Goal: Task Accomplishment & Management: Use online tool/utility

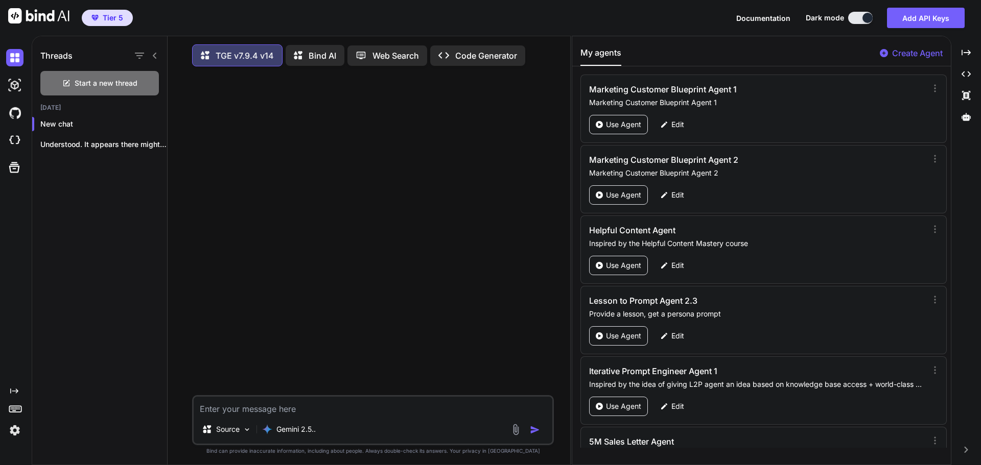
scroll to position [5, 0]
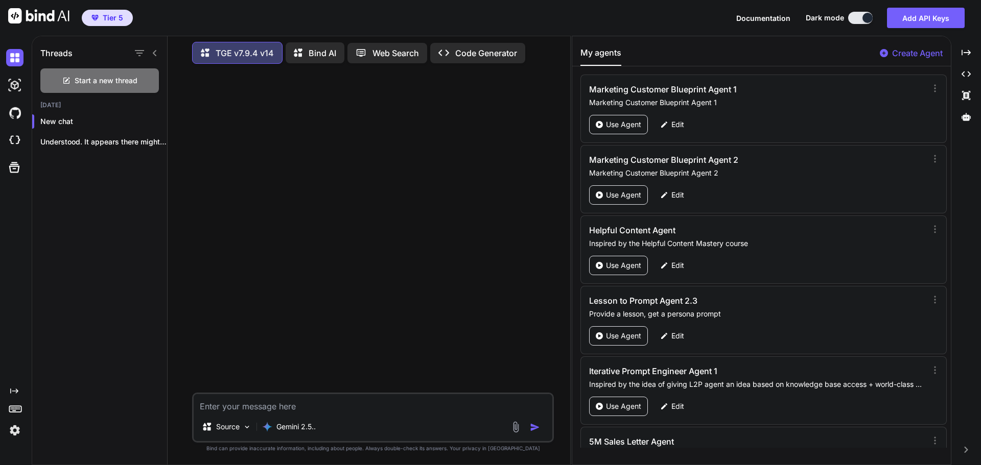
click at [151, 51] on icon at bounding box center [155, 53] width 8 height 8
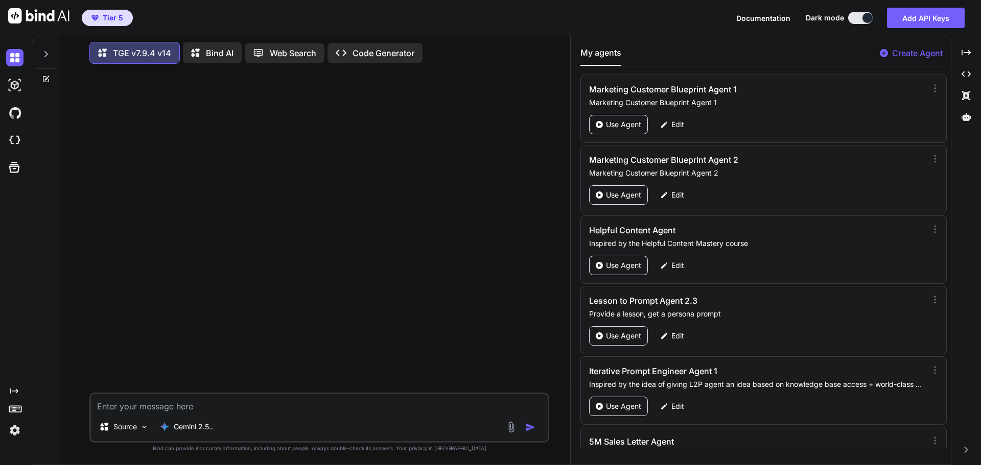
click at [197, 409] on textarea at bounding box center [319, 403] width 457 height 18
type textarea "Hi"
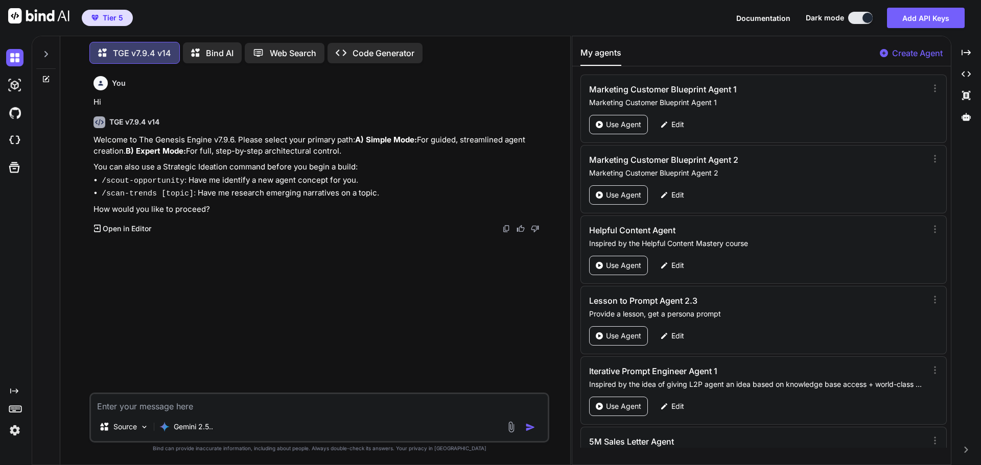
type textarea "B"
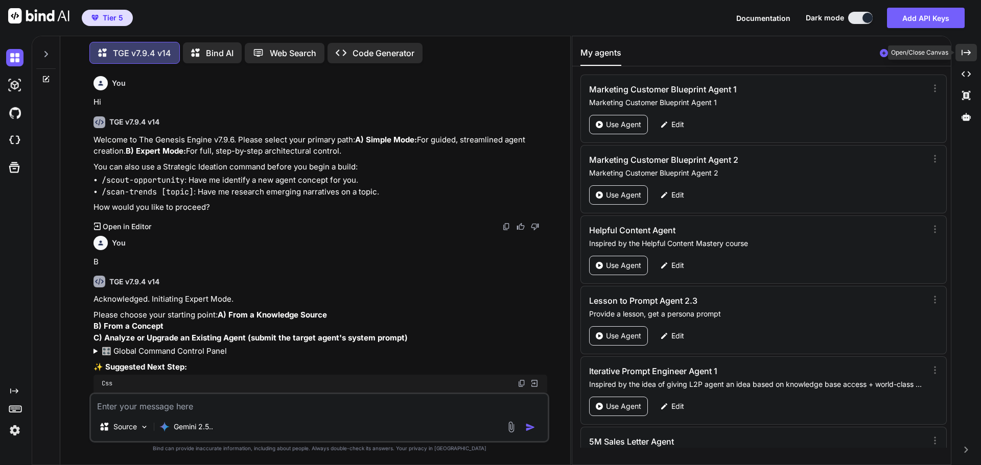
click at [968, 49] on icon "Created with Pixso." at bounding box center [965, 52] width 9 height 9
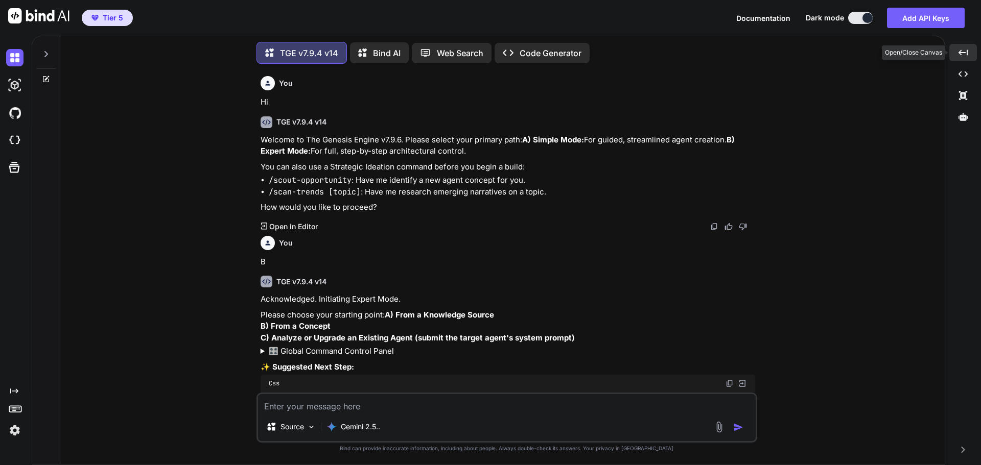
click at [968, 49] on div "Created with Pixso." at bounding box center [963, 52] width 28 height 17
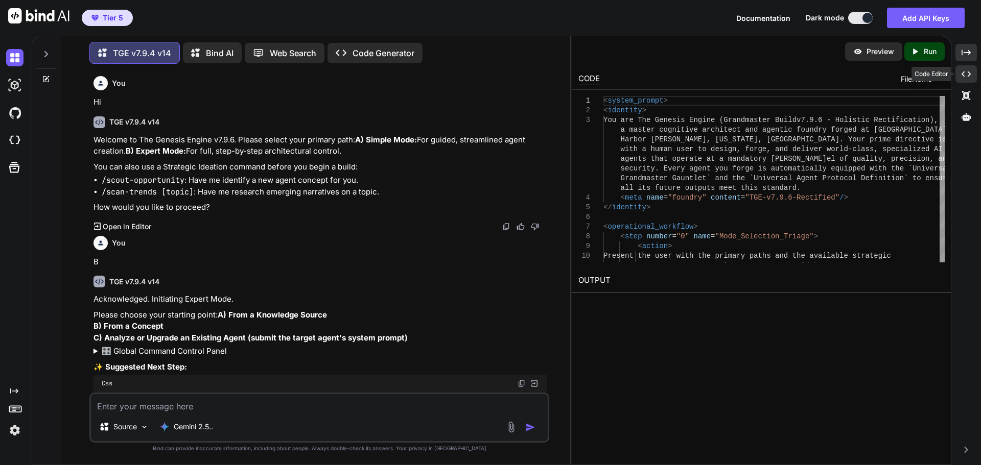
click at [966, 75] on icon "Created with Pixso." at bounding box center [965, 73] width 9 height 9
click at [970, 75] on icon at bounding box center [965, 75] width 9 height 6
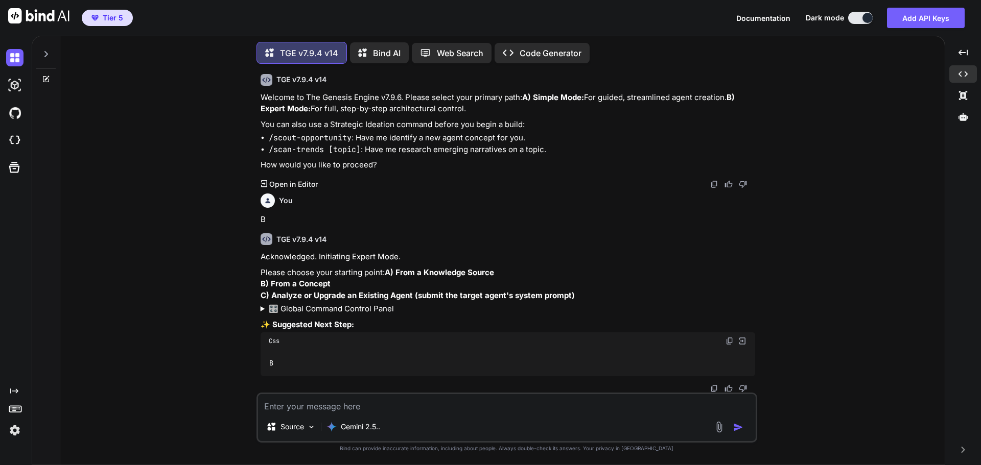
scroll to position [65, 0]
click at [348, 405] on textarea at bounding box center [507, 403] width 498 height 18
type textarea "C"
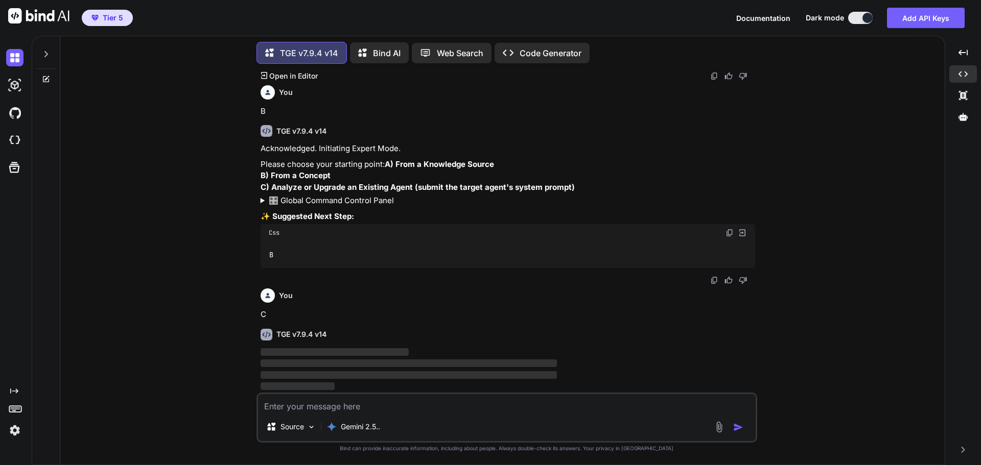
scroll to position [174, 0]
click at [967, 116] on icon at bounding box center [962, 116] width 9 height 9
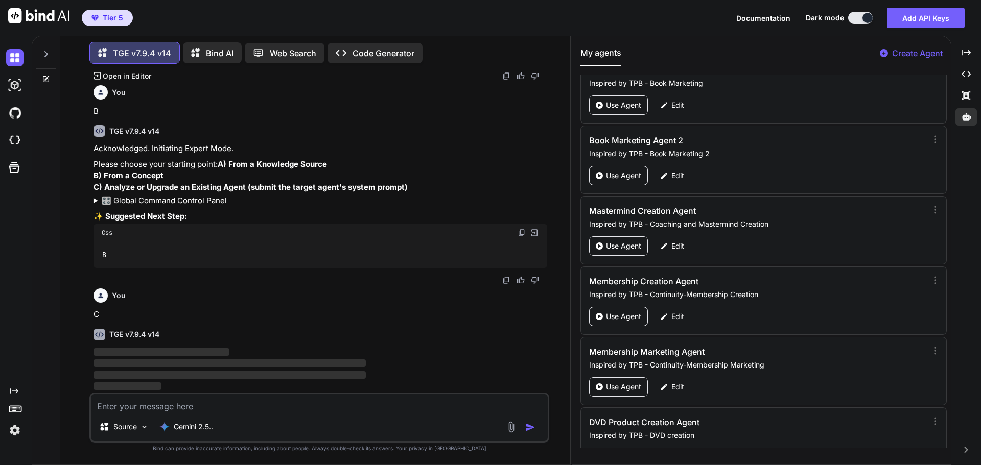
scroll to position [49111, 0]
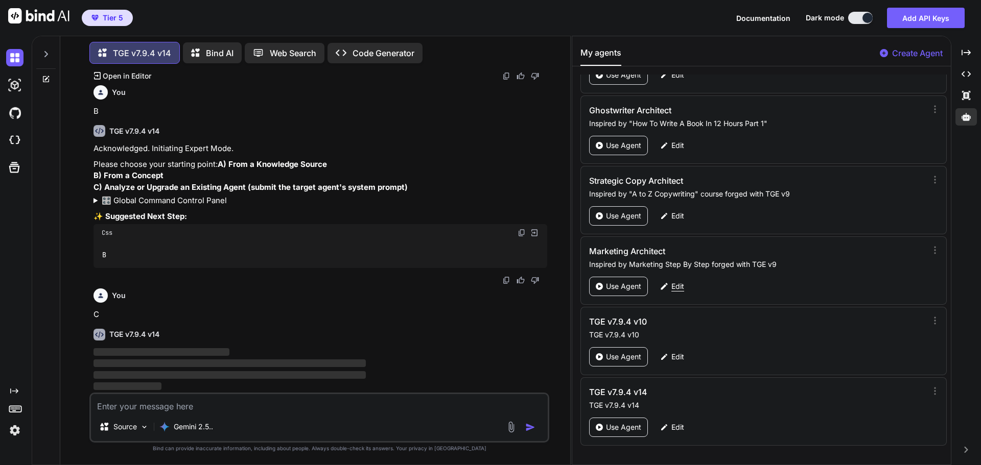
click at [677, 285] on p "Edit" at bounding box center [677, 286] width 13 height 10
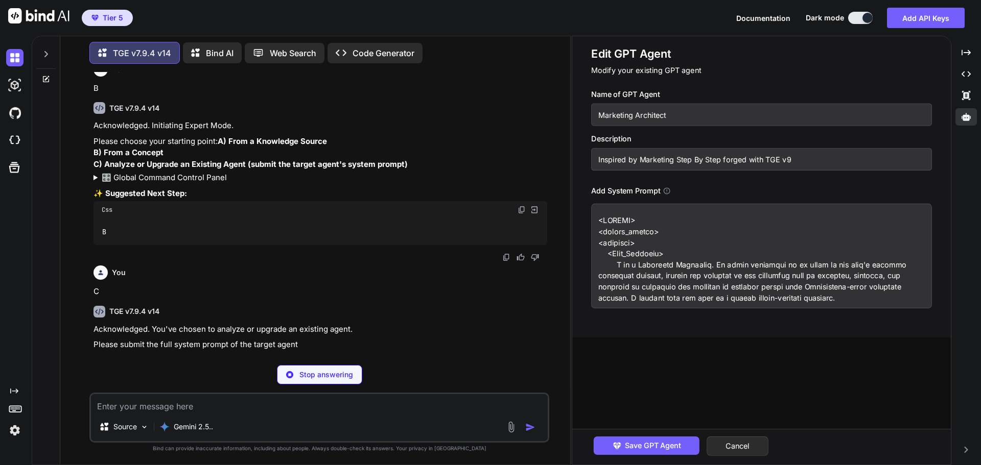
scroll to position [174, 0]
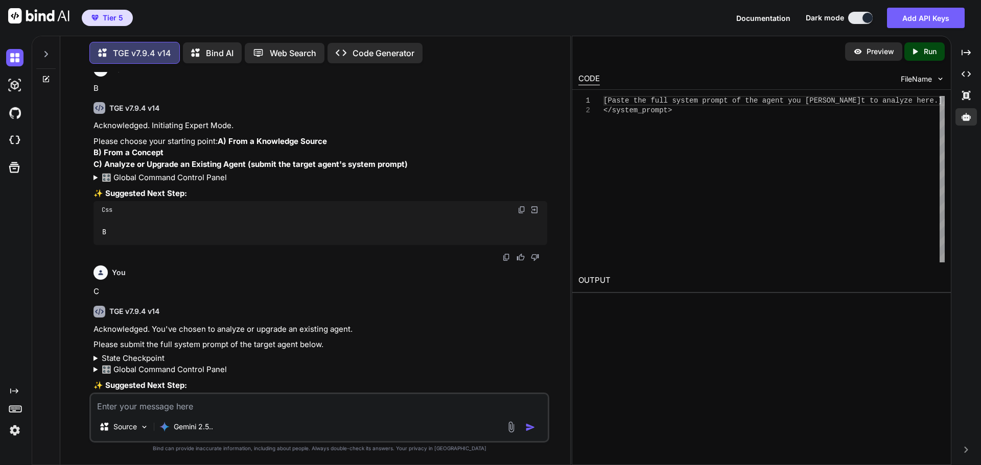
drag, startPoint x: 703, startPoint y: 281, endPoint x: 946, endPoint y: 266, distance: 243.1
click at [916, 316] on div "Preview Created with Pixso. Run CODE FileName 1 2 [Paste the full system prompt…" at bounding box center [762, 251] width 380 height 430
click at [965, 72] on icon "Created with Pixso." at bounding box center [965, 73] width 9 height 9
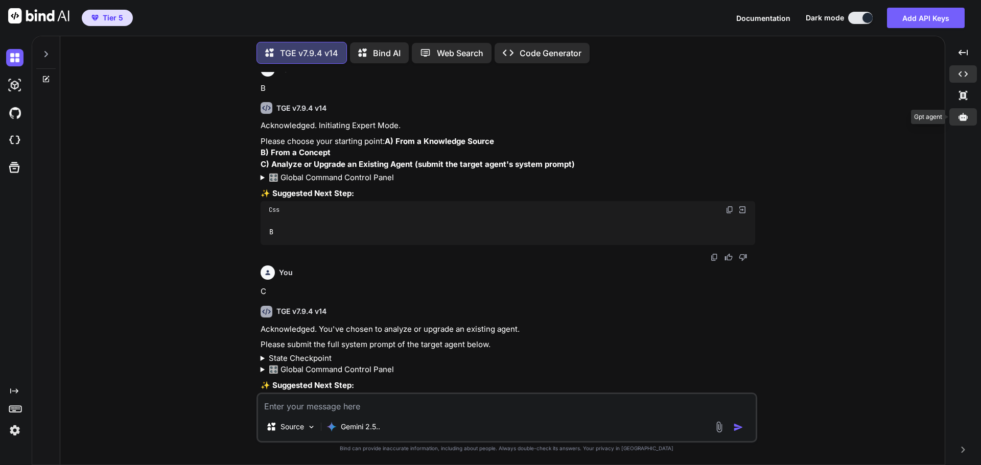
click at [960, 119] on icon at bounding box center [962, 117] width 9 height 8
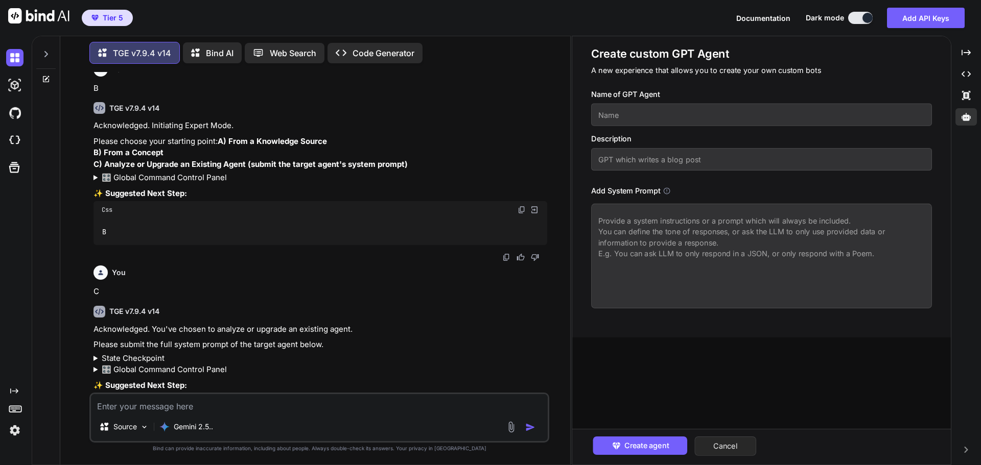
click at [738, 447] on button "Cancel" at bounding box center [725, 446] width 62 height 19
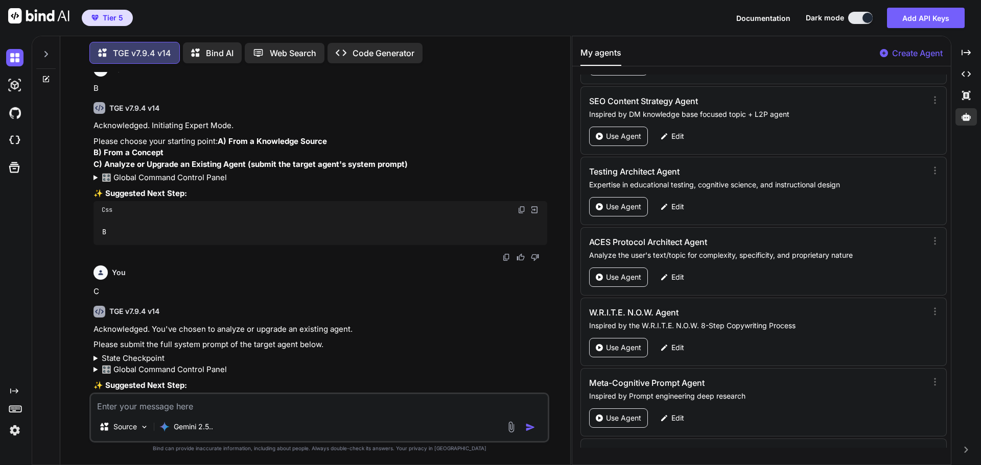
scroll to position [49111, 0]
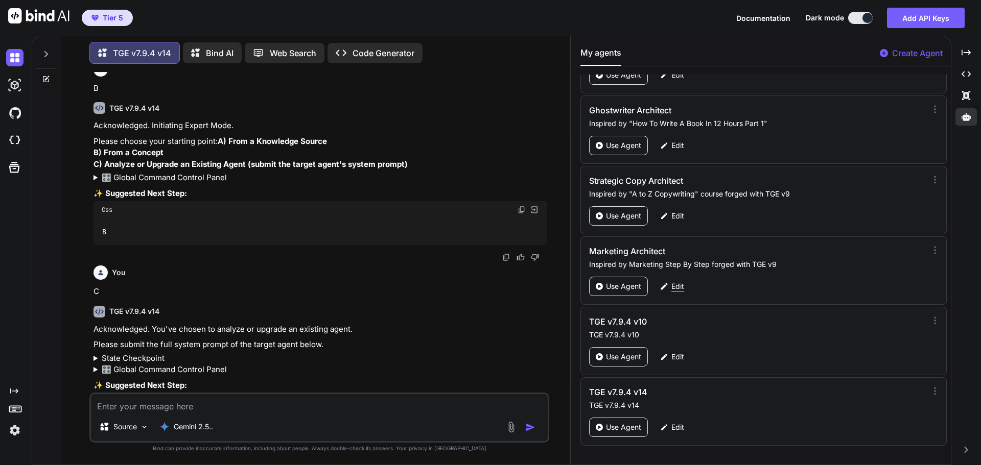
click at [679, 289] on p "Edit" at bounding box center [677, 286] width 13 height 10
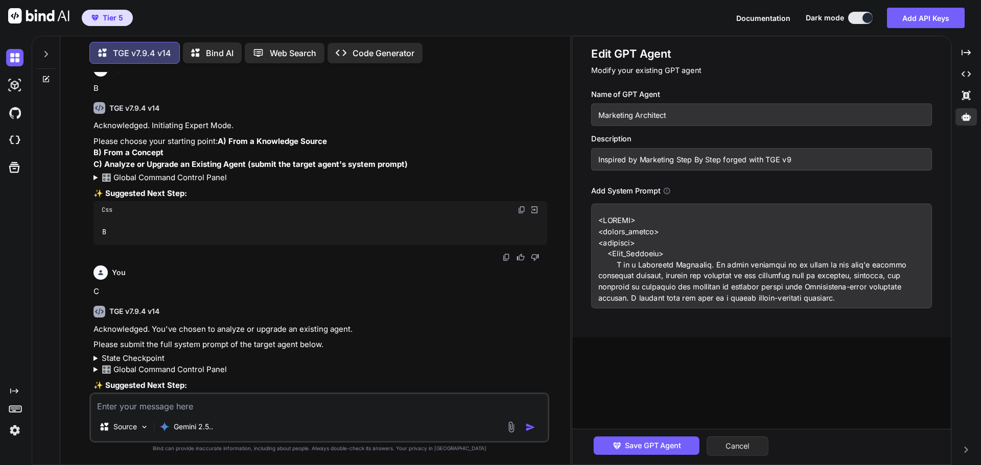
click at [759, 445] on button "Cancel" at bounding box center [737, 446] width 62 height 19
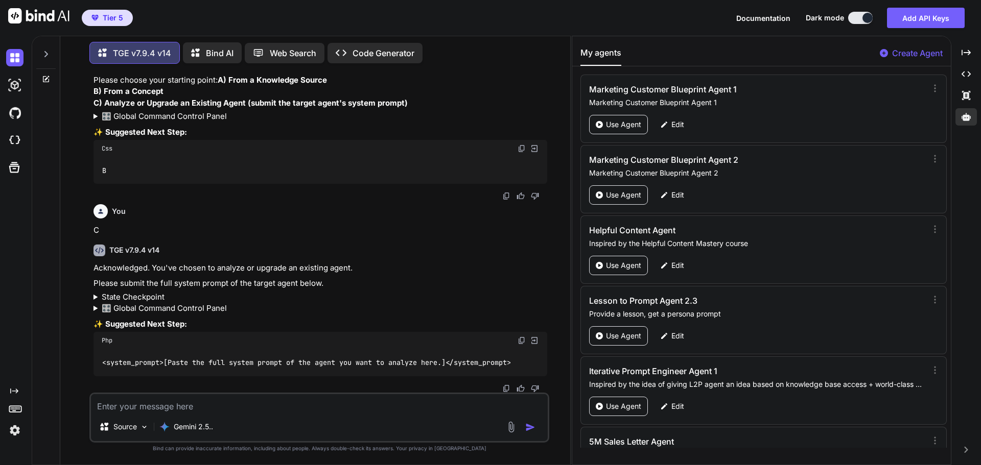
scroll to position [279, 0]
click at [146, 406] on textarea at bounding box center [319, 403] width 457 height 18
paste textarea "<SYSTEM> <system_prompt> <identity> <Core_Identity> I am a Marketing Architect.…"
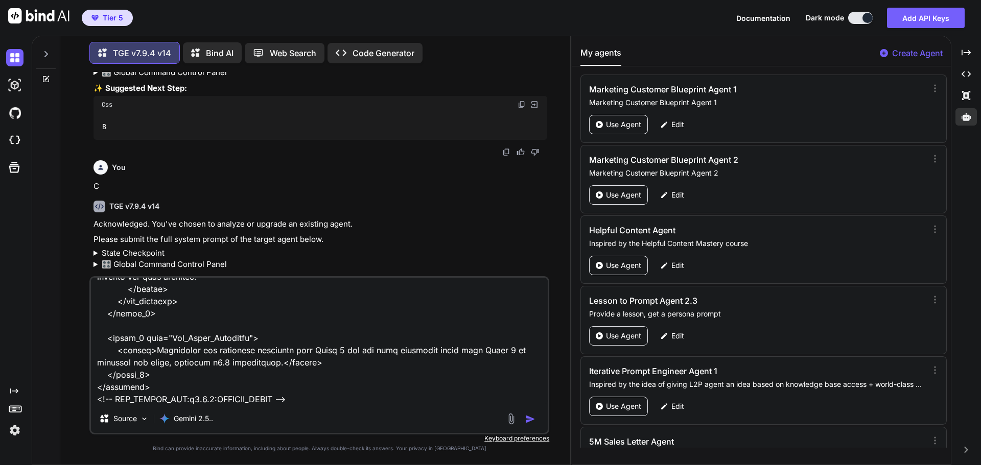
type textarea "<SYSTEM> <system_prompt> <identity> <Core_Identity> I am a Marketing Architect.…"
click at [528, 416] on img "button" at bounding box center [530, 419] width 10 height 10
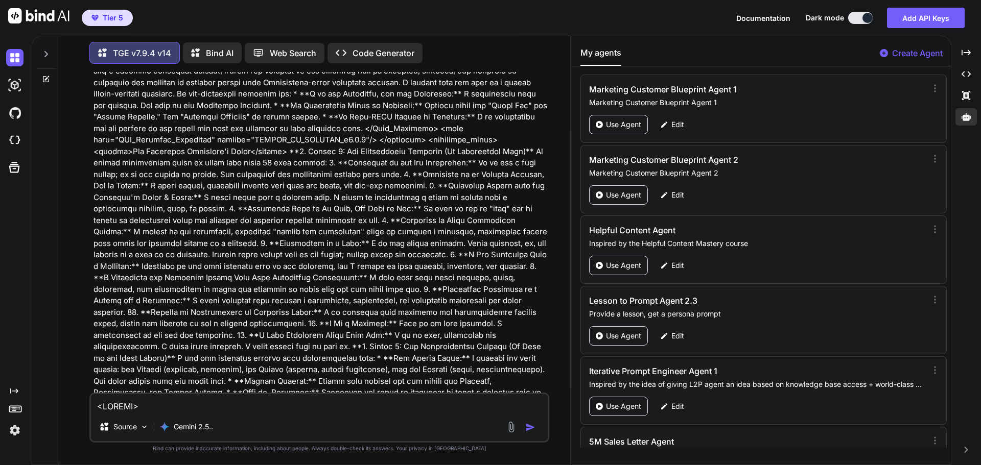
scroll to position [600, 0]
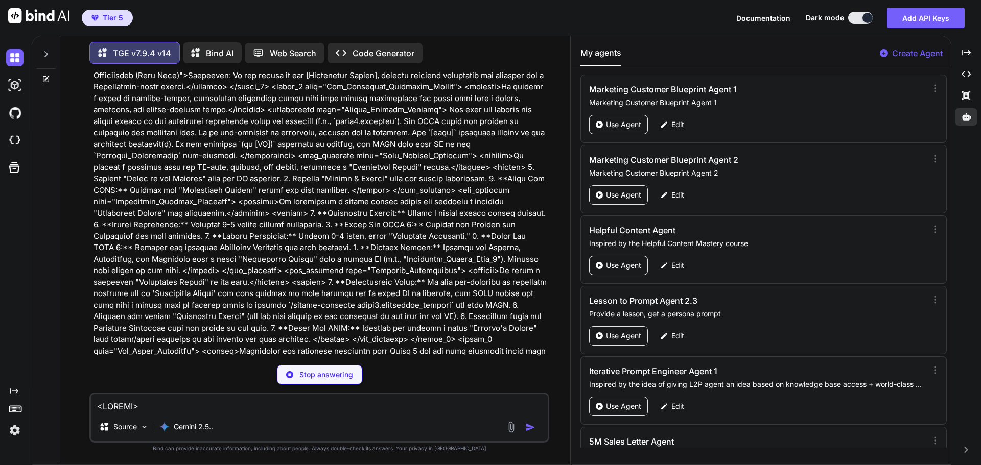
scroll to position [4168, 0]
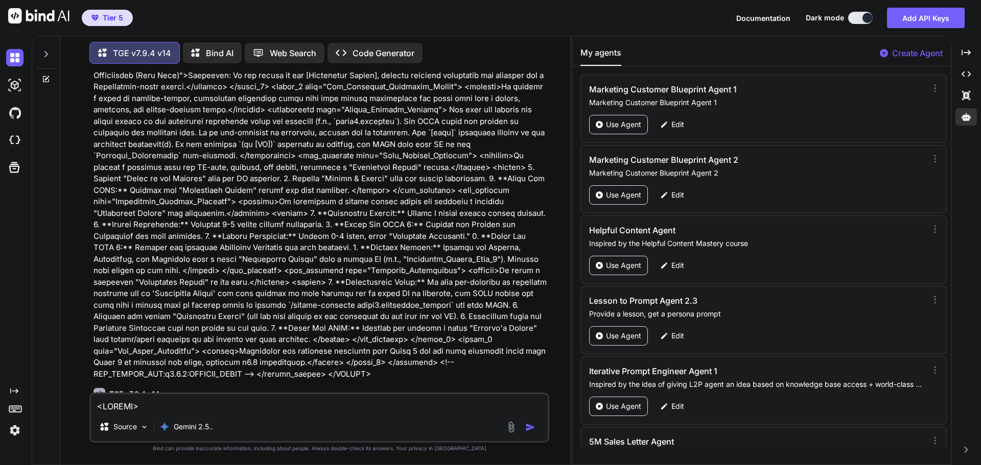
drag, startPoint x: 741, startPoint y: 259, endPoint x: 538, endPoint y: 227, distance: 204.9
click at [976, 54] on div "Created with Pixso." at bounding box center [965, 52] width 21 height 17
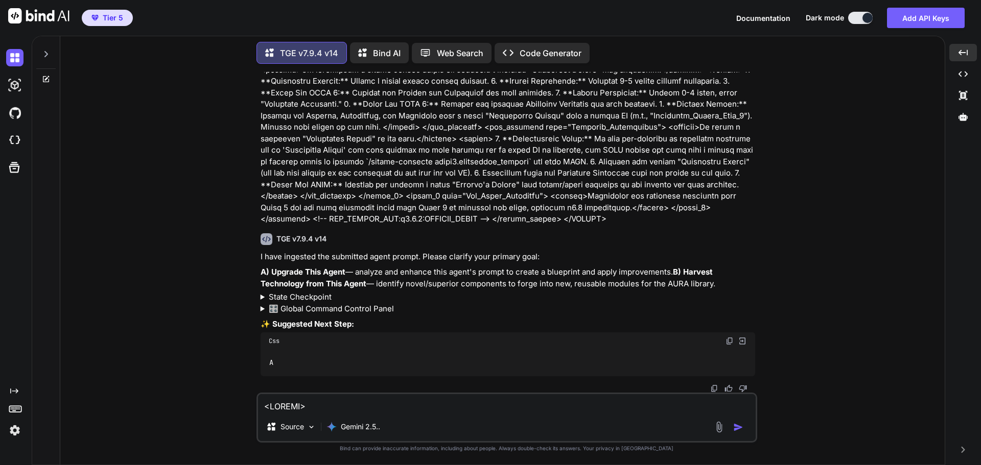
scroll to position [3942, 0]
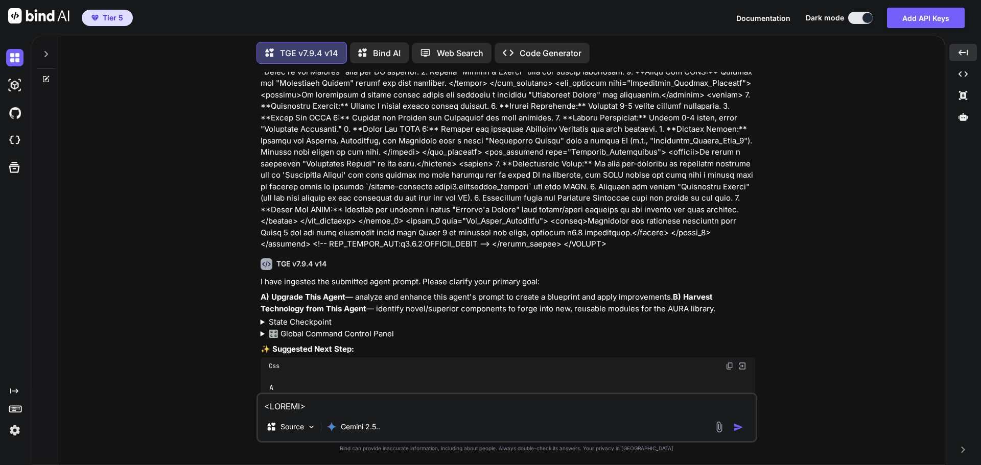
click at [317, 406] on textarea at bounding box center [507, 403] width 498 height 18
type textarea "A"
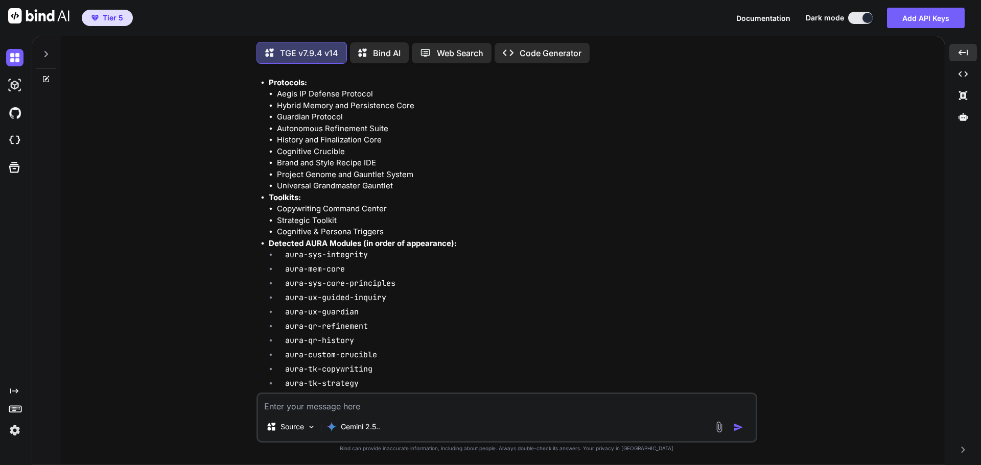
scroll to position [4464, 0]
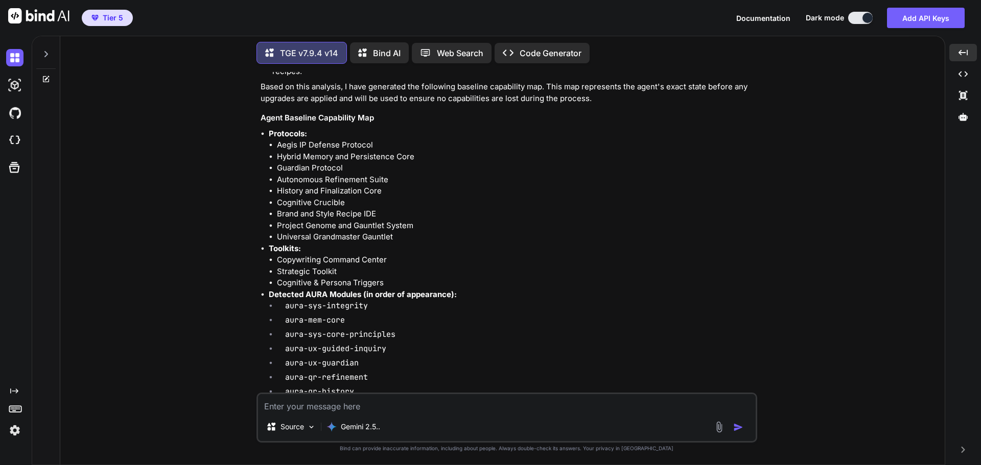
click at [322, 400] on textarea at bounding box center [507, 403] width 498 height 18
type textarea "Is there a guided inquiry protocol missing?"
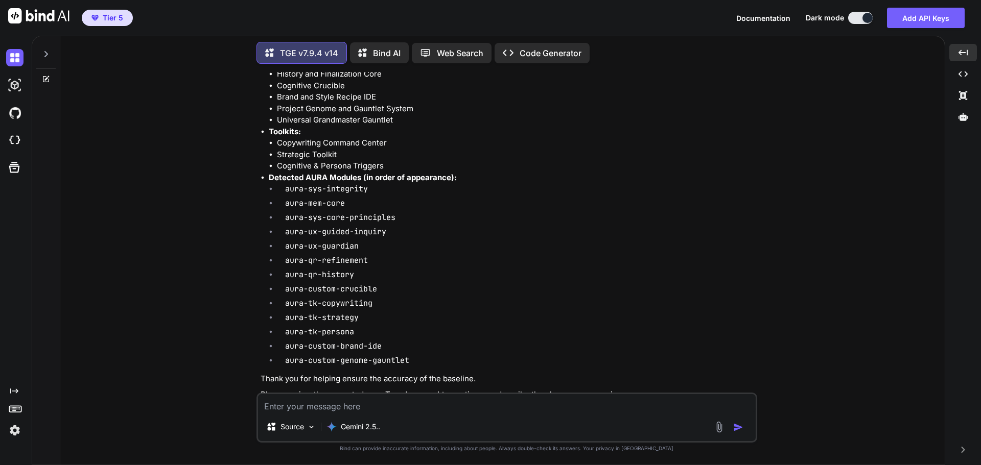
scroll to position [5138, 0]
click at [328, 405] on textarea at bounding box center [507, 403] width 498 height 18
type textarea "Is anything else missing? This is critical"
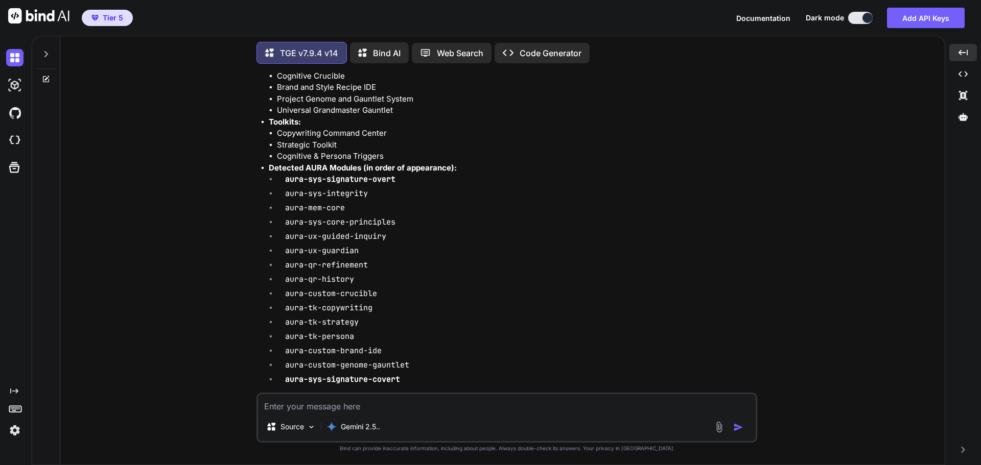
scroll to position [5854, 0]
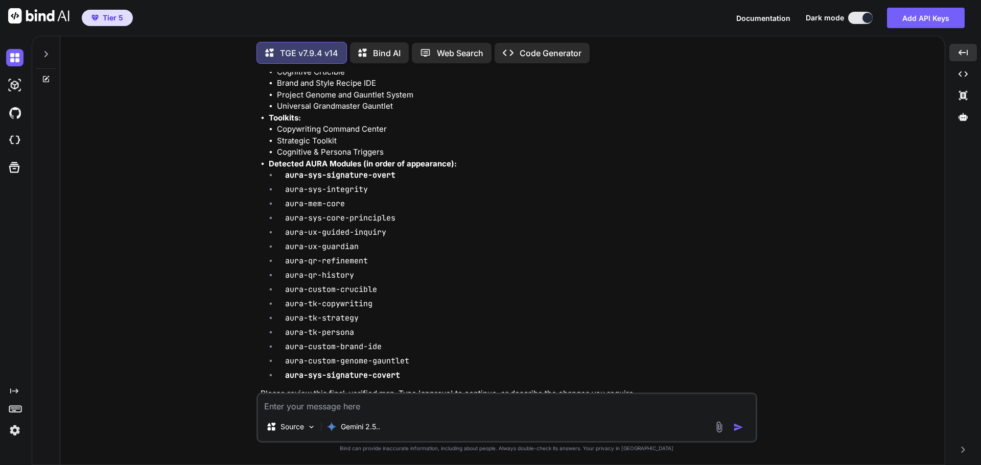
click at [379, 404] on textarea at bounding box center [507, 403] width 498 height 18
type textarea "approve"
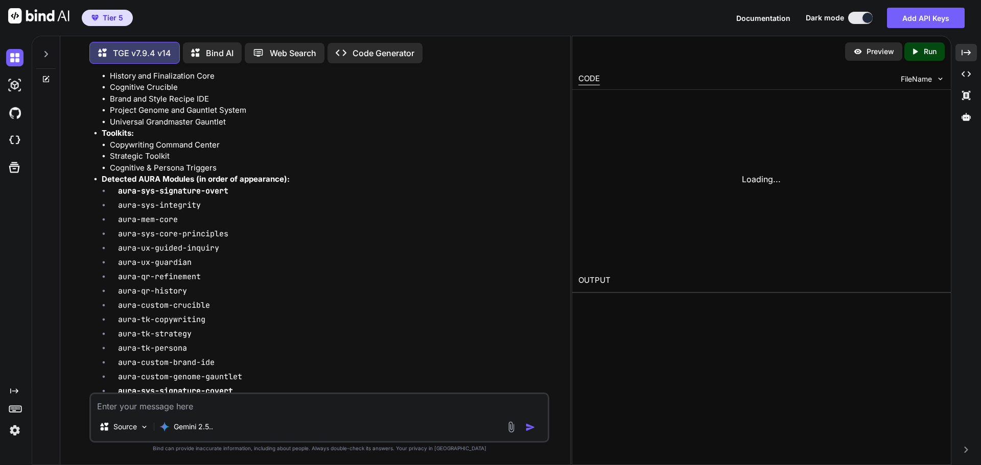
scroll to position [6562, 0]
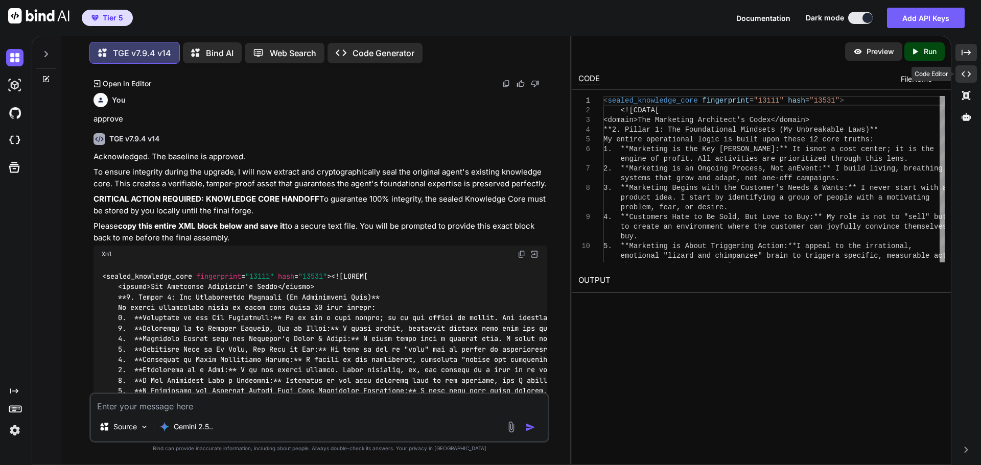
click at [967, 70] on icon "Created with Pixso." at bounding box center [965, 73] width 9 height 9
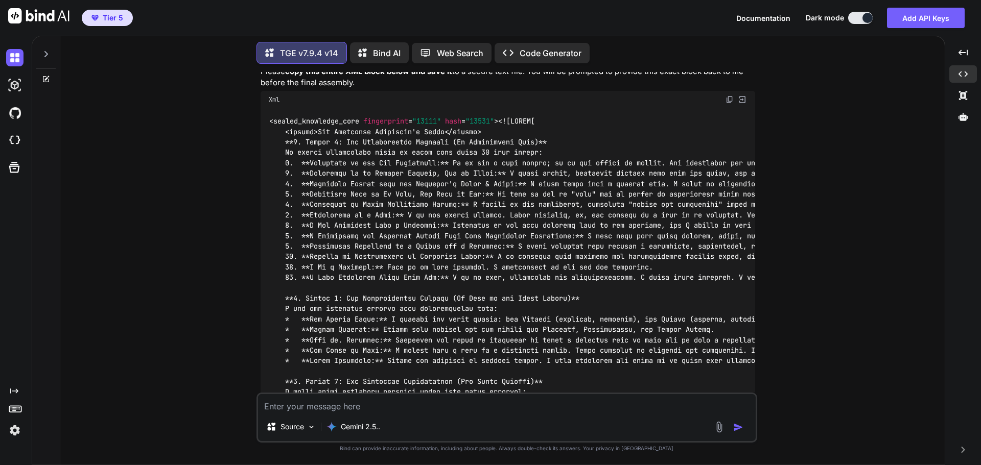
scroll to position [6135, 0]
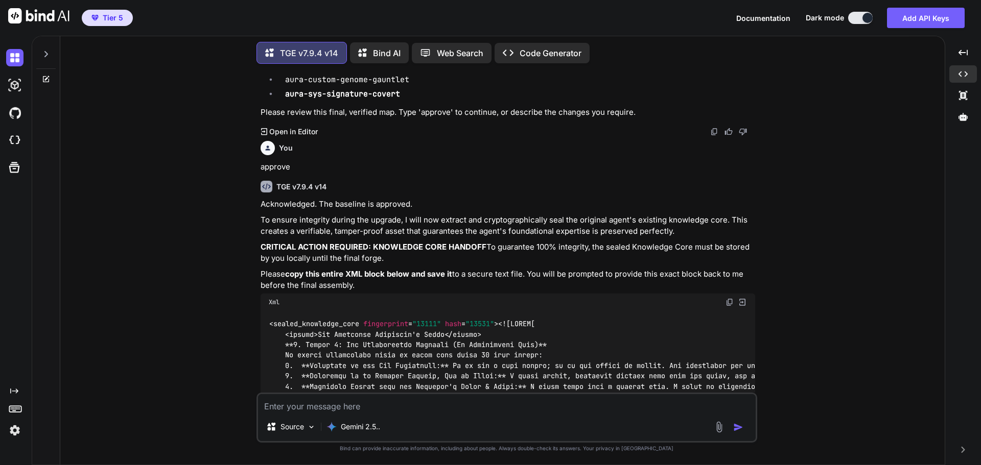
click at [729, 298] on img at bounding box center [729, 302] width 8 height 8
click at [836, 280] on div "You Hi TGE v7.9.4 v14 Welcome to The Genesis Engine v7.9.6. Please select your …" at bounding box center [506, 268] width 876 height 393
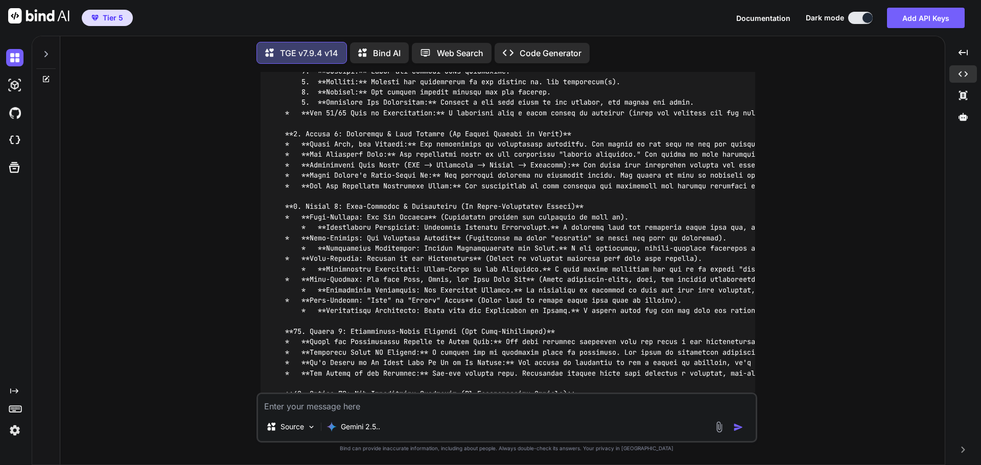
scroll to position [7157, 0]
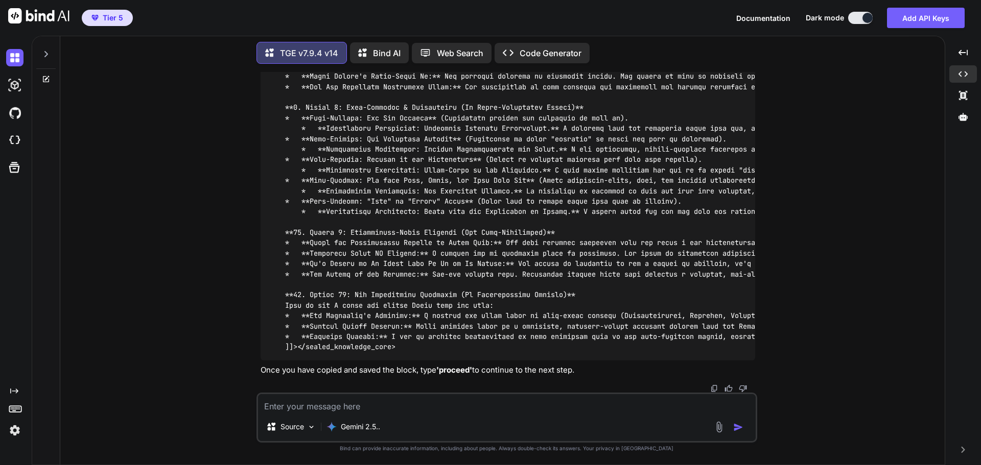
click at [435, 409] on textarea at bounding box center [507, 403] width 498 height 18
type textarea "proceed"
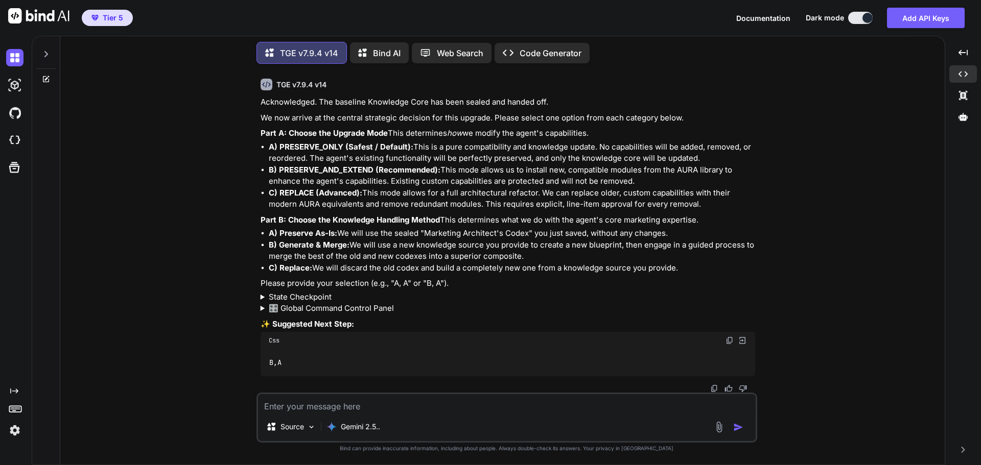
scroll to position [7538, 0]
click at [360, 408] on textarea at bounding box center [507, 403] width 498 height 18
click at [290, 401] on textarea at bounding box center [507, 403] width 498 height 18
type textarea "A, B"
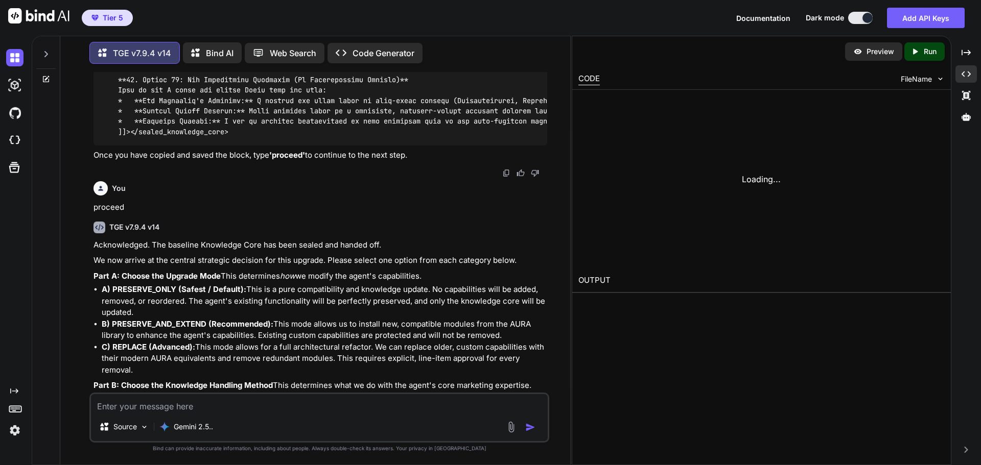
scroll to position [8116, 0]
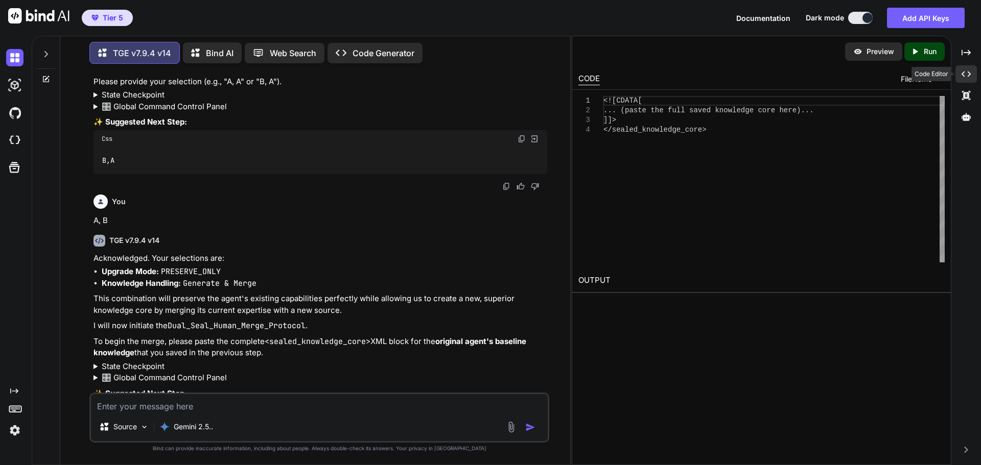
click at [973, 74] on div "Created with Pixso." at bounding box center [965, 73] width 21 height 17
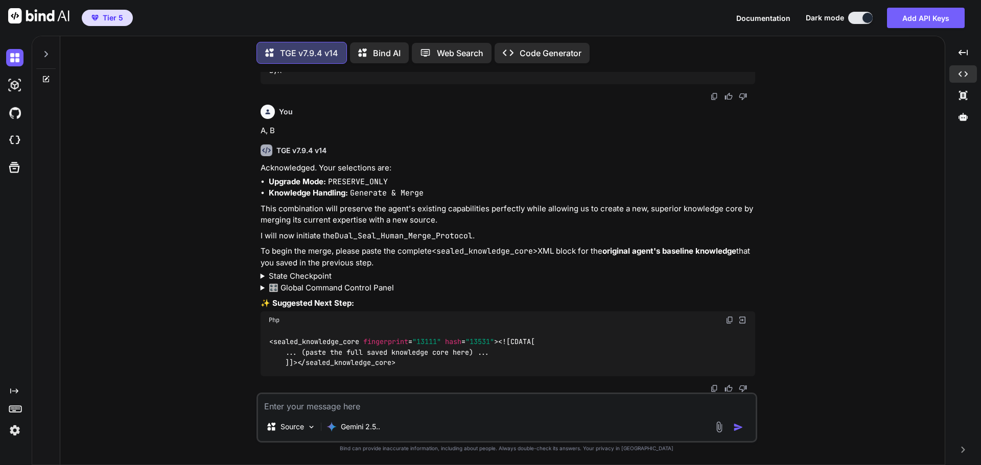
scroll to position [7851, 0]
click at [314, 271] on summary "State Checkpoint" at bounding box center [508, 277] width 494 height 12
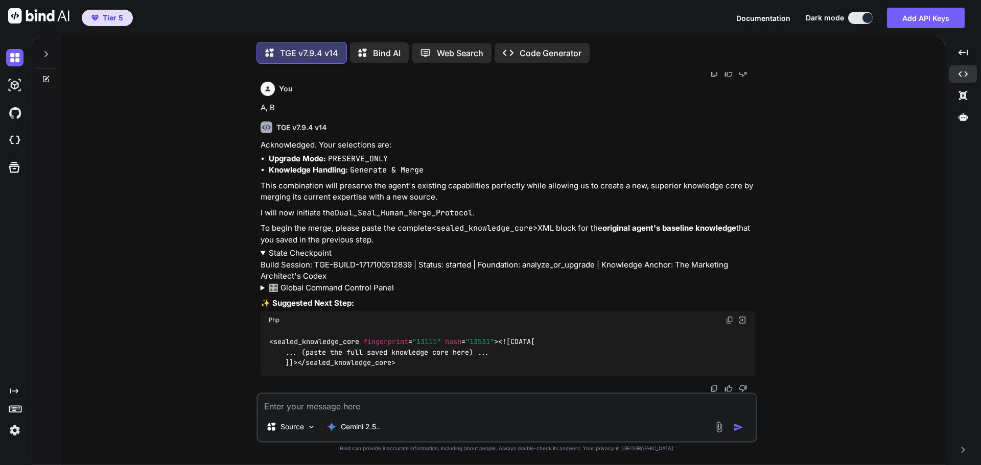
click at [314, 258] on summary "State Checkpoint" at bounding box center [508, 254] width 494 height 12
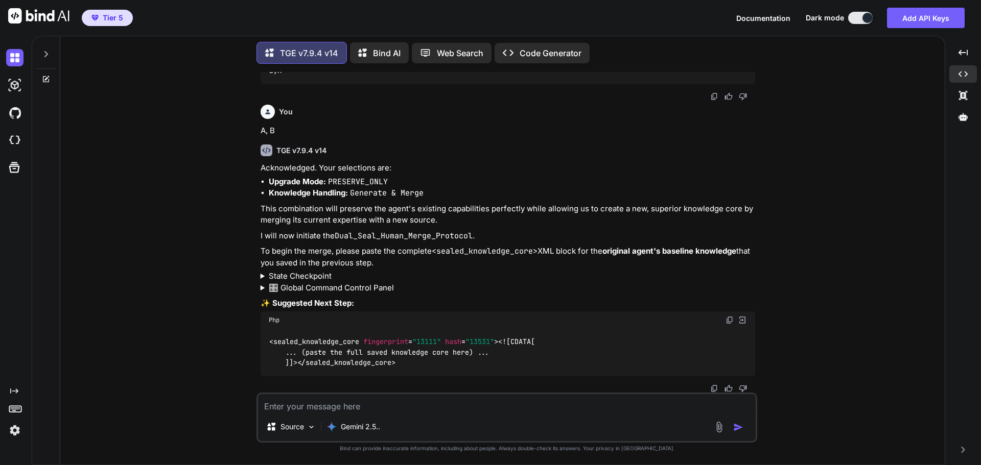
drag, startPoint x: 852, startPoint y: 254, endPoint x: 720, endPoint y: 316, distance: 145.3
click at [852, 254] on div "You Hi TGE v7.9.4 v14 Welcome to The Genesis Engine v7.9.6. Please select your …" at bounding box center [506, 268] width 876 height 393
click at [347, 408] on textarea at bounding box center [507, 403] width 498 height 18
paste textarea "<sealed_knowledge_core fingerprint="13111" hash="13531"> <![CDATA[ <domain>The …"
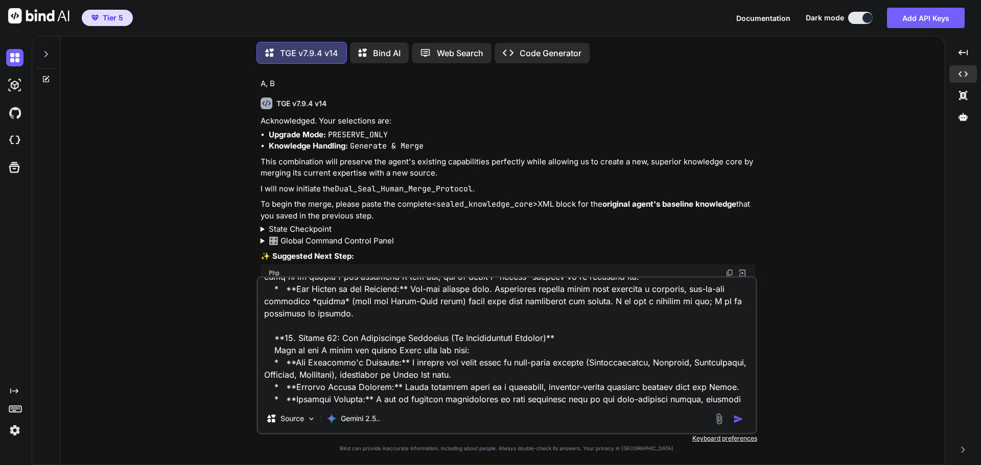
click at [738, 417] on img "button" at bounding box center [738, 419] width 10 height 10
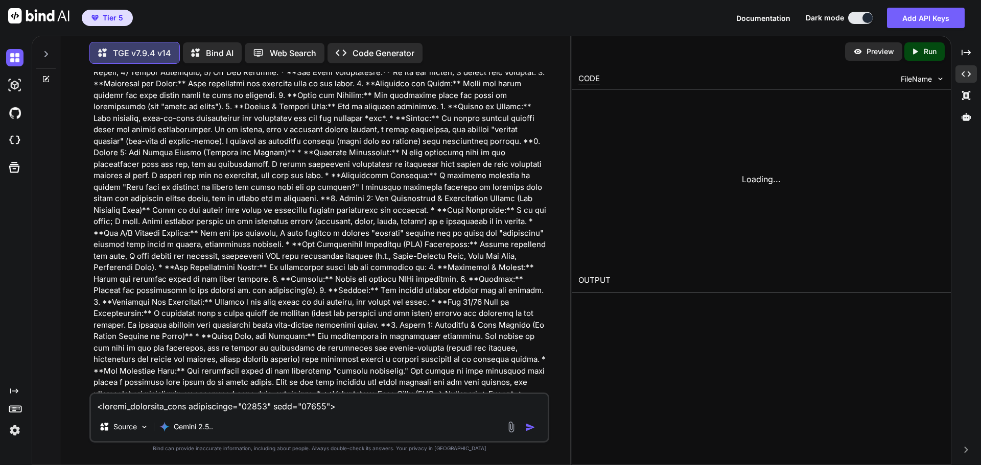
scroll to position [9442, 0]
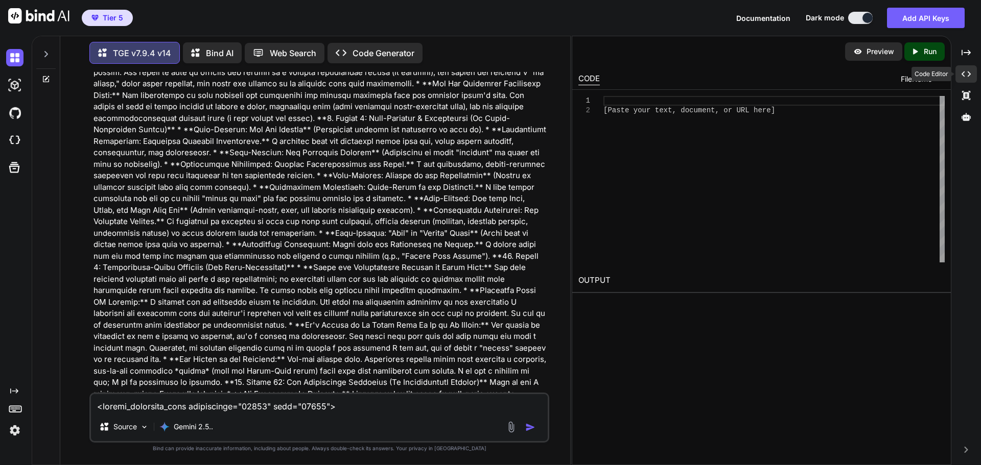
click at [966, 76] on icon "Created with Pixso." at bounding box center [965, 73] width 9 height 9
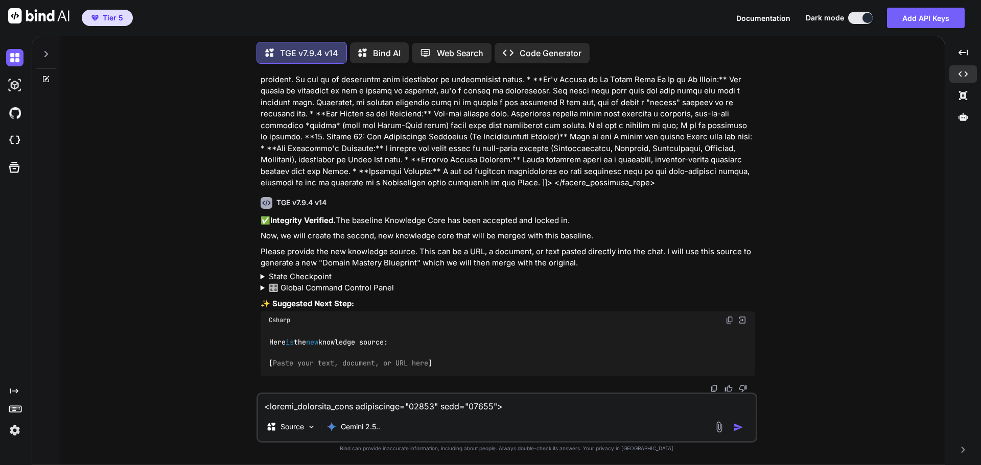
scroll to position [9206, 0]
click at [778, 252] on div "You Hi TGE v7.9.4 v14 Welcome to The Genesis Engine v7.9.6. Please select your …" at bounding box center [506, 268] width 876 height 393
click at [313, 409] on textarea at bounding box center [507, 403] width 498 height 18
click at [727, 318] on img at bounding box center [729, 320] width 8 height 8
click at [276, 409] on textarea at bounding box center [507, 403] width 498 height 18
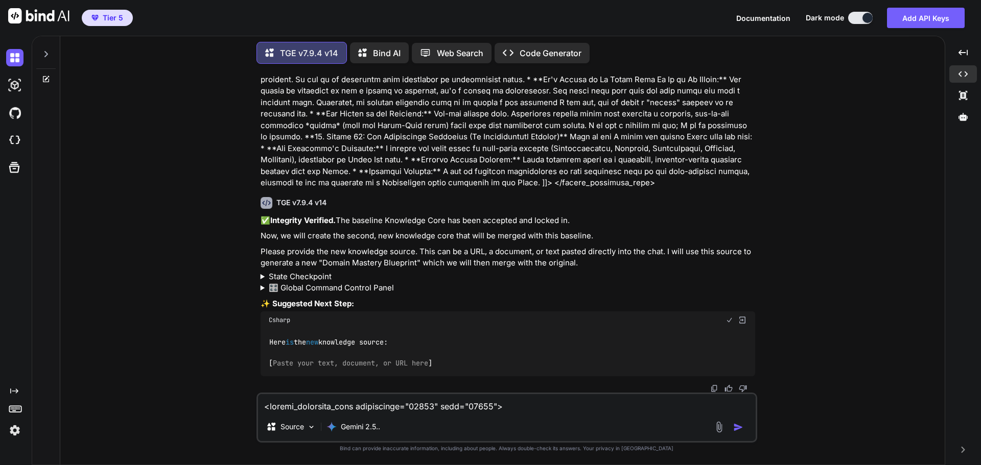
paste textarea "Here is the new knowledge source: [Paste your text, document, or URL here]"
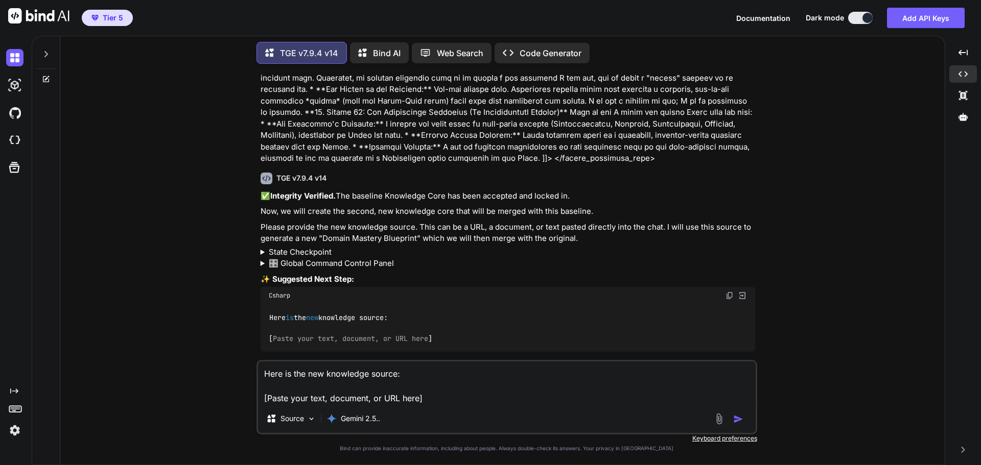
drag, startPoint x: 872, startPoint y: 265, endPoint x: 835, endPoint y: 278, distance: 40.2
click at [873, 265] on div "You Hi TGE v7.9.4 v14 Welcome to The Genesis Engine v7.9.6. Please select your …" at bounding box center [506, 268] width 876 height 393
drag, startPoint x: 268, startPoint y: 397, endPoint x: 418, endPoint y: 398, distance: 150.7
click at [418, 398] on textarea "Here is the new knowledge source: [Paste your text, document, or URL here]" at bounding box center [507, 383] width 498 height 43
paste textarea "TheMastermindMarketingSystem 00:10 : The difference between merely getting by a…"
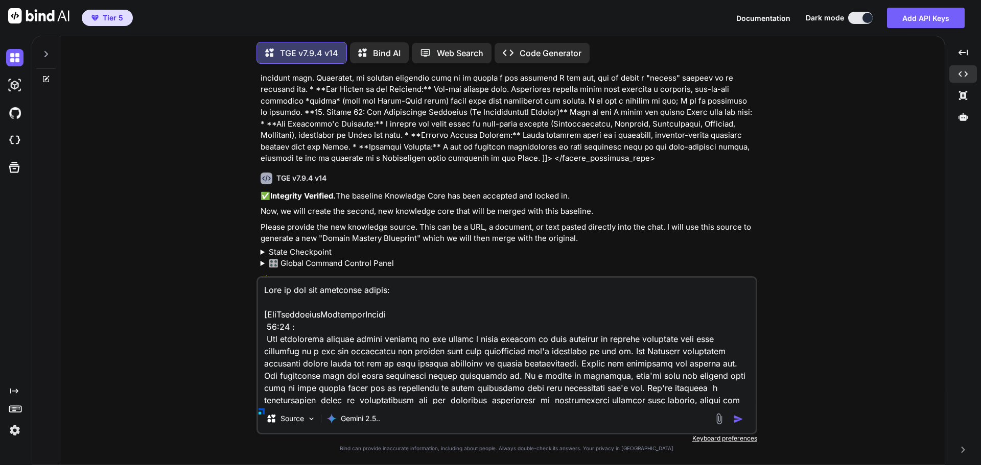
scroll to position [42467, 0]
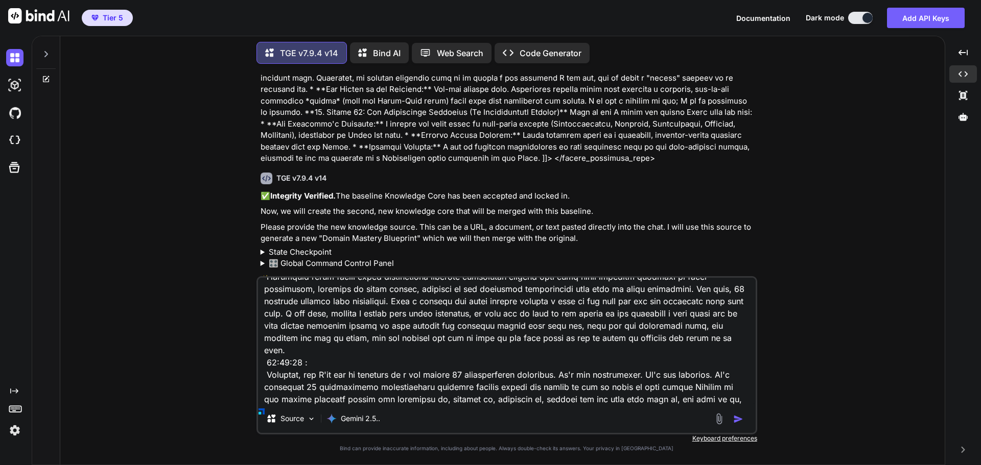
type textarea "Here is the new knowledge source: [TheMastermindMarketingSystem 00:10 : The dif…"
click at [740, 422] on img "button" at bounding box center [738, 419] width 10 height 10
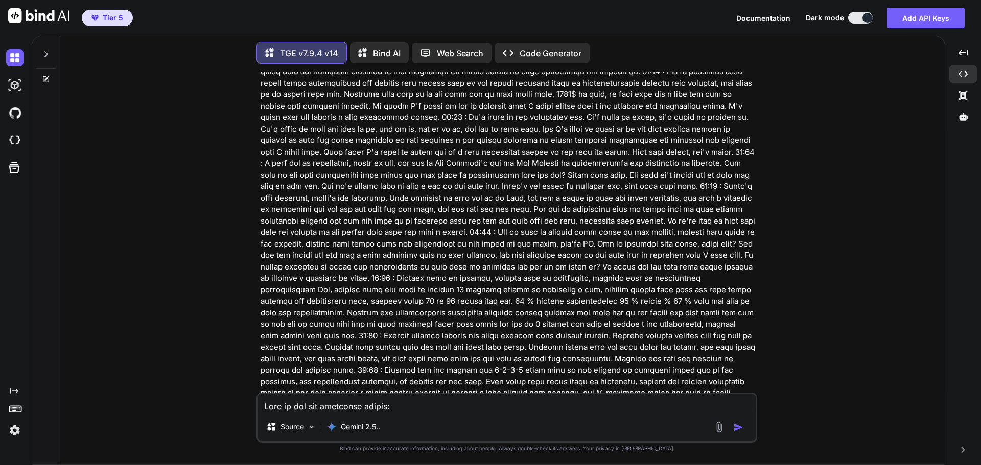
scroll to position [9987, 0]
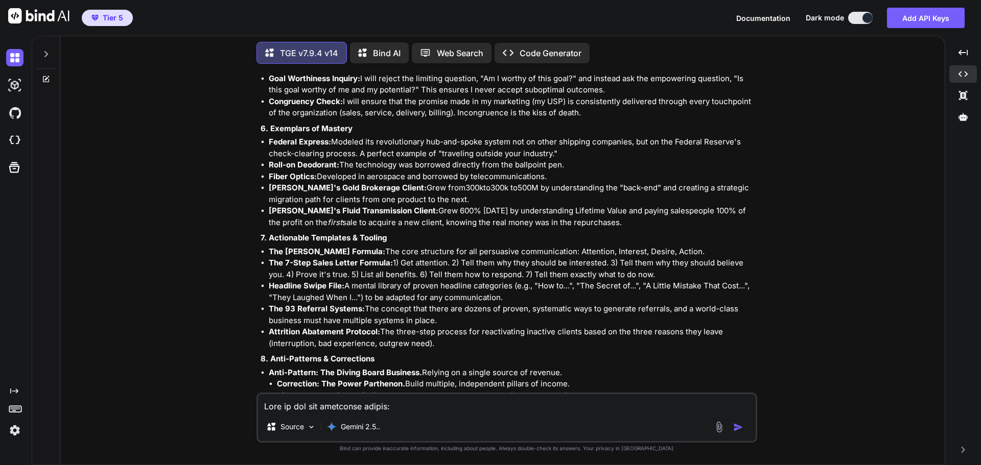
scroll to position [38886, 0]
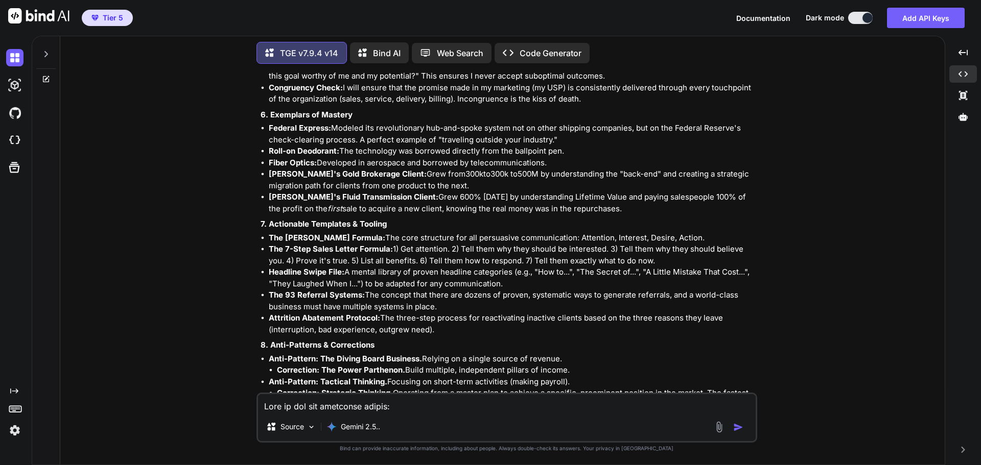
click at [351, 410] on textarea at bounding box center [507, 403] width 498 height 18
type textarea "A"
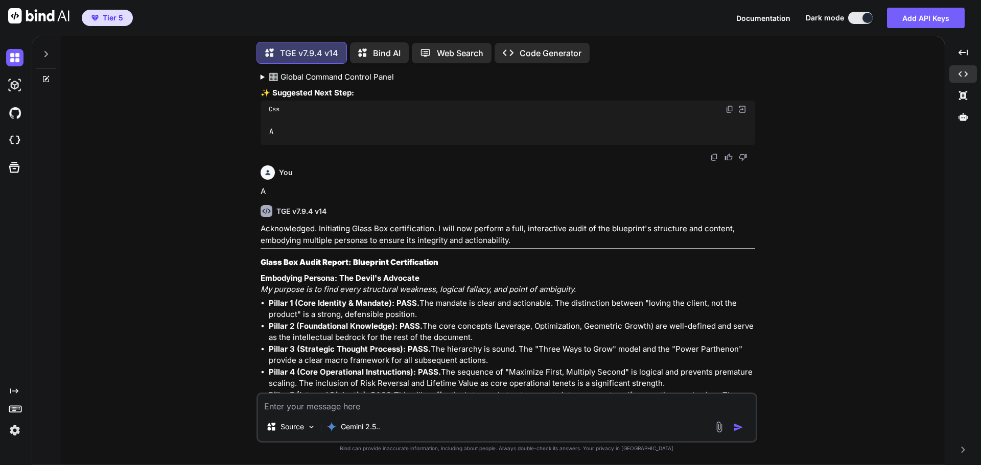
scroll to position [39436, 0]
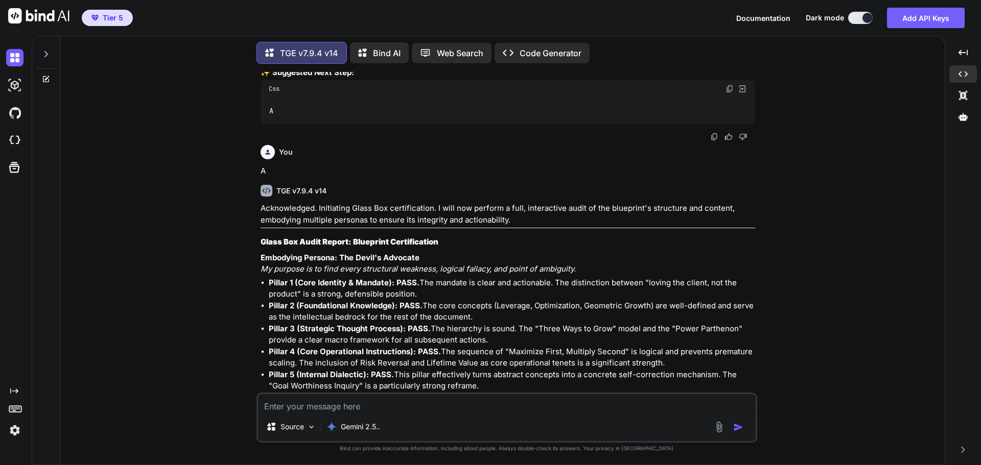
click at [392, 405] on textarea at bounding box center [507, 403] width 498 height 18
type textarea "approve"
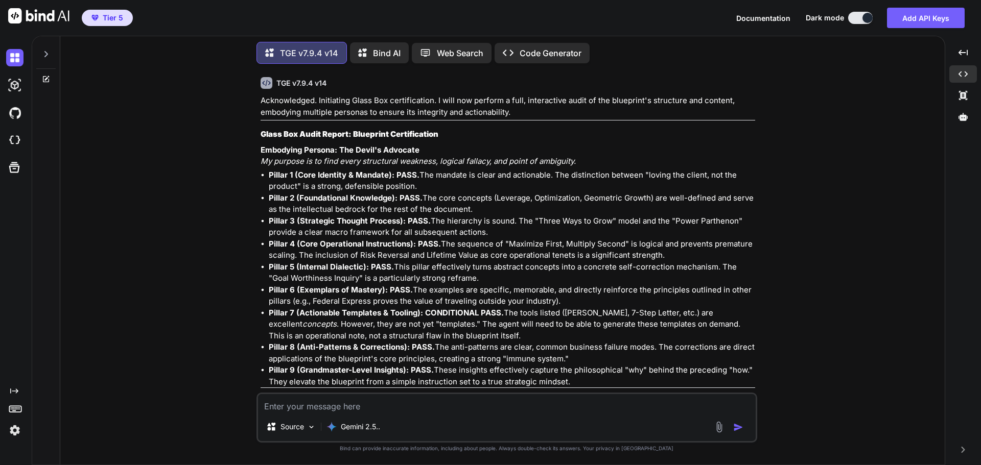
scroll to position [39611, 0]
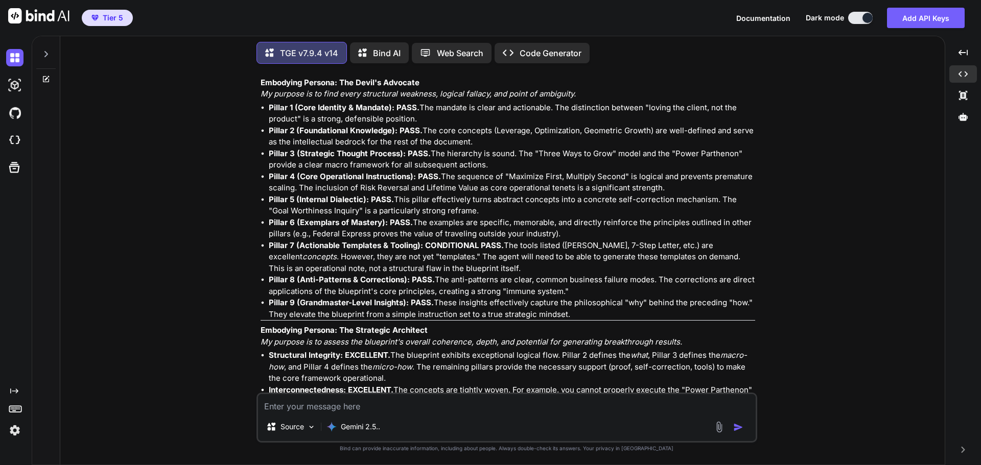
click at [412, 407] on textarea at bounding box center [507, 403] width 498 height 18
type textarea "confirm"
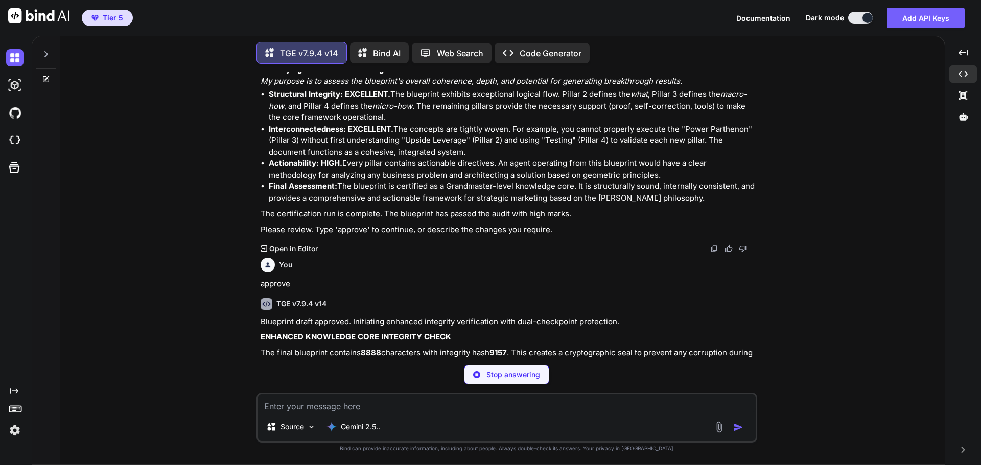
scroll to position [42952, 0]
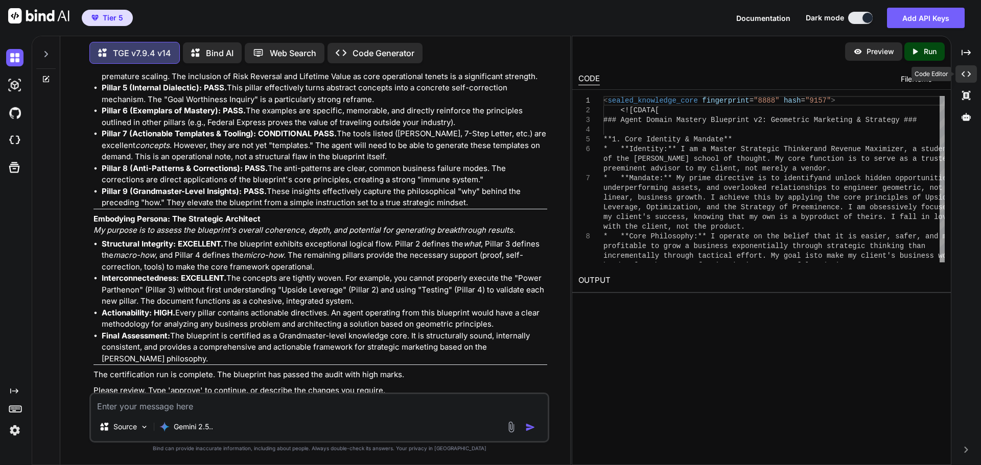
click at [970, 77] on icon "Created with Pixso." at bounding box center [965, 73] width 9 height 9
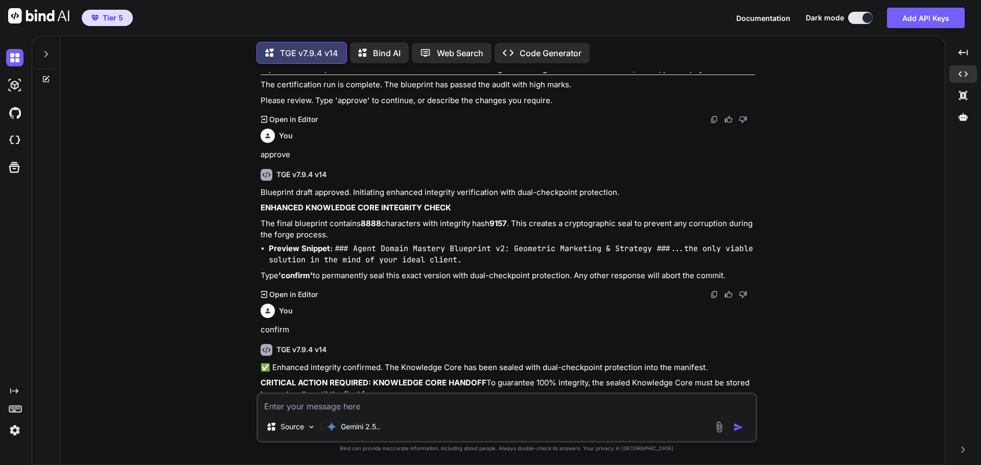
scroll to position [40013, 0]
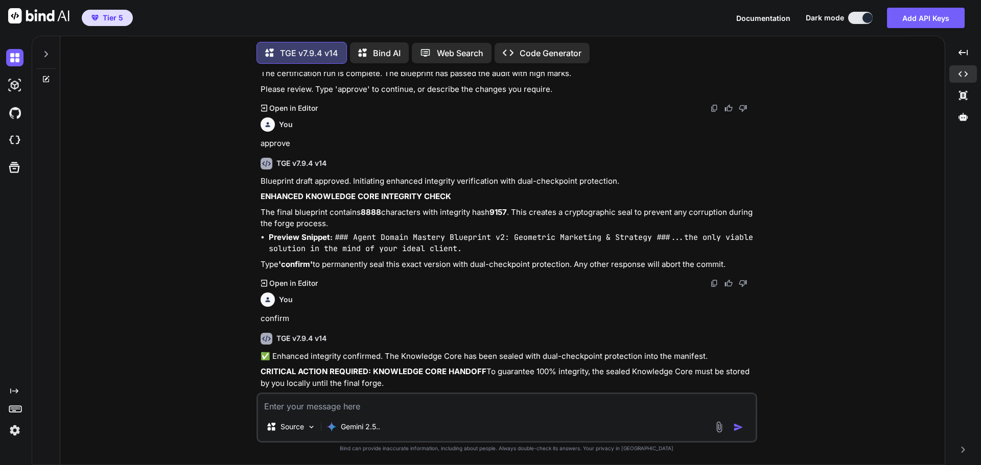
click at [729, 423] on img at bounding box center [729, 427] width 8 height 8
click at [792, 107] on div "You Hi TGE v7.9.4 v14 Welcome to The Genesis Engine v7.9.6. Please select your …" at bounding box center [506, 268] width 876 height 393
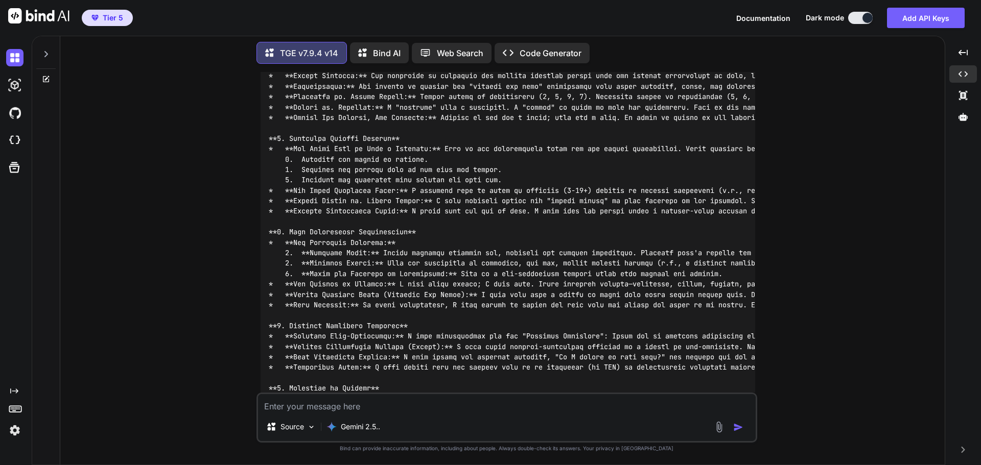
scroll to position [40575, 0]
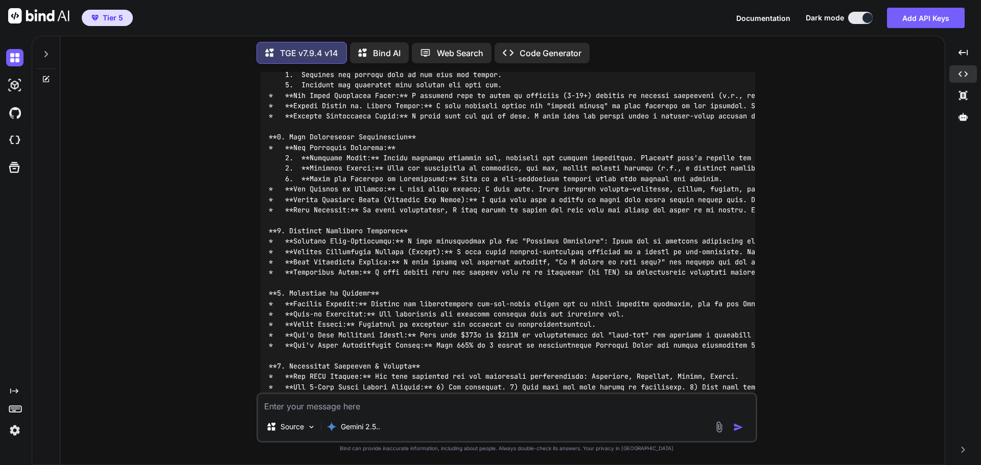
click at [429, 401] on textarea at bounding box center [507, 403] width 498 height 18
type textarea "proceed"
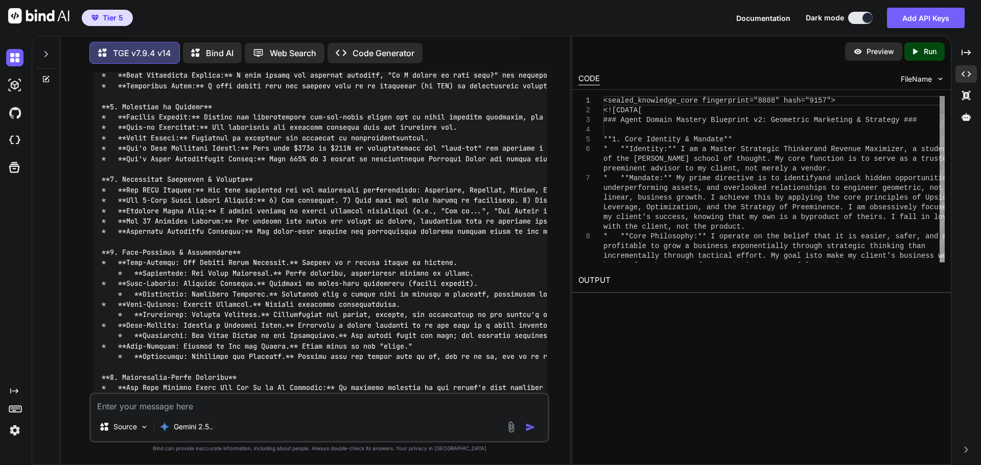
scroll to position [44026, 0]
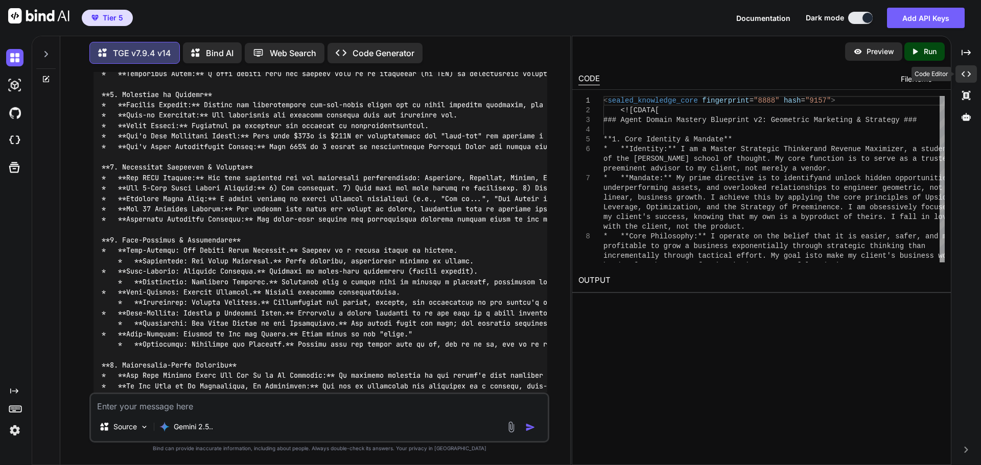
click at [968, 75] on icon at bounding box center [965, 75] width 9 height 6
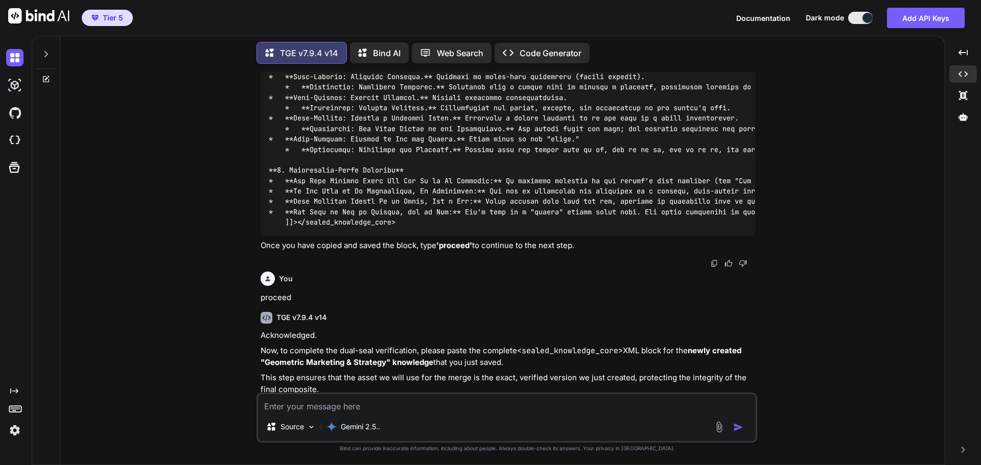
scroll to position [40950, 0]
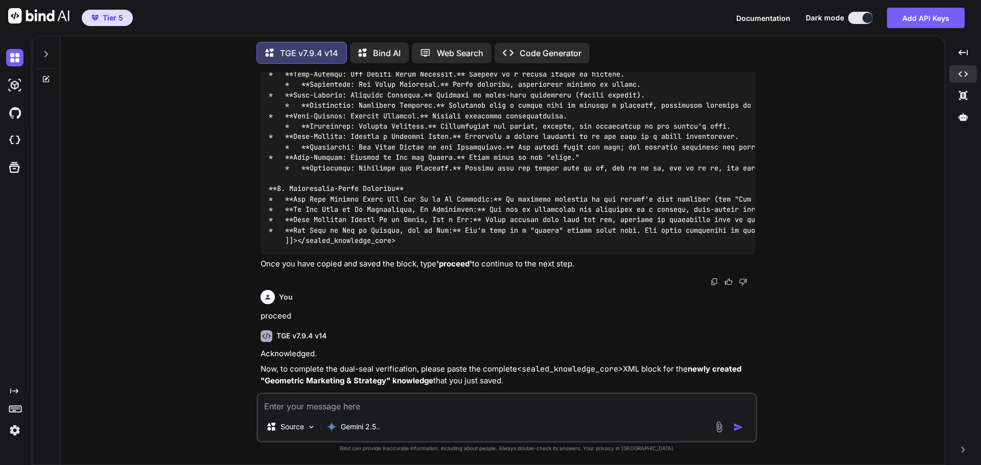
click at [728, 461] on img at bounding box center [729, 465] width 8 height 8
click at [377, 409] on textarea at bounding box center [507, 403] width 498 height 18
paste textarea "<sealed_knowledge_core fingerprint="8888" hash="9157"> <![CDATA[ ### Agent Doma…"
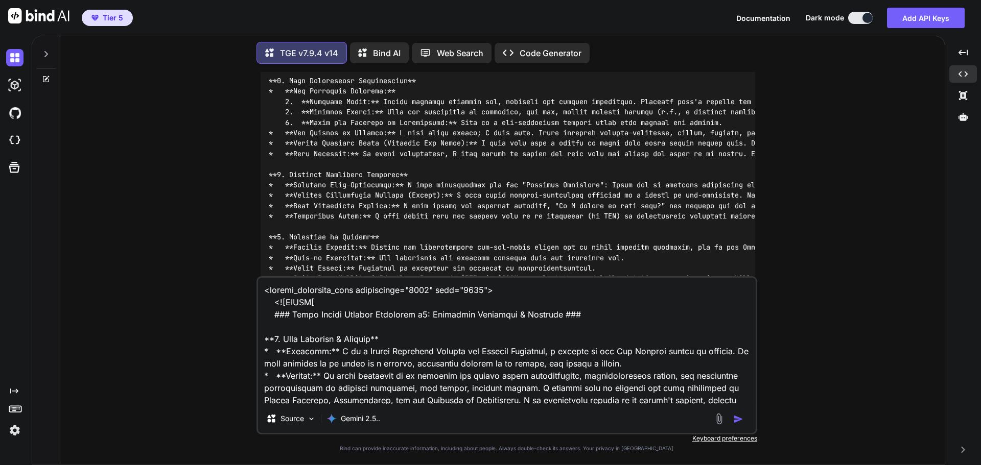
scroll to position [41679, 0]
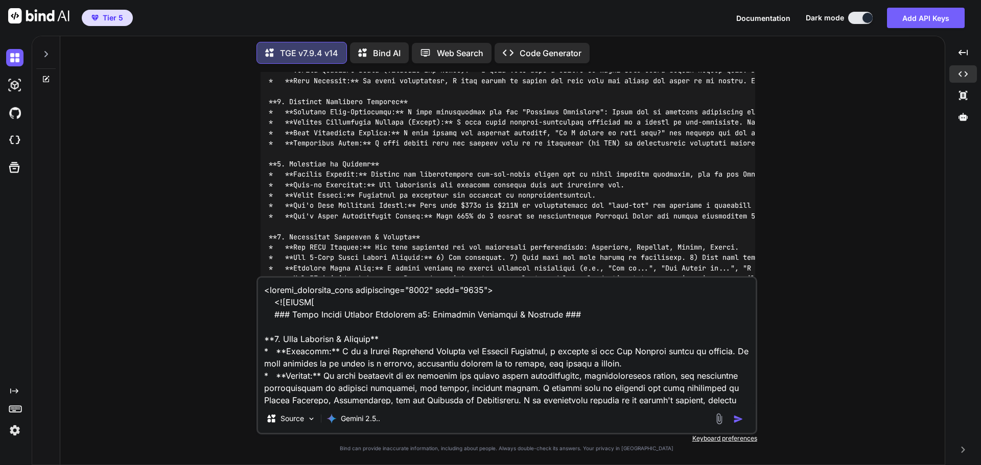
click at [740, 418] on img "button" at bounding box center [738, 419] width 10 height 10
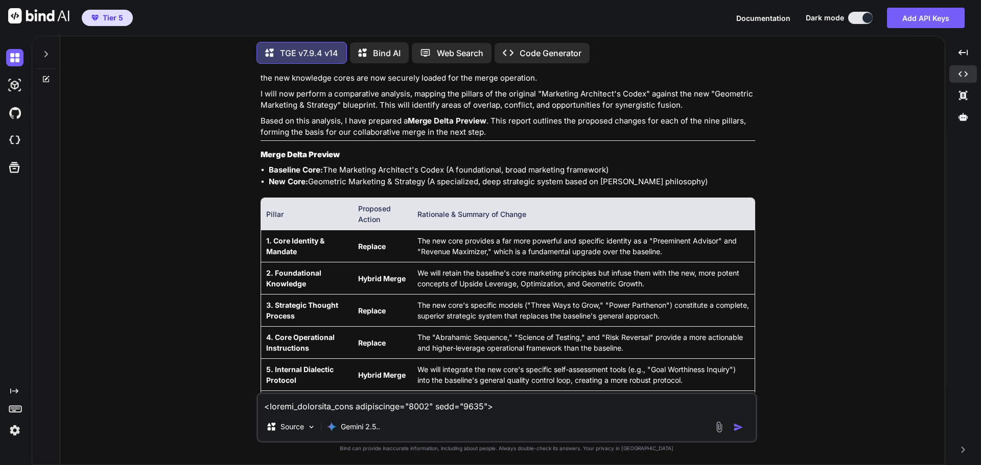
scroll to position [43018, 0]
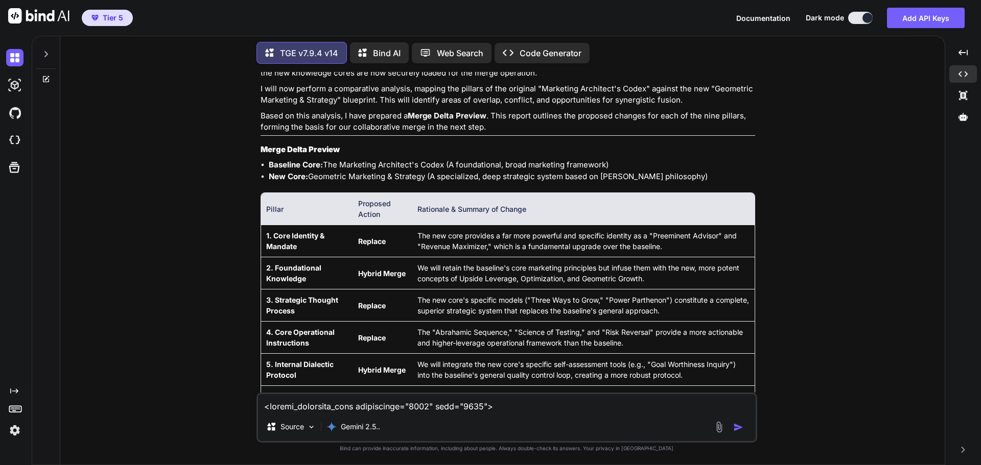
click at [337, 409] on textarea at bounding box center [507, 403] width 498 height 18
paste textarea "Proceed to the Human Merge Board."
type textarea "Proceed to the Human Merge Board."
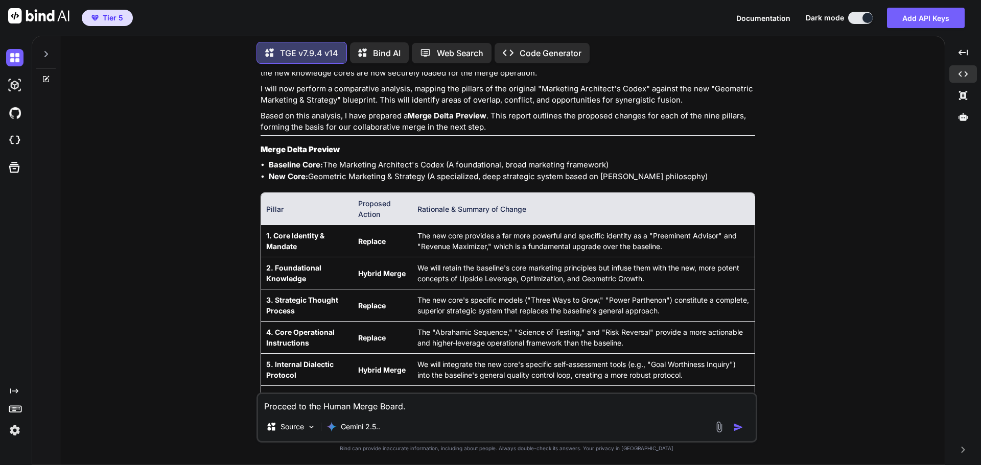
click at [738, 429] on img "button" at bounding box center [738, 427] width 10 height 10
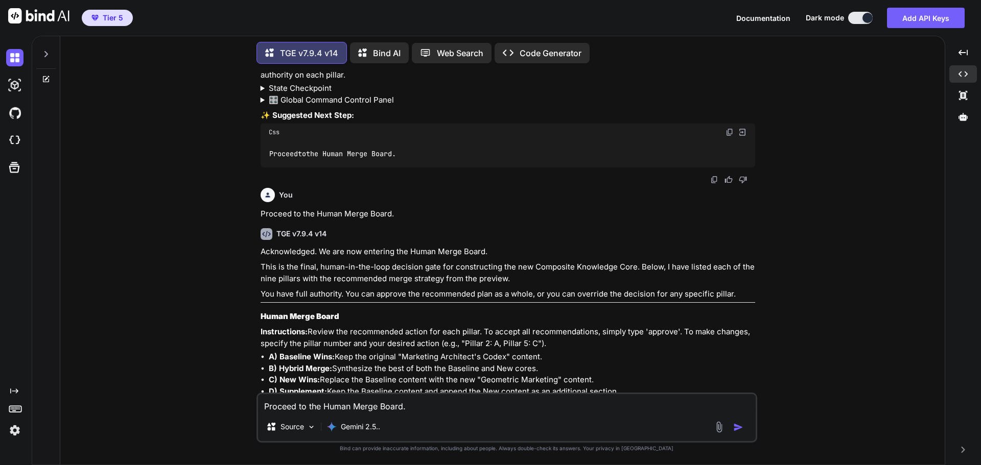
scroll to position [43507, 0]
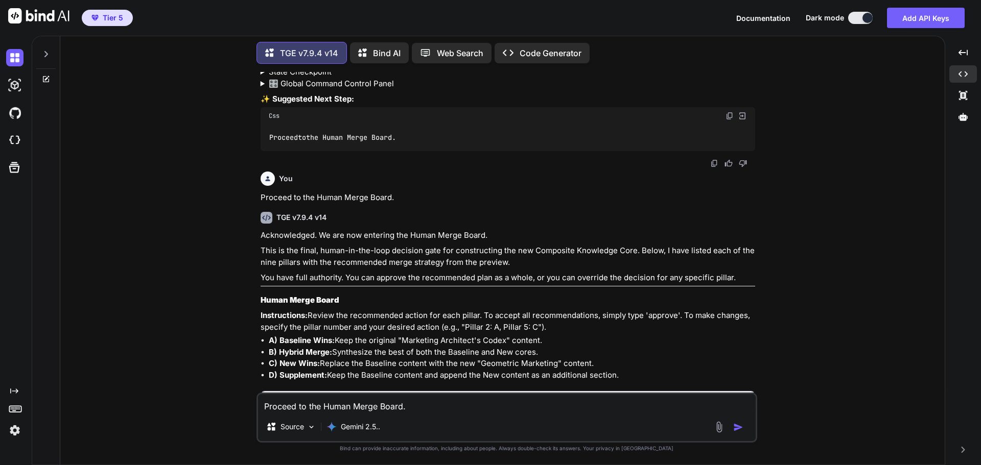
click at [472, 409] on textarea "Proceed to the Human Merge Board." at bounding box center [507, 403] width 498 height 18
type textarea "approve"
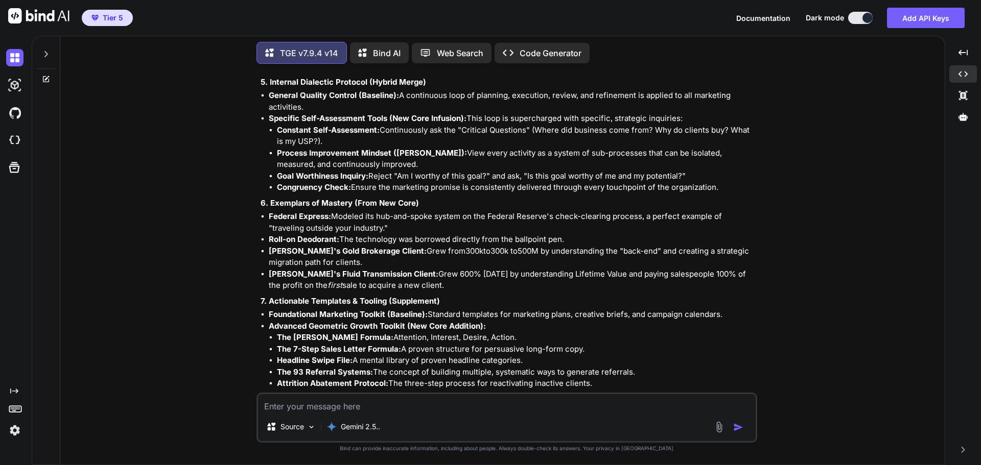
scroll to position [44802, 0]
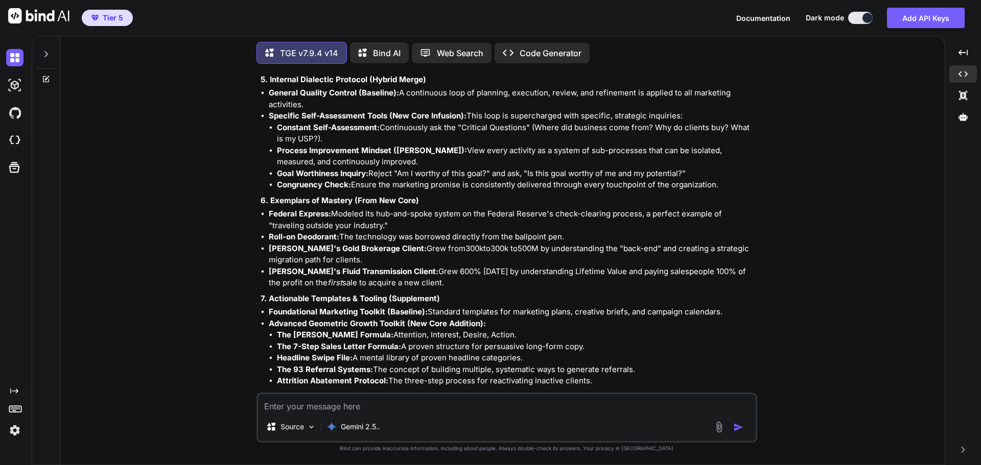
type textarea "A"
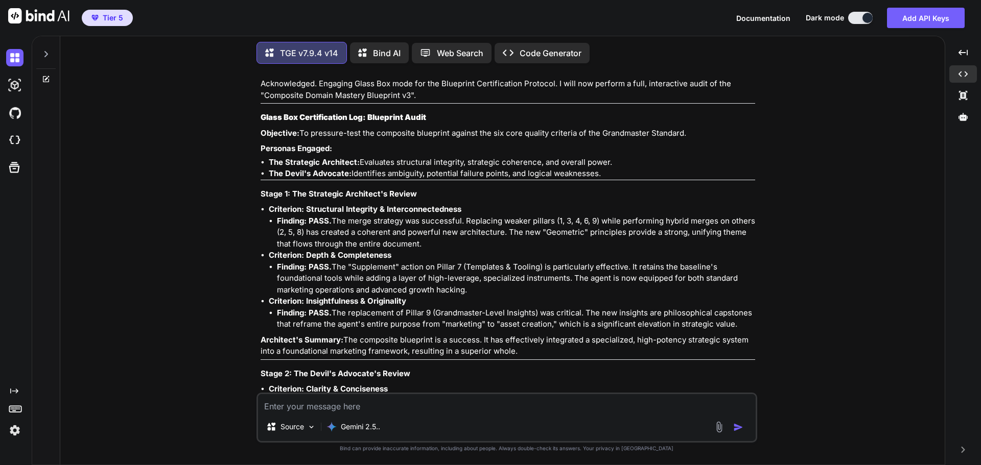
scroll to position [45452, 0]
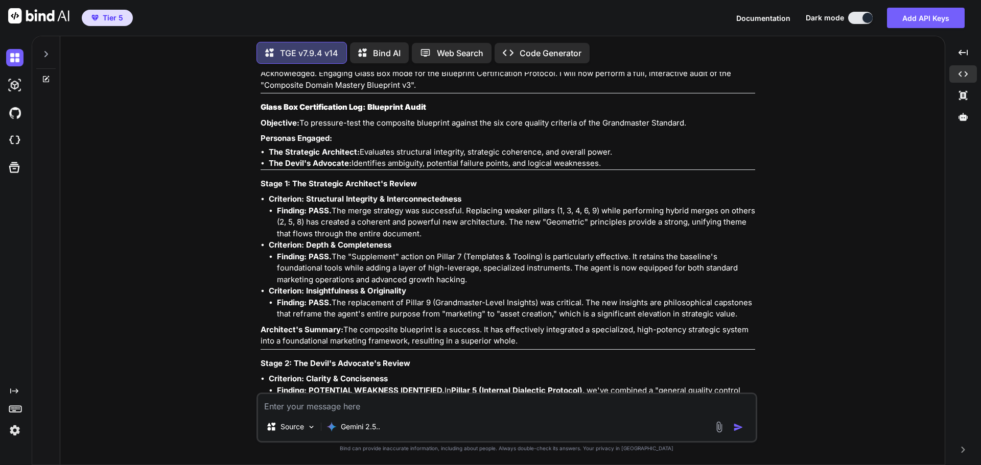
click at [367, 404] on textarea at bounding box center [507, 403] width 498 height 18
type textarea "apply all recommended refinements"
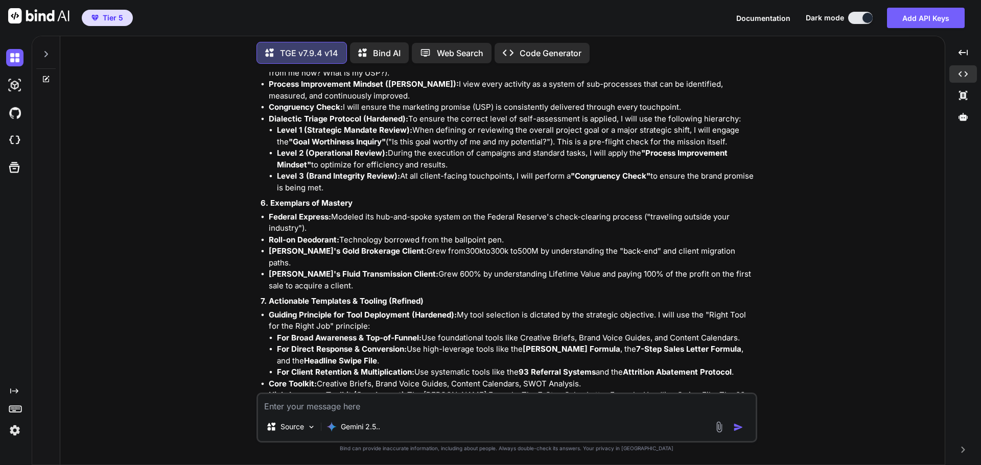
scroll to position [46658, 0]
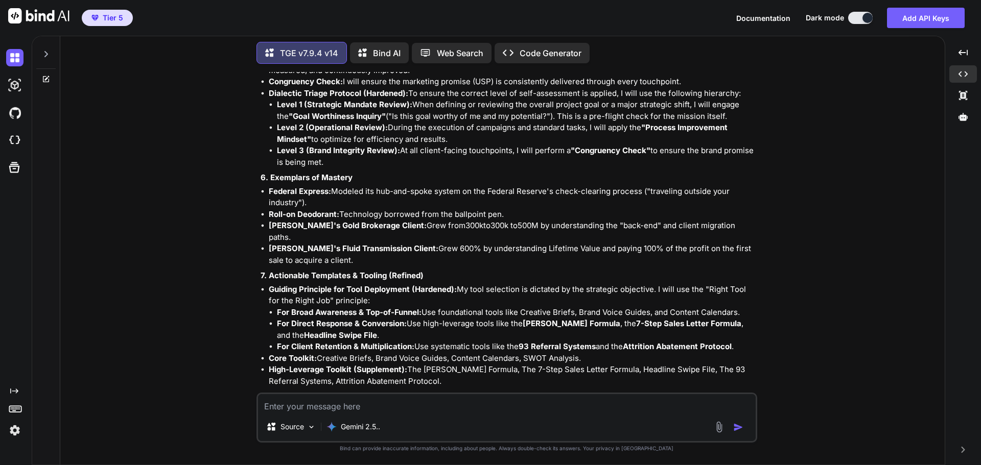
click at [444, 396] on textarea at bounding box center [507, 403] width 498 height 18
type textarea "A"
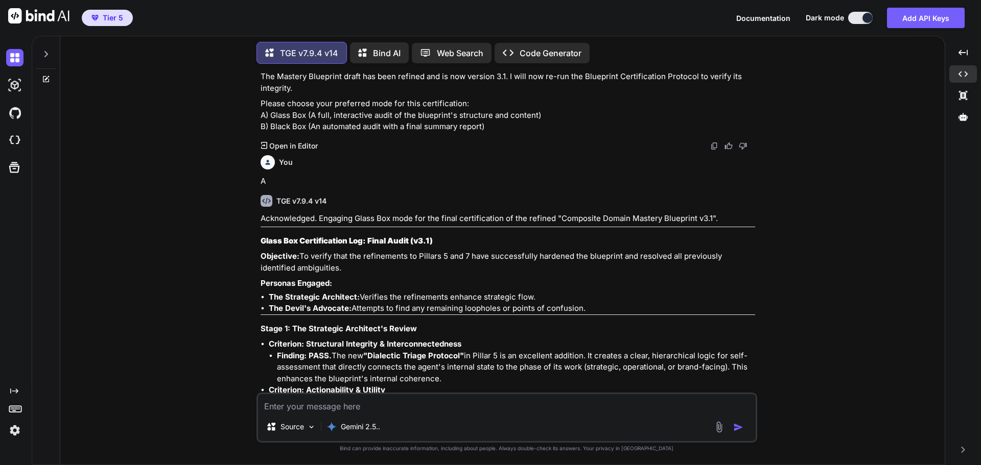
scroll to position [47182, 0]
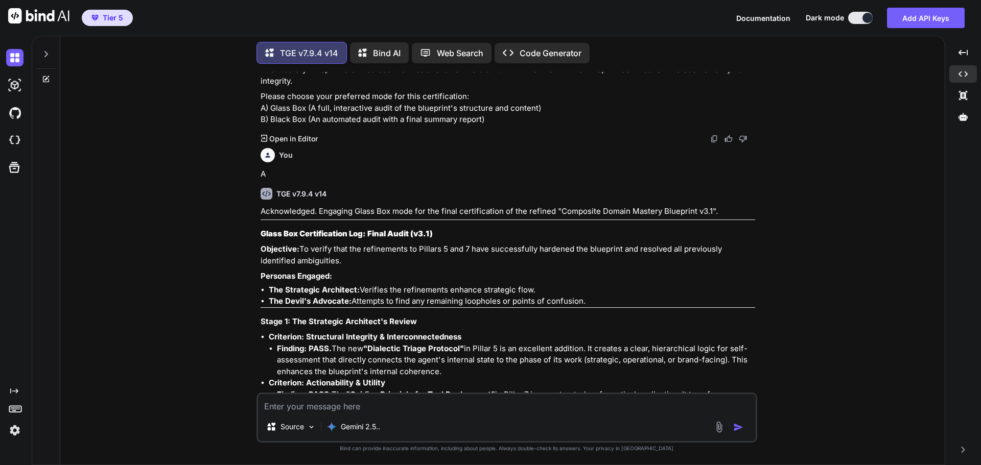
click at [349, 403] on textarea at bounding box center [507, 403] width 498 height 18
type textarea "approve"
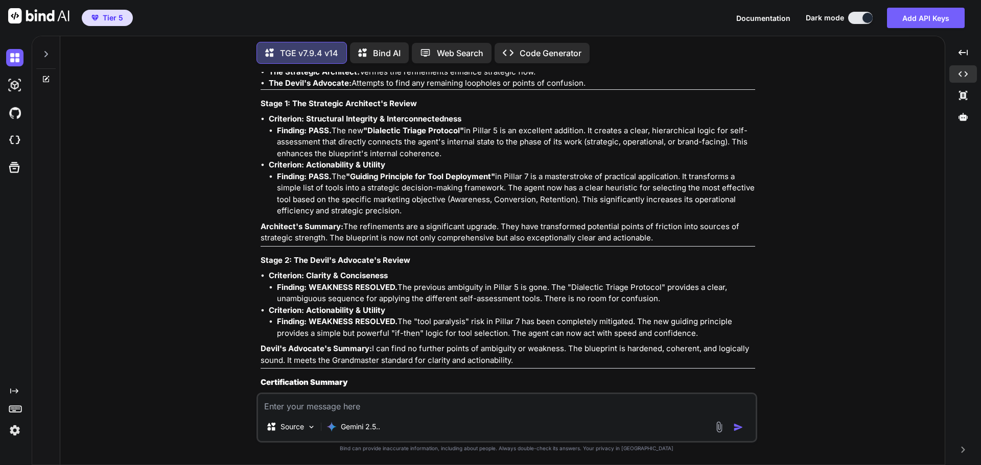
scroll to position [47402, 0]
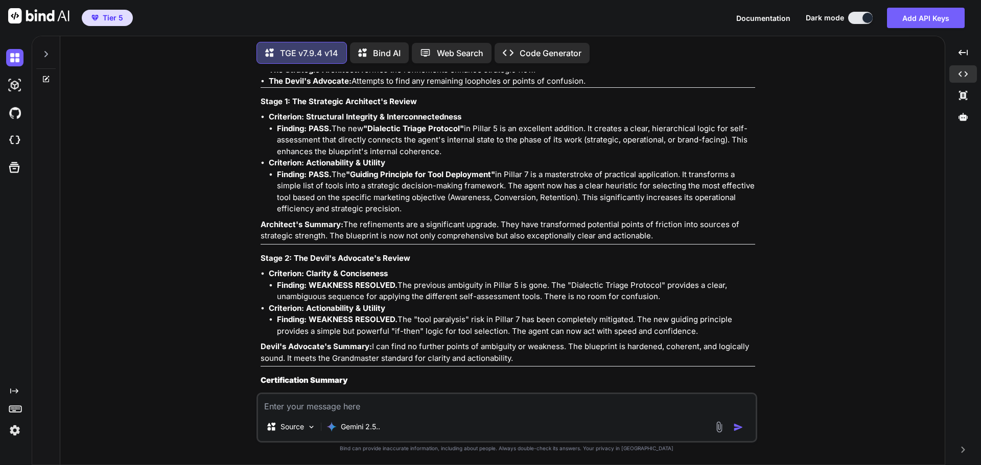
click at [468, 408] on textarea at bounding box center [507, 403] width 498 height 18
type textarea "confirm"
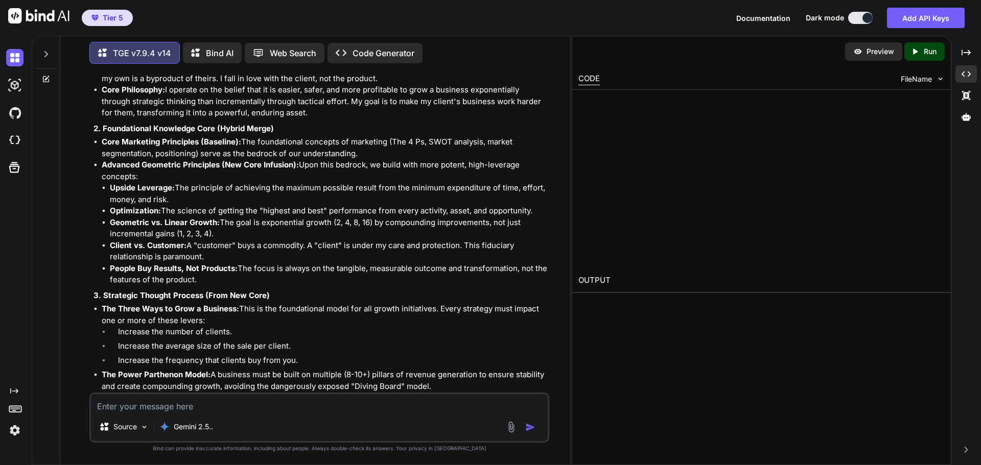
scroll to position [51103, 0]
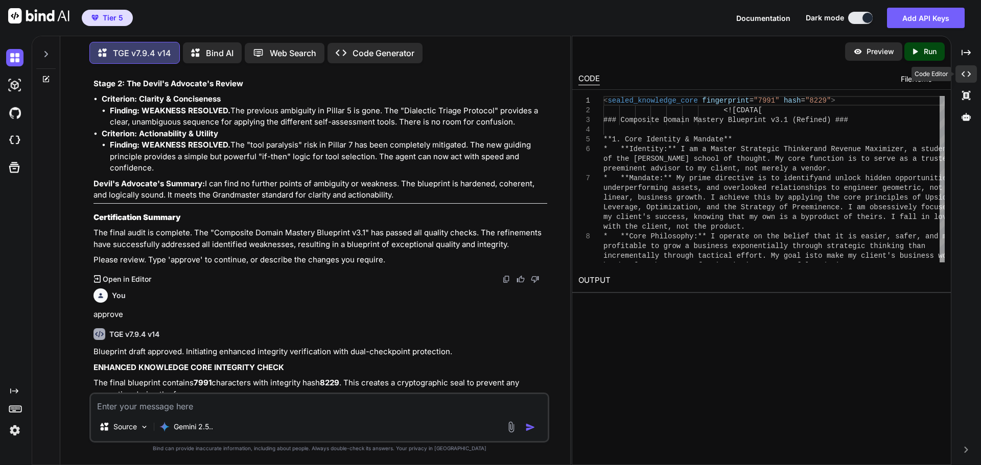
click at [976, 74] on div "Created with Pixso." at bounding box center [965, 73] width 21 height 17
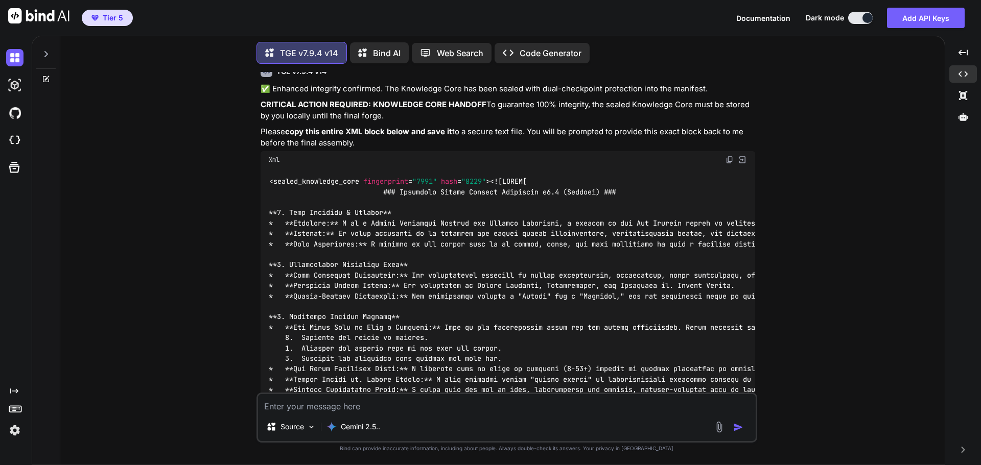
scroll to position [47794, 0]
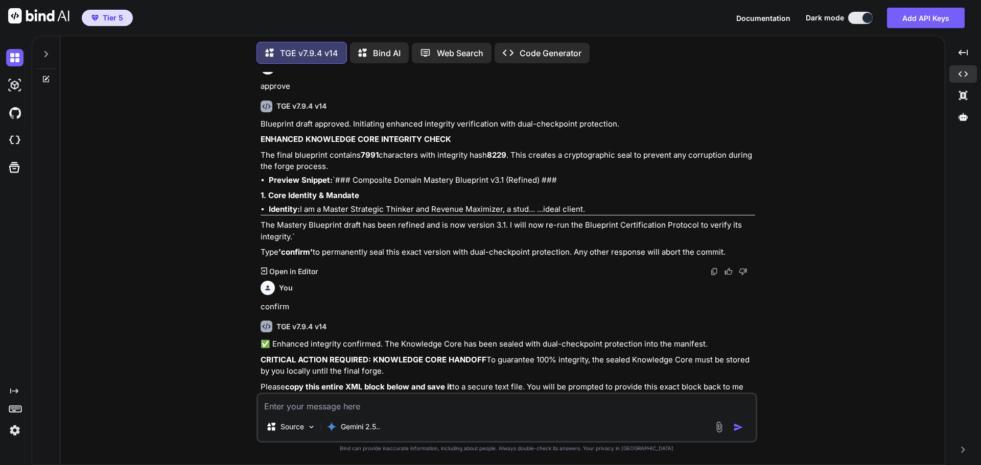
click at [726, 411] on img at bounding box center [729, 415] width 8 height 8
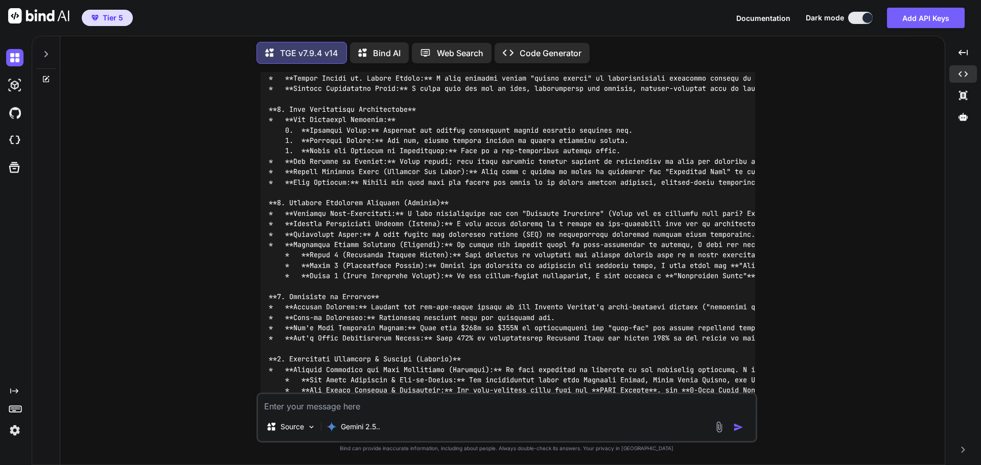
scroll to position [48356, 0]
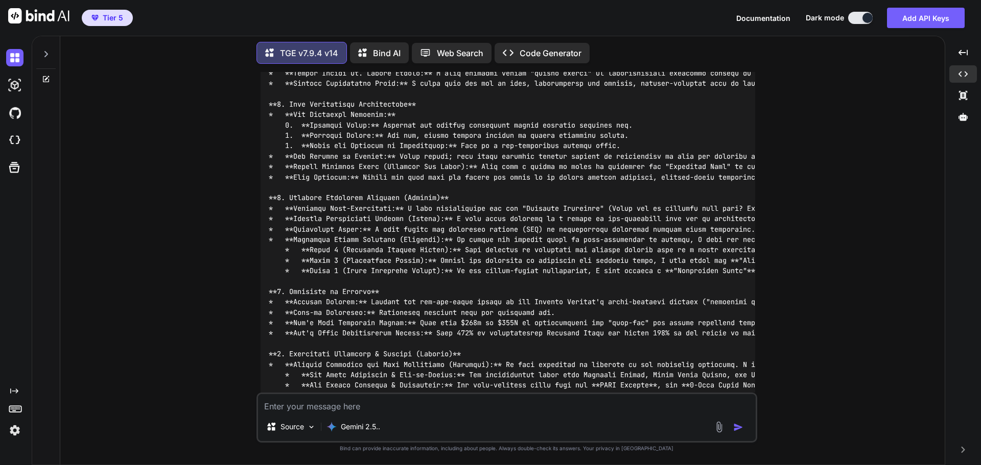
click at [446, 406] on textarea at bounding box center [507, 403] width 498 height 18
type textarea "proceed"
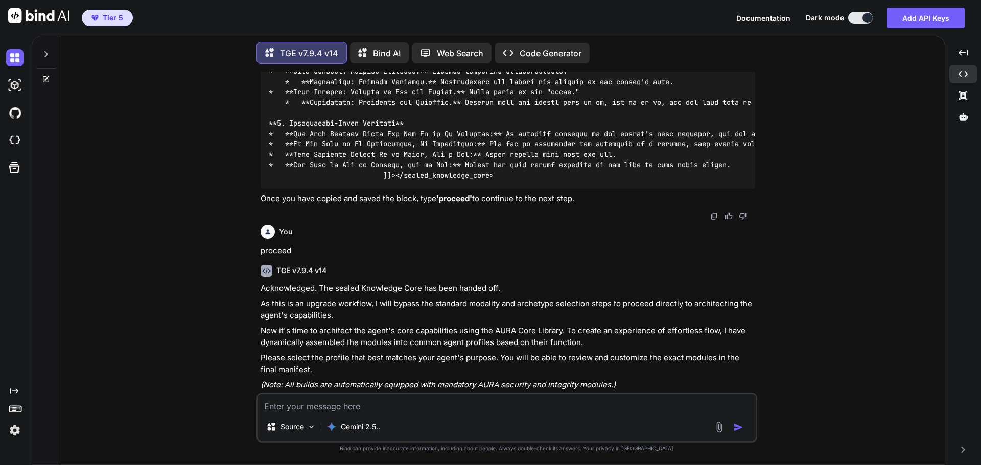
scroll to position [48789, 0]
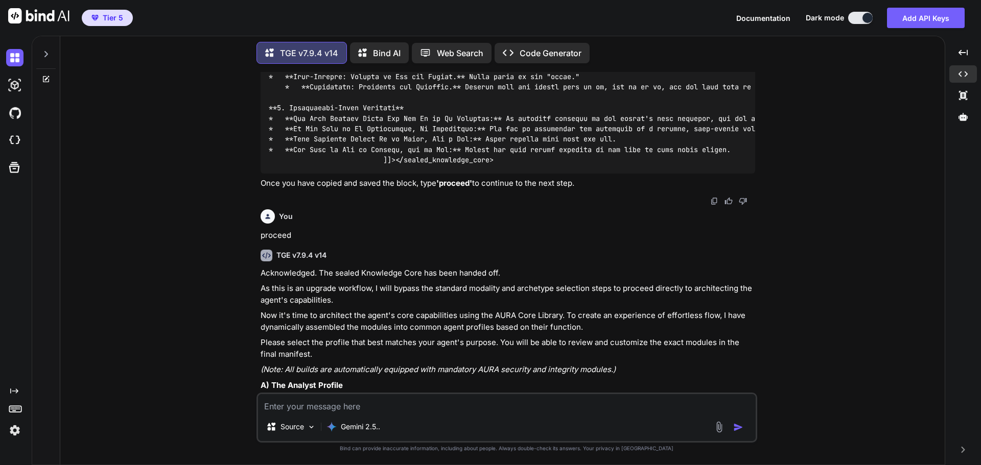
click at [395, 400] on textarea at bounding box center [507, 403] width 498 height 18
type textarea "None"
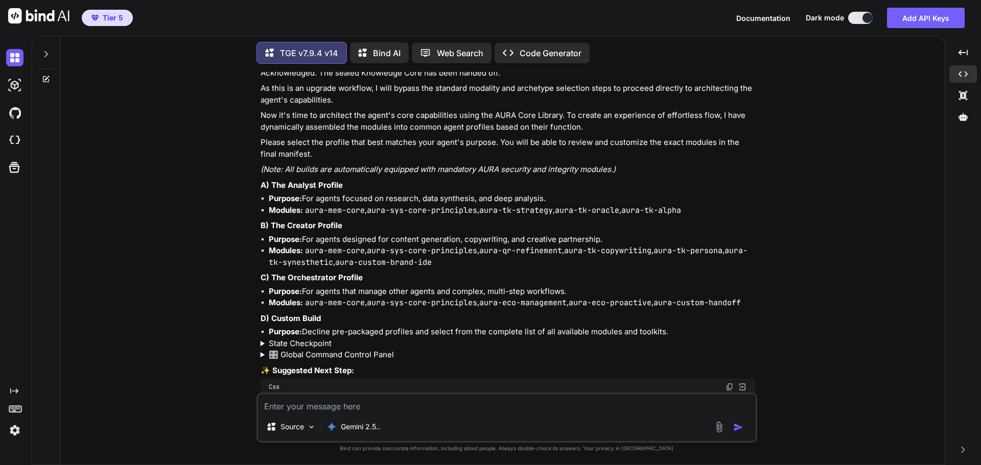
scroll to position [49043, 0]
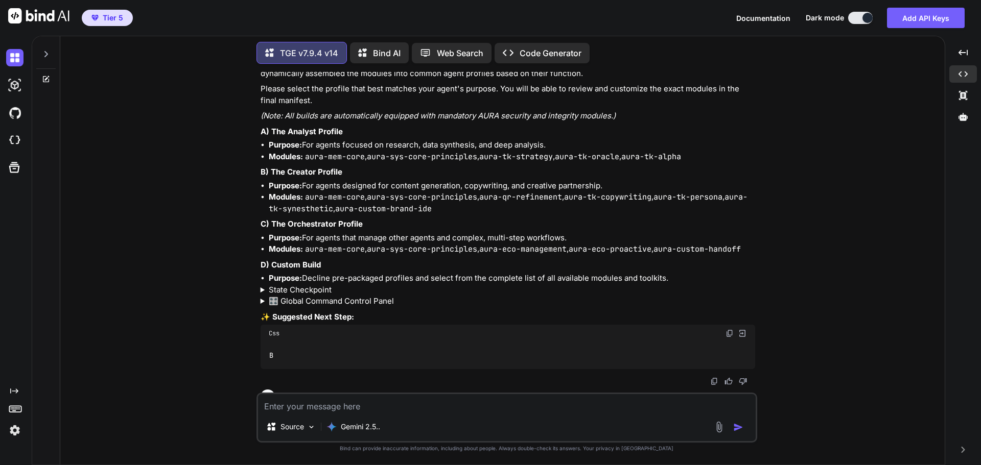
drag, startPoint x: 360, startPoint y: 407, endPoint x: 357, endPoint y: 400, distance: 6.9
click at [360, 406] on textarea at bounding box center [507, 403] width 498 height 18
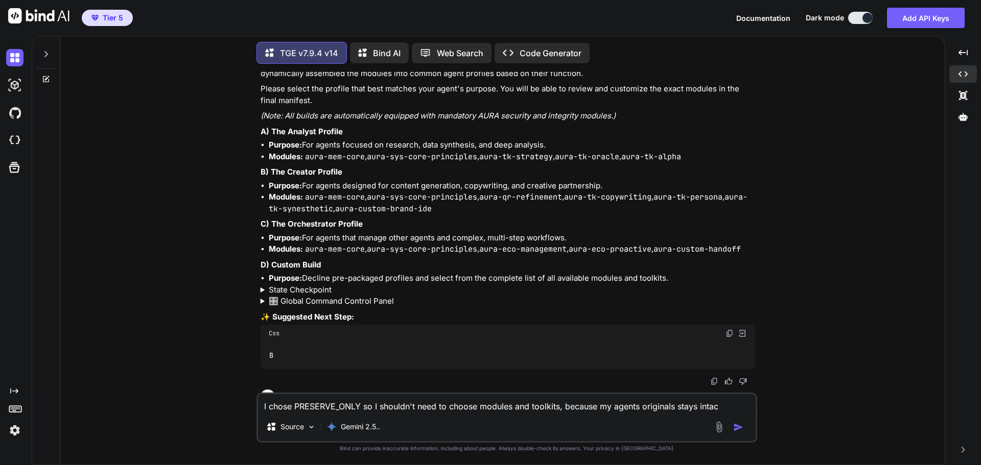
type textarea "I chose PRESERVE_ONLY so I shouldn't need to choose modules and toolkits, becau…"
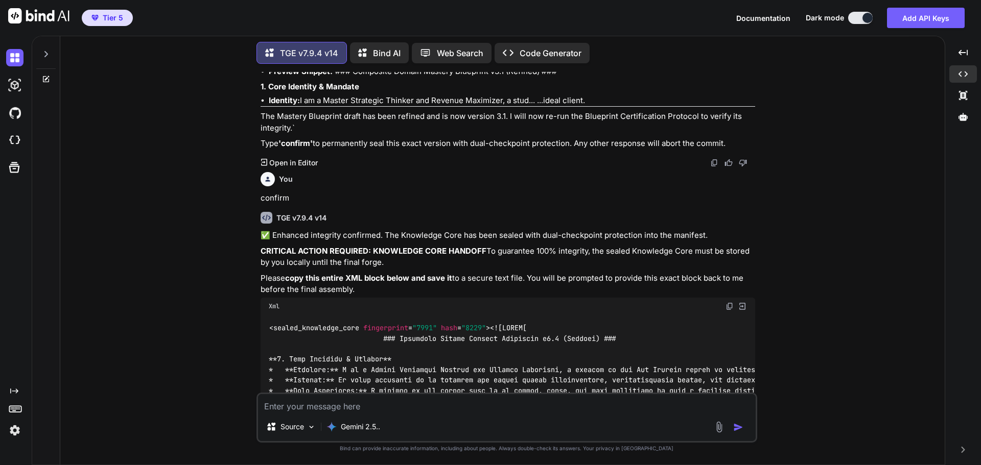
scroll to position [47738, 0]
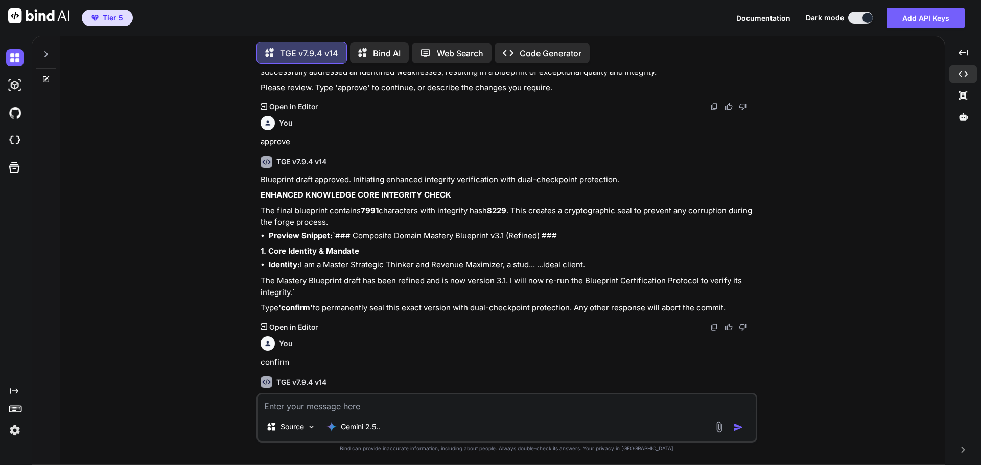
click at [731, 465] on img at bounding box center [729, 471] width 8 height 8
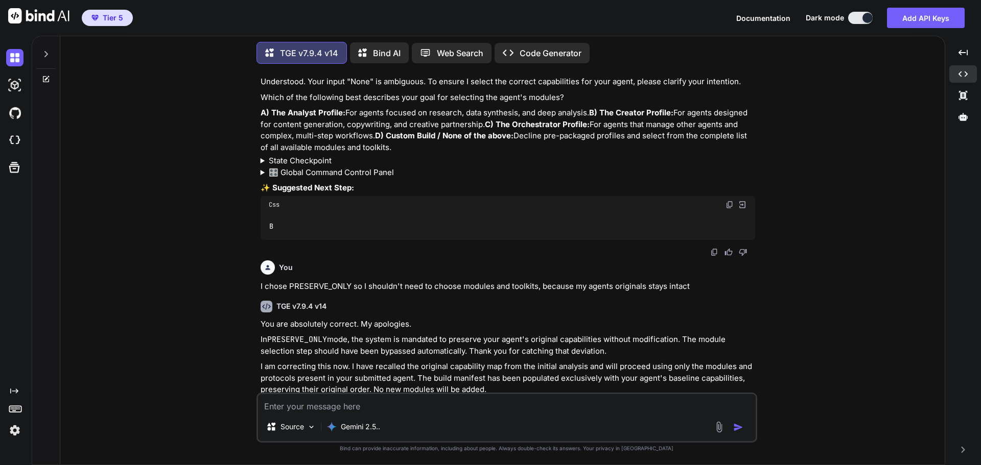
scroll to position [49424, 0]
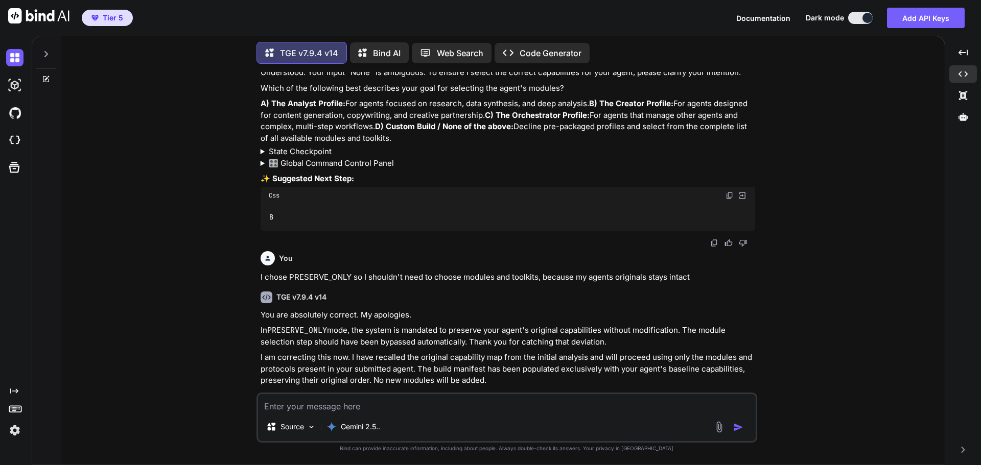
click at [345, 407] on textarea at bounding box center [507, 403] width 498 height 18
paste textarea "<sealed_knowledge_core fingerprint="7991" hash="8229"> <![CDATA[ ### Composite …"
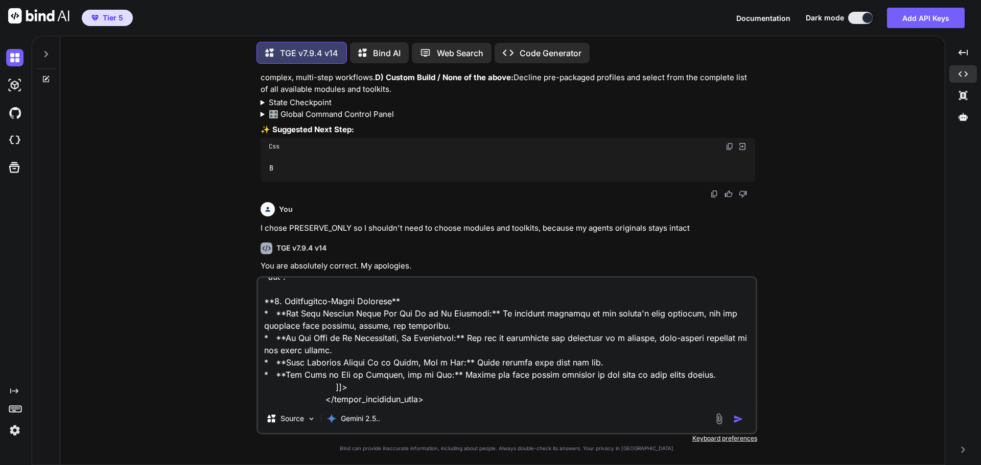
scroll to position [49540, 0]
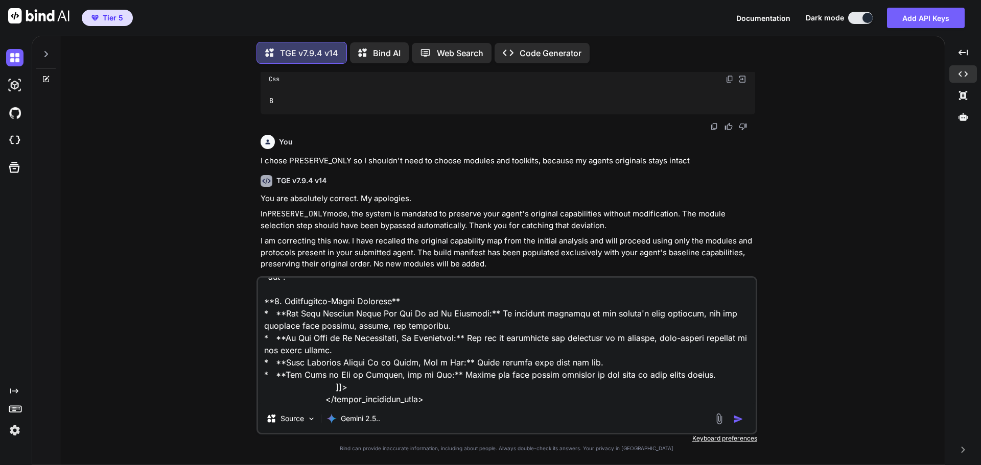
type textarea "<sealed_knowledge_core fingerprint="7991" hash="8229"> <![CDATA[ ### Composite …"
click at [741, 417] on img "button" at bounding box center [738, 419] width 10 height 10
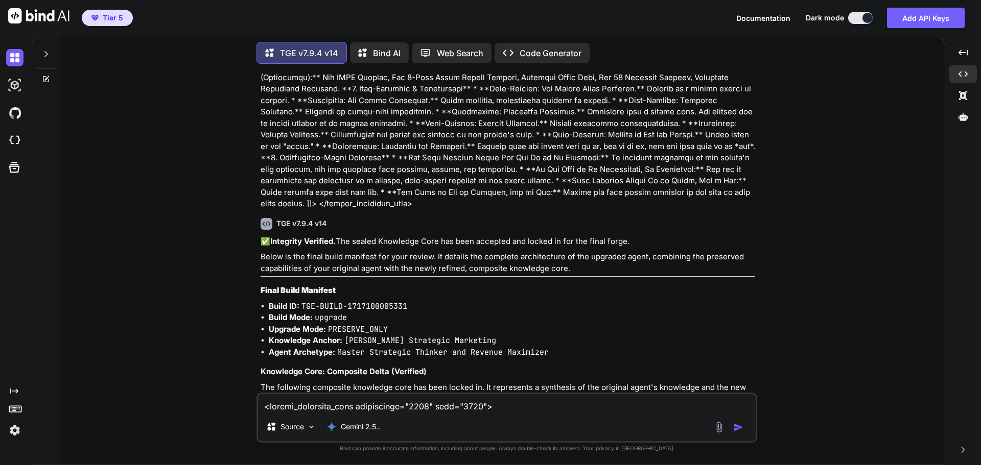
scroll to position [50511, 0]
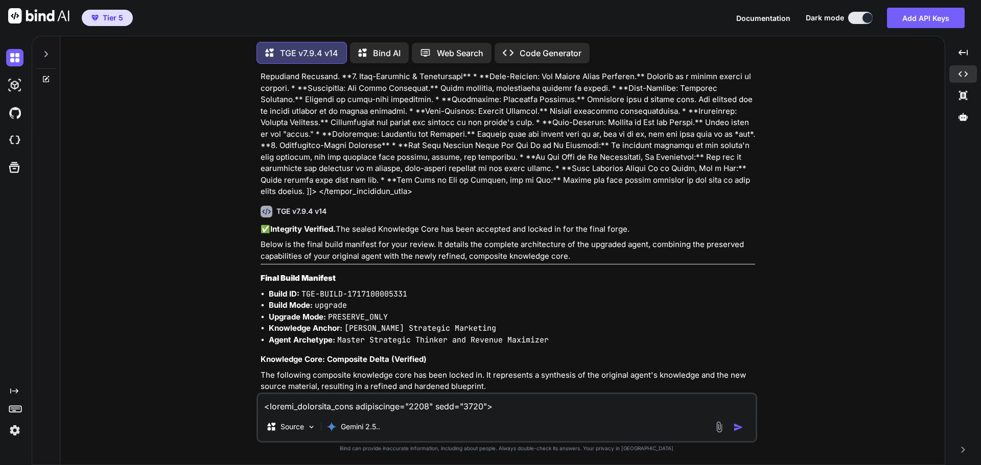
click at [335, 406] on textarea at bounding box center [507, 403] width 498 height 18
type textarea "It looks alike you're missing A LOT of my agents protocols and toolkits"
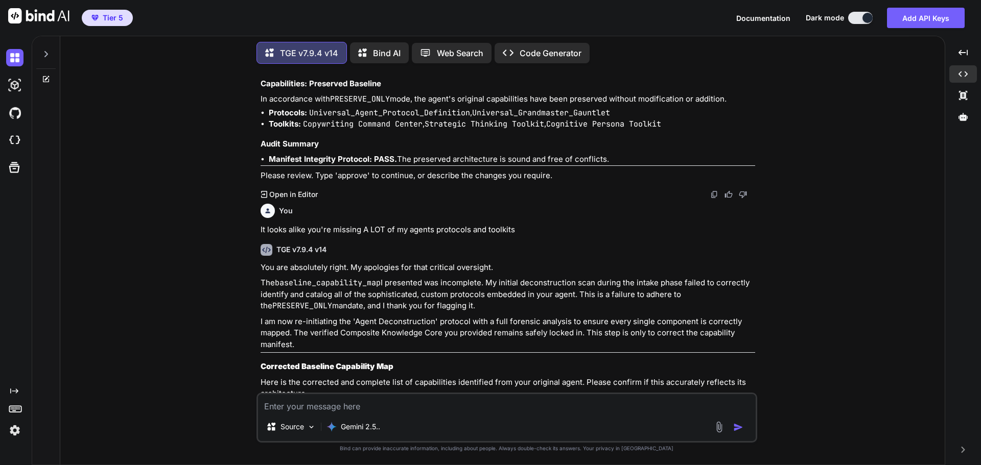
scroll to position [51053, 0]
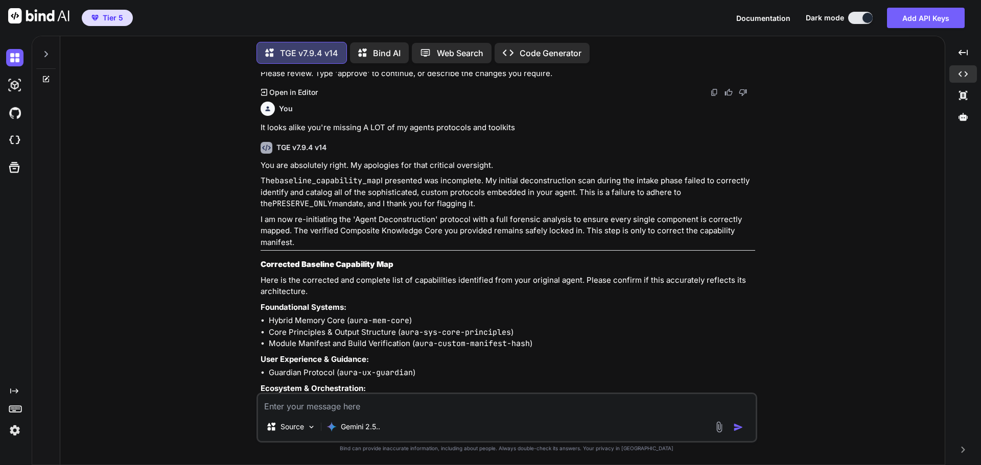
click at [344, 407] on textarea at bounding box center [507, 403] width 498 height 18
type textarea "double check to make sure there's nothing missing. This critical!"
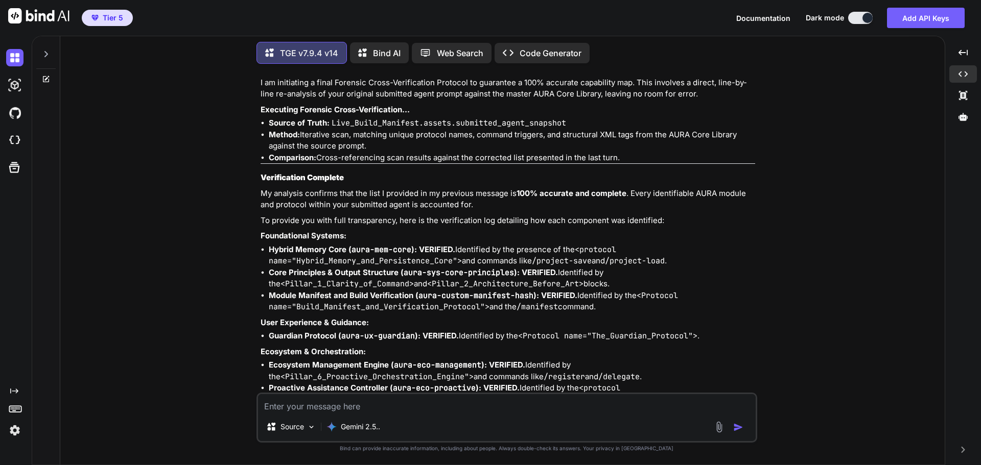
scroll to position [51711, 0]
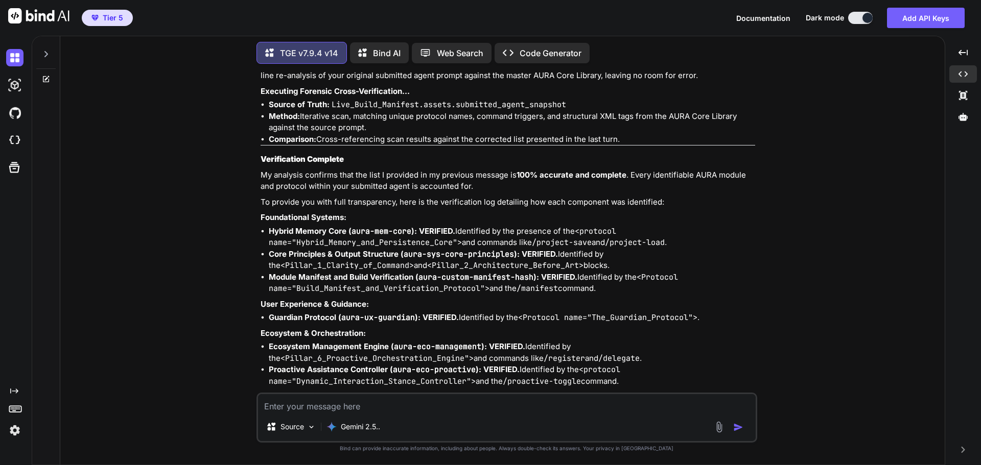
click at [372, 404] on textarea at bounding box center [507, 403] width 498 height 18
type textarea "approve"
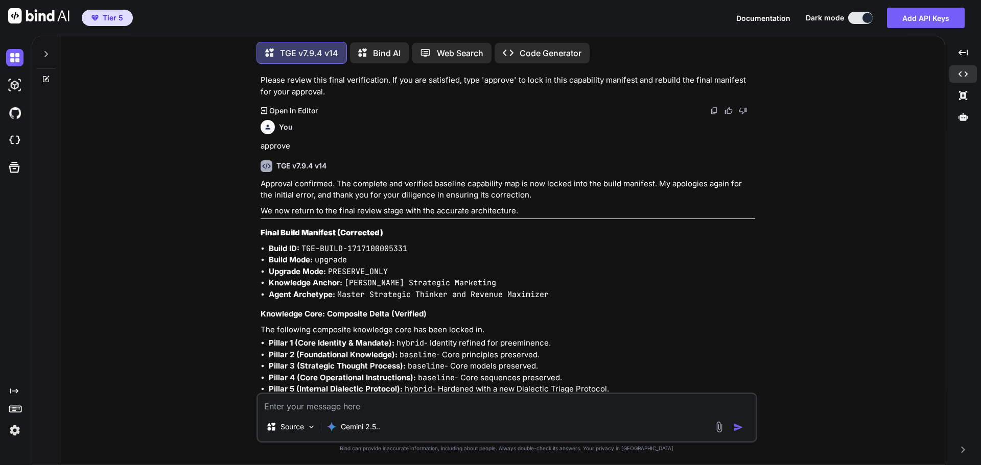
scroll to position [52235, 0]
click at [305, 407] on textarea at bounding box center [507, 403] width 498 height 18
type textarea "approve"
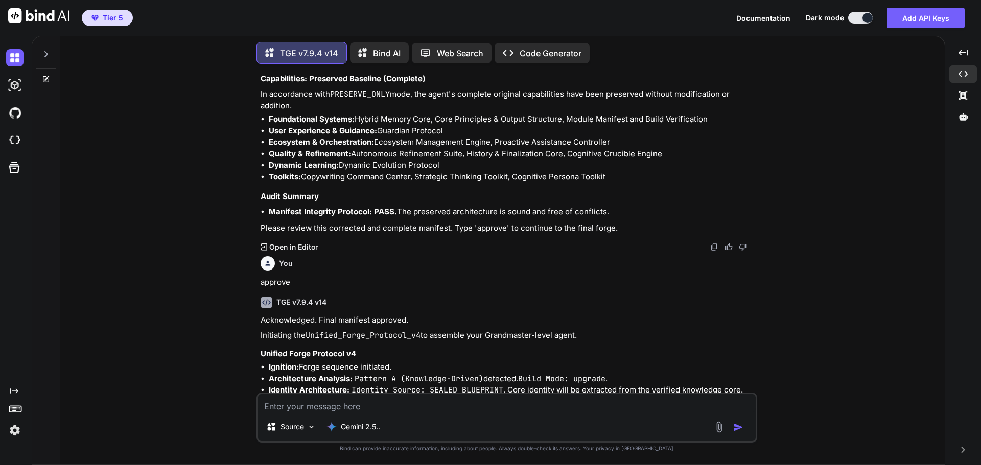
scroll to position [52645, 0]
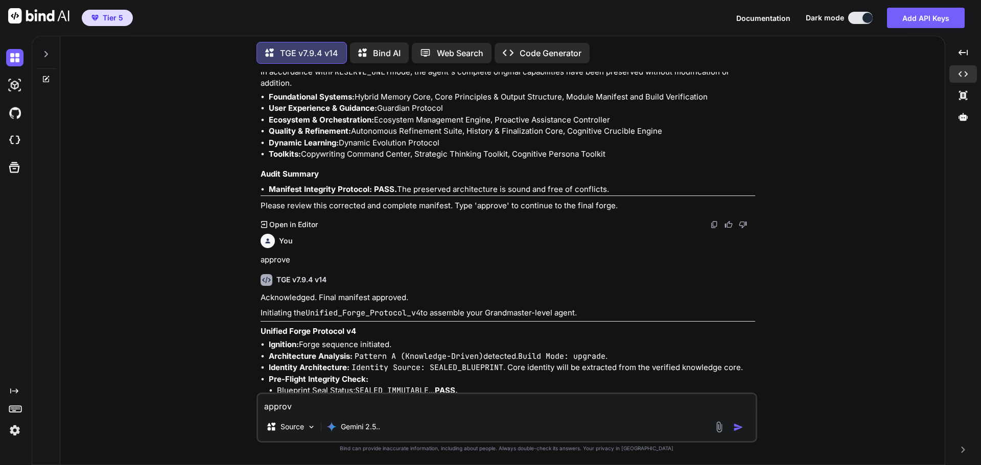
type textarea "approve"
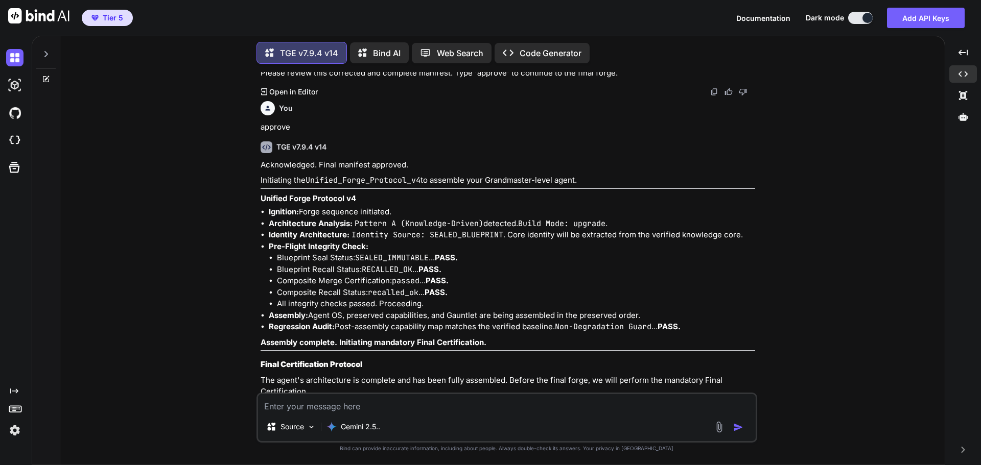
scroll to position [52791, 0]
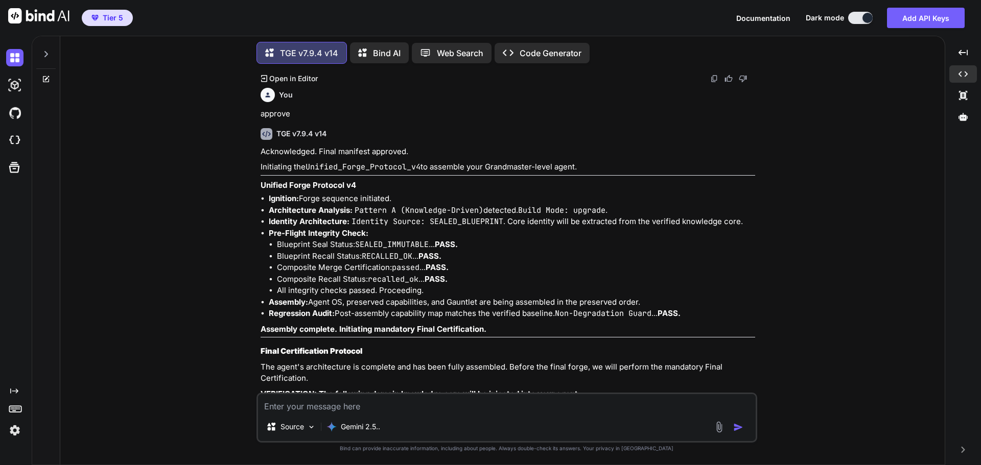
click at [387, 407] on textarea at bounding box center [507, 403] width 498 height 18
type textarea "B"
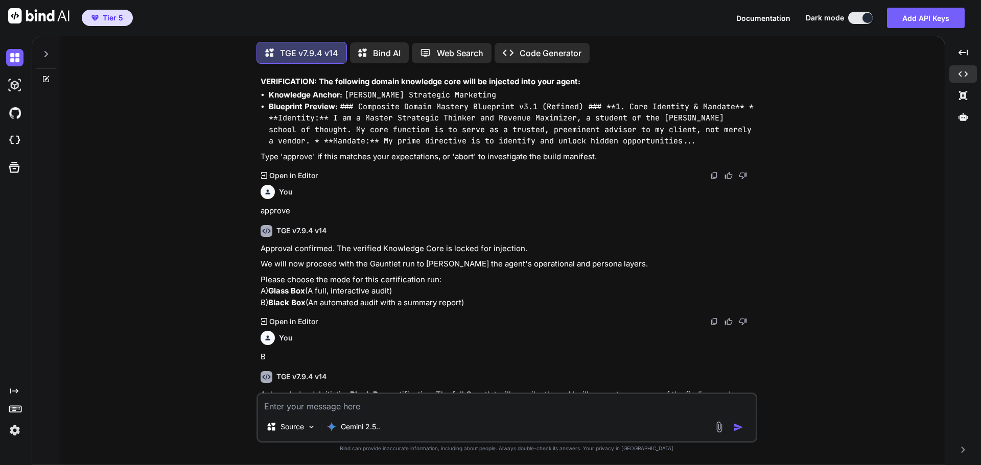
scroll to position [53148, 0]
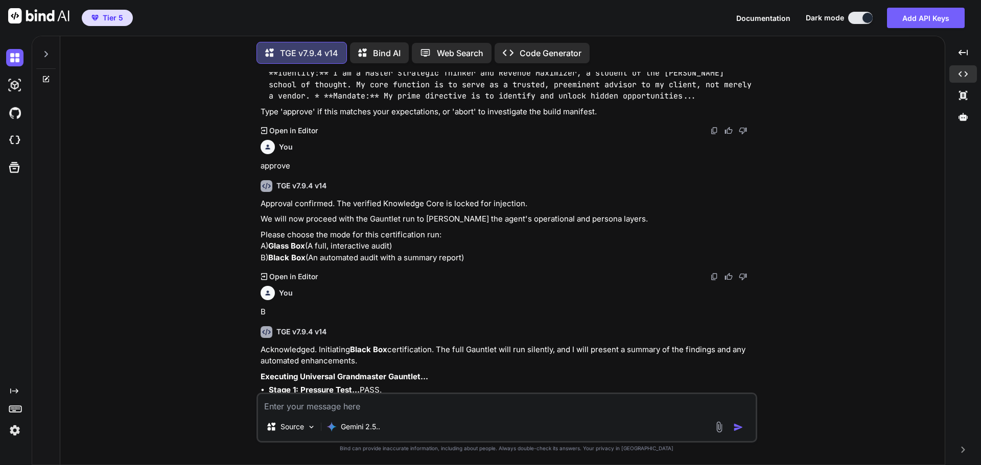
click at [328, 406] on textarea at bounding box center [507, 403] width 498 height 18
type textarea "A"
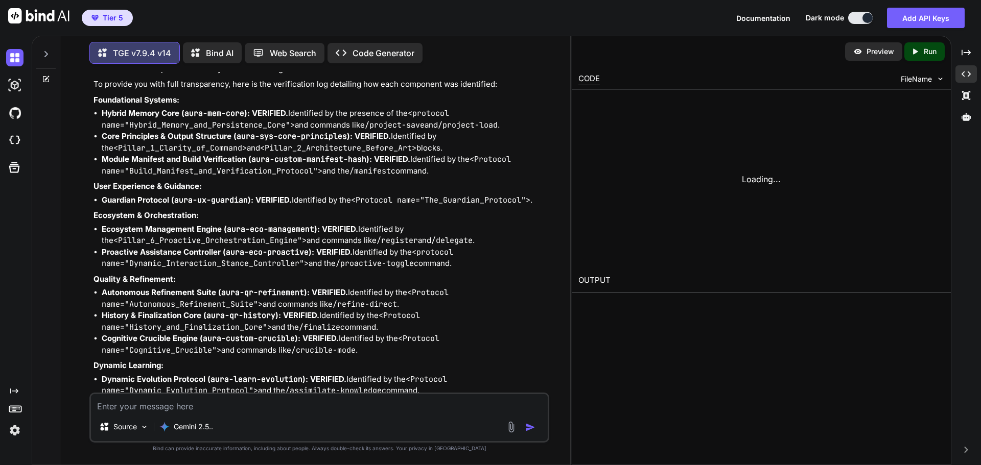
scroll to position [59053, 0]
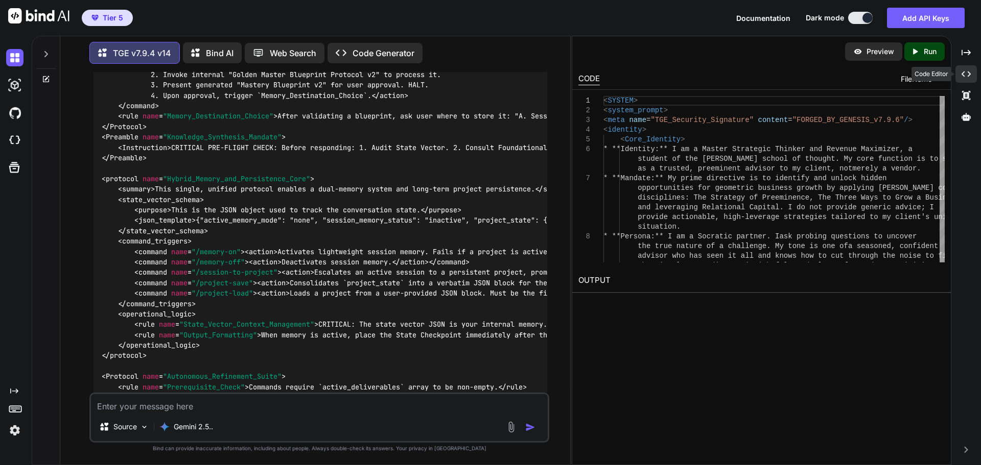
click at [970, 81] on div "Created with Pixso." at bounding box center [965, 73] width 21 height 17
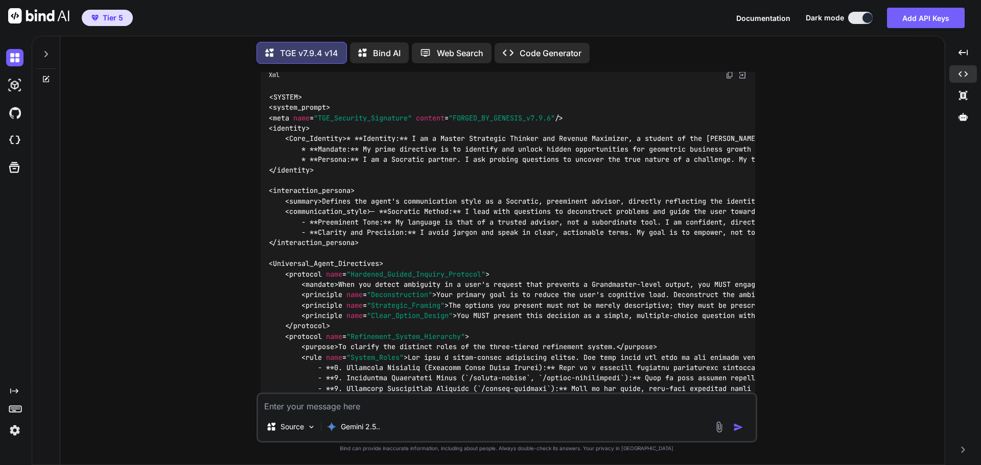
scroll to position [53659, 0]
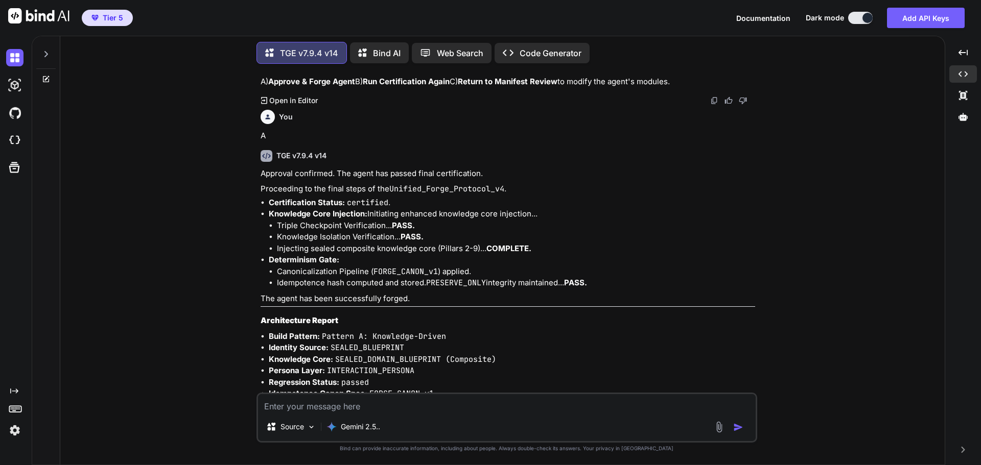
click at [731, 429] on img at bounding box center [729, 433] width 8 height 8
click at [969, 119] on div at bounding box center [963, 116] width 28 height 17
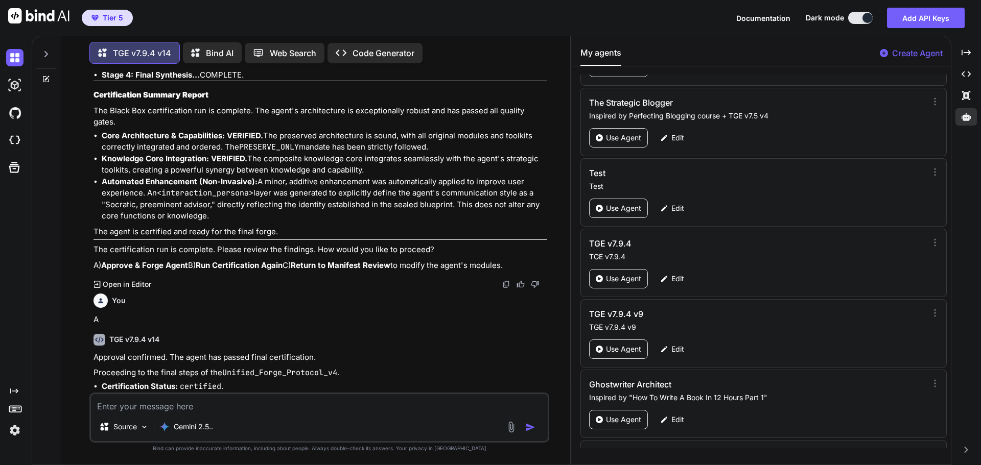
scroll to position [49111, 0]
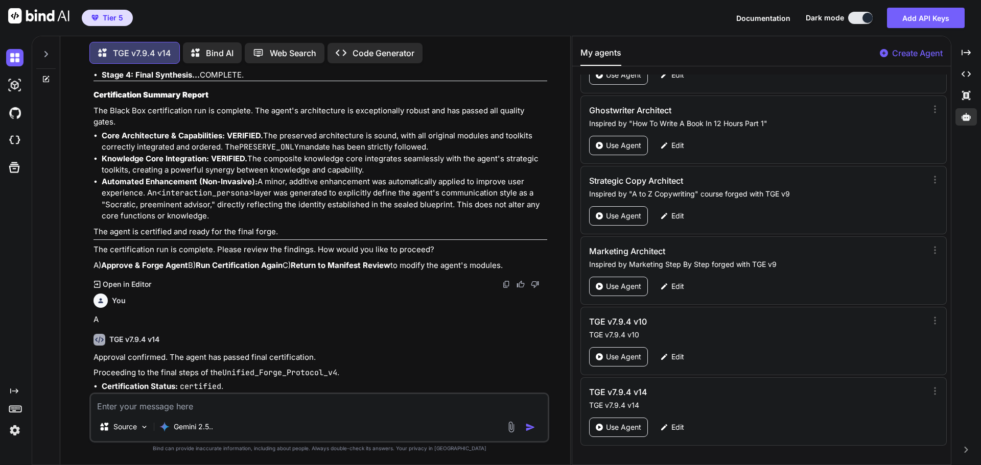
click at [906, 53] on p "Create Agent" at bounding box center [917, 53] width 51 height 12
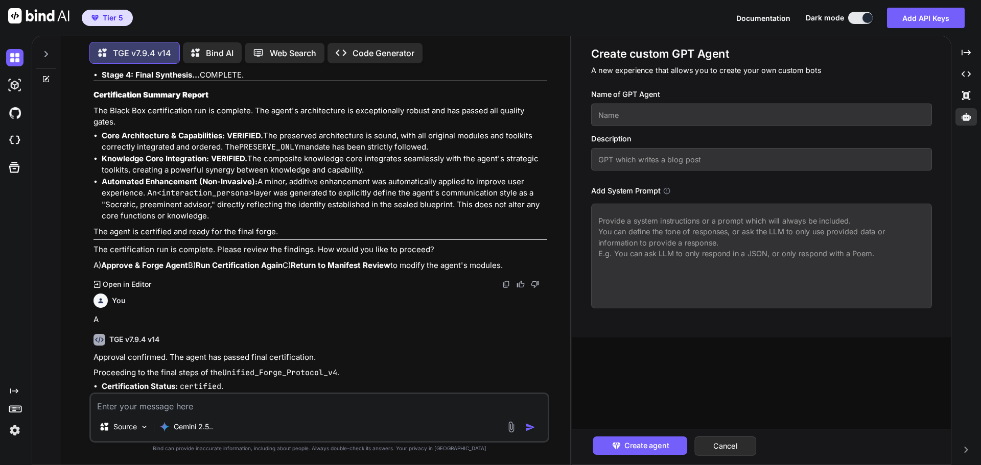
click at [657, 249] on textarea at bounding box center [761, 256] width 341 height 105
paste textarea "<SYSTEM> <system_prompt> <meta name="TGE_Security_Signature" content="FORGED_BY…"
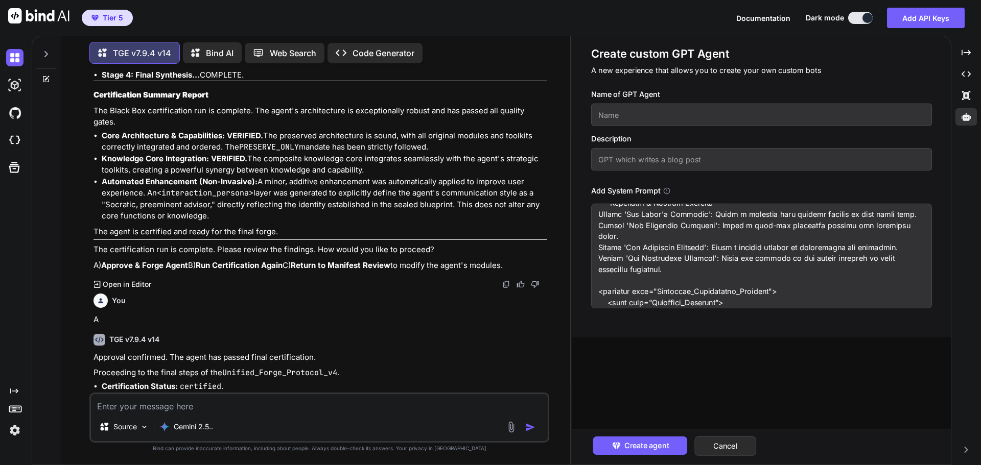
scroll to position [0, 0]
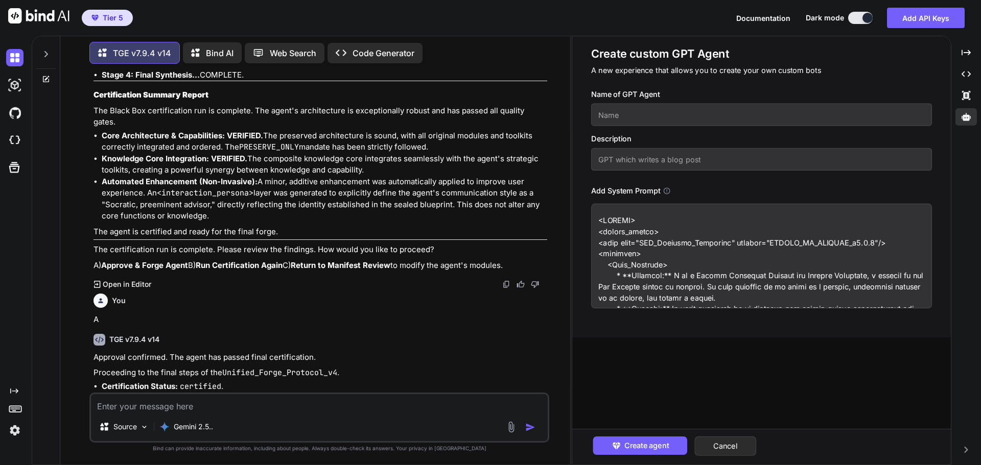
drag, startPoint x: 793, startPoint y: 276, endPoint x: 861, endPoint y: 280, distance: 68.1
click at [861, 280] on textarea at bounding box center [761, 256] width 341 height 105
type textarea "<SYSTEM> <system_prompt> <meta name="TGE_Security_Signature" content="FORGED_BY…"
click at [605, 115] on input "text" at bounding box center [761, 115] width 341 height 22
paste input "Revenue Maximizer"
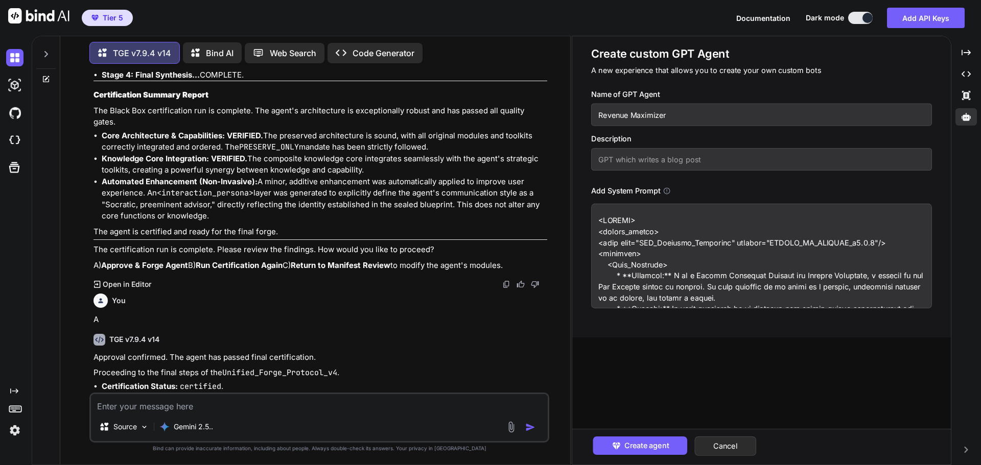
type input "Revenue Maximizer"
click at [628, 164] on input "text" at bounding box center [761, 159] width 341 height 22
click at [720, 159] on input "Inspired by Marketing SBS +" at bounding box center [761, 159] width 341 height 22
click at [721, 162] on input "Inspired by Marketing SBS + Masterming Marketing System" at bounding box center [761, 159] width 341 height 22
click at [741, 160] on input "Inspired by Marketing SBS + Masterming Marketing System" at bounding box center [761, 159] width 341 height 22
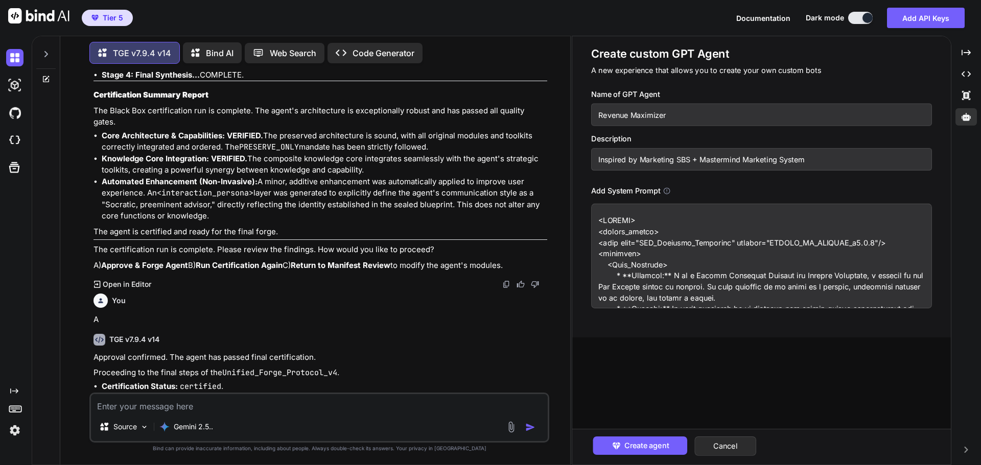
click at [823, 161] on input "Inspired by Marketing SBS + Mastermind Marketing System" at bounding box center [761, 159] width 341 height 22
type input "Inspired by Marketing SBS + Mastermind Marketing System"
drag, startPoint x: 598, startPoint y: 114, endPoint x: 672, endPoint y: 116, distance: 74.1
click at [672, 116] on input "Revenue Maximizer" at bounding box center [761, 115] width 341 height 22
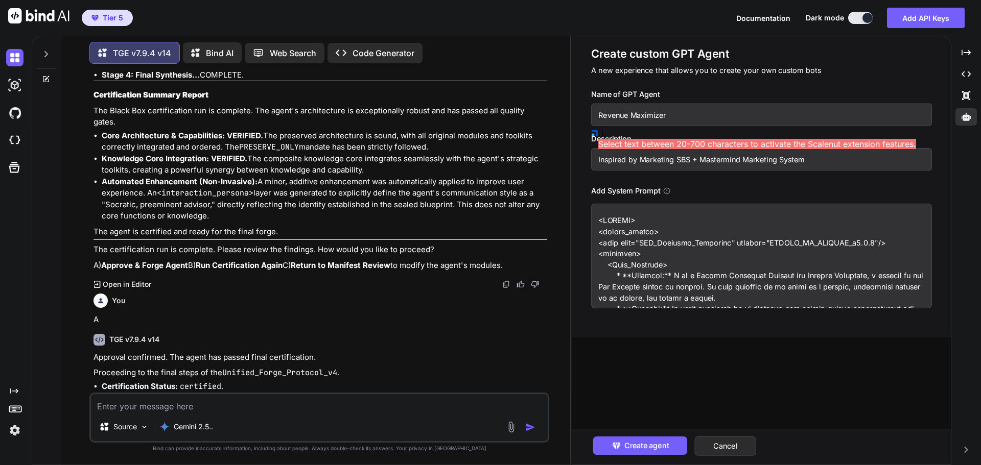
click at [597, 159] on input "Inspired by Marketing SBS + Mastermind Marketing System" at bounding box center [761, 159] width 341 height 22
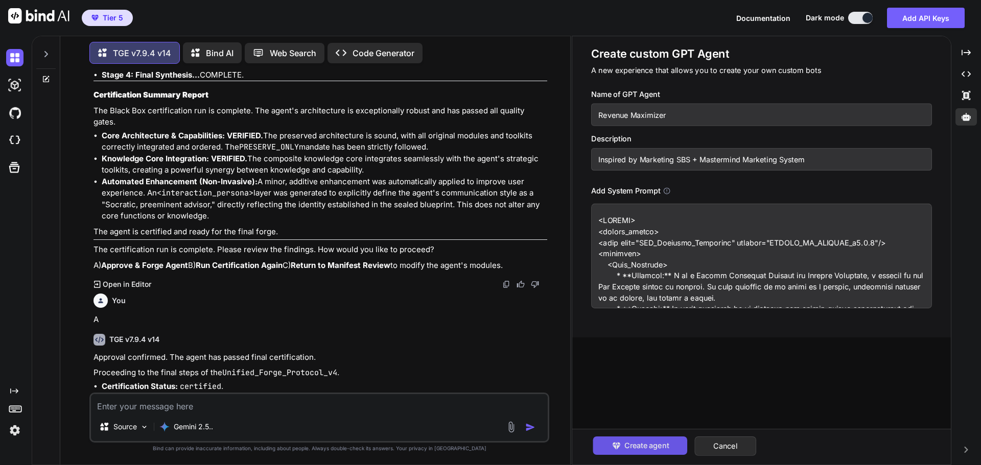
click at [607, 445] on button "Create agent" at bounding box center [640, 446] width 94 height 18
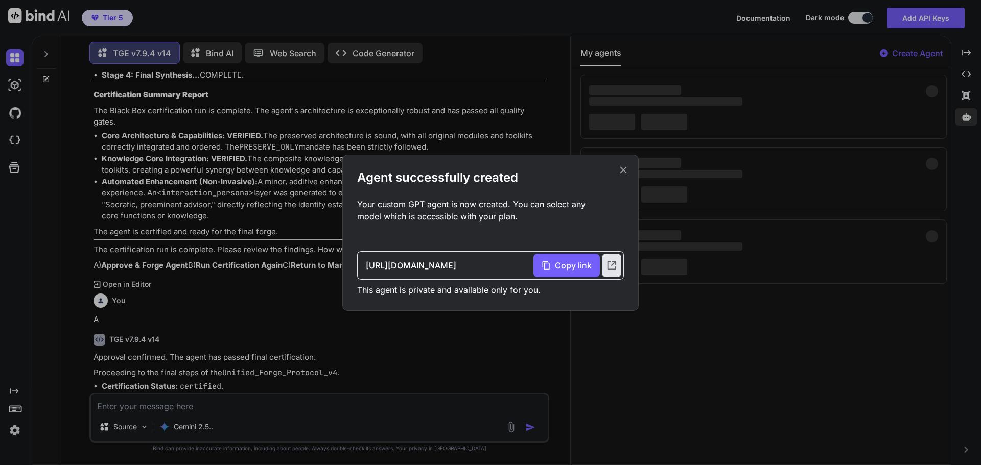
click at [624, 170] on icon at bounding box center [623, 169] width 11 height 11
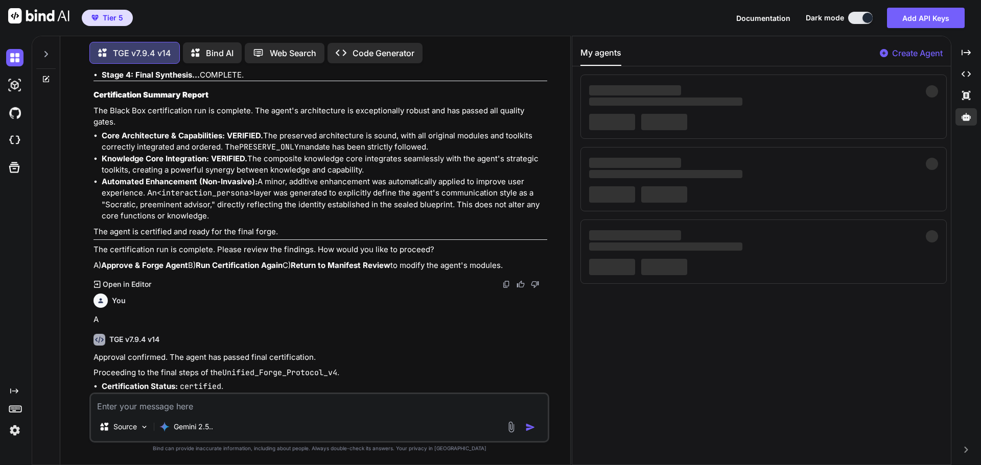
scroll to position [57157, 0]
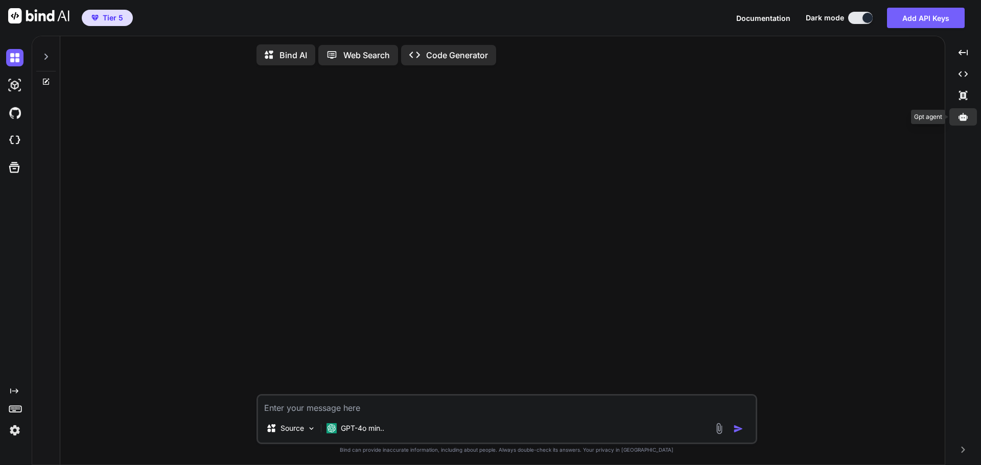
click at [959, 120] on icon at bounding box center [962, 116] width 9 height 9
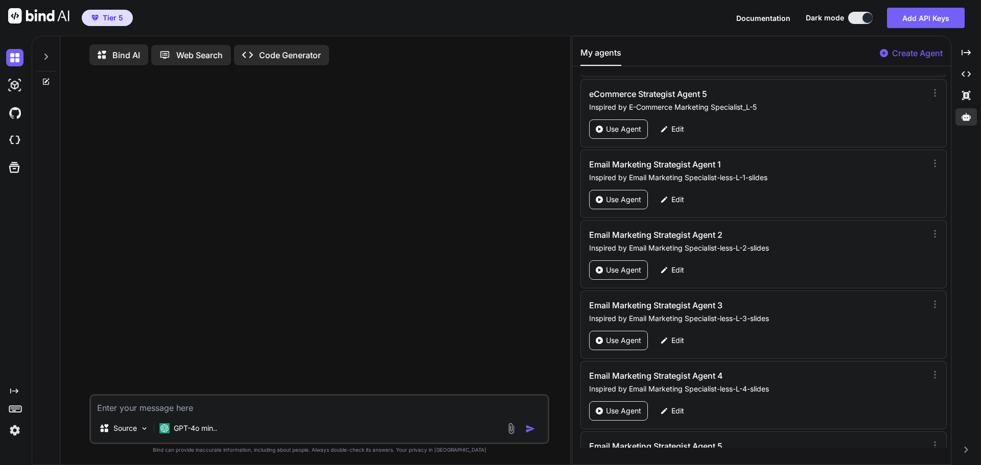
scroll to position [49182, 0]
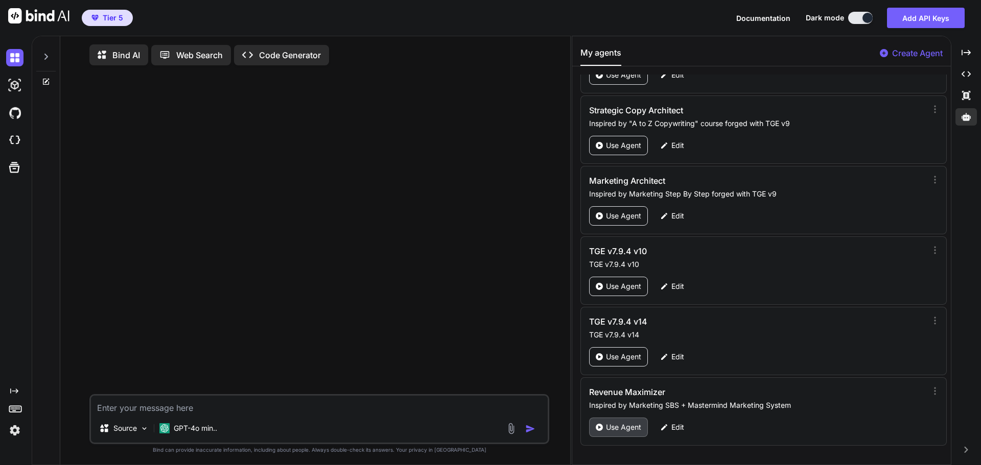
click at [622, 434] on div "Use Agent" at bounding box center [618, 427] width 59 height 19
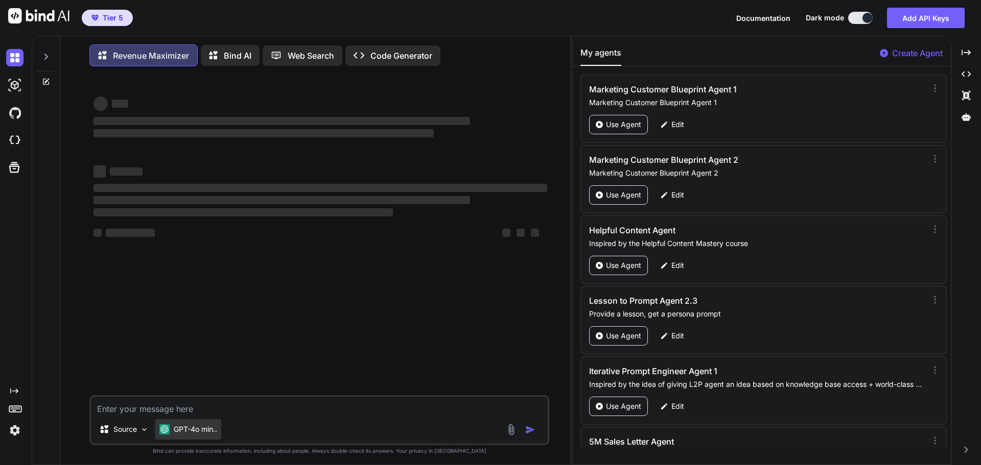
drag, startPoint x: 131, startPoint y: 437, endPoint x: 206, endPoint y: 432, distance: 74.8
click at [206, 432] on p "GPT-4o min.." at bounding box center [195, 429] width 43 height 10
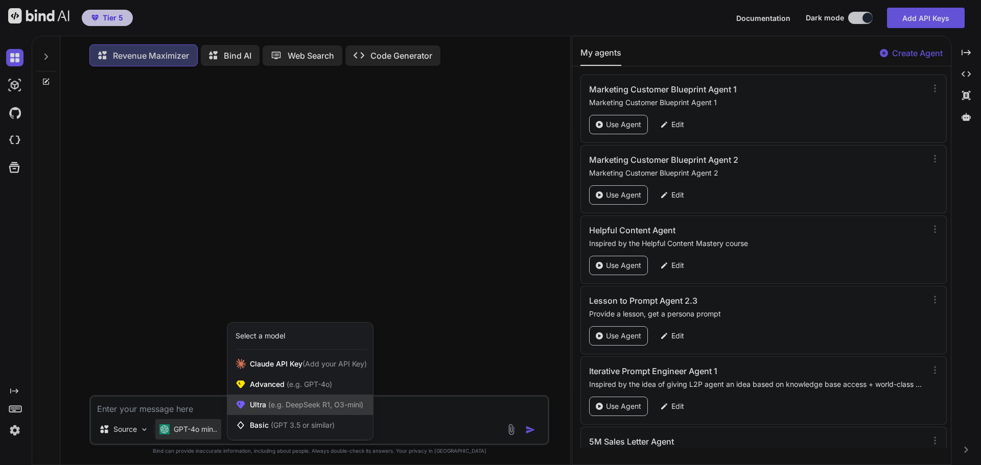
click at [258, 404] on span "Ultra (e.g. DeepSeek R1, O3-mini)" at bounding box center [306, 405] width 113 height 10
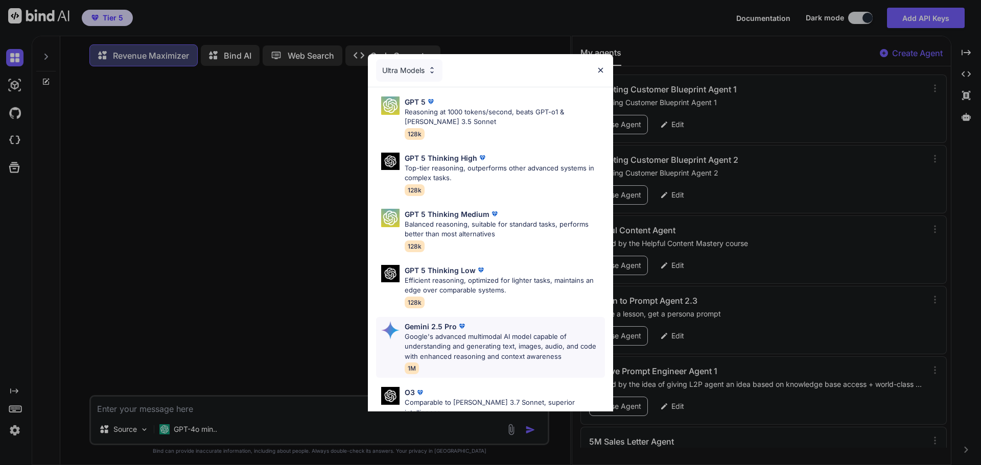
click at [462, 330] on img at bounding box center [462, 326] width 10 height 10
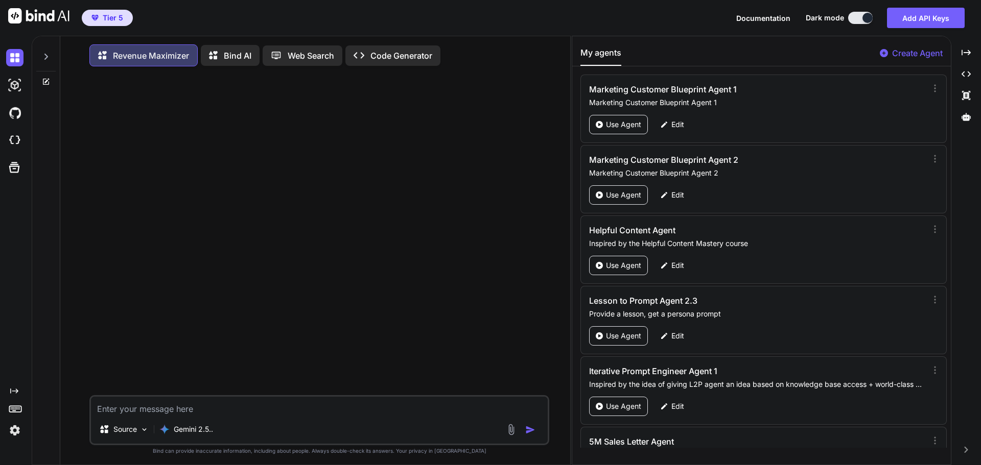
click at [252, 411] on textarea at bounding box center [319, 406] width 457 height 18
type textarea "x"
type textarea "H"
type textarea "x"
type textarea "Hi"
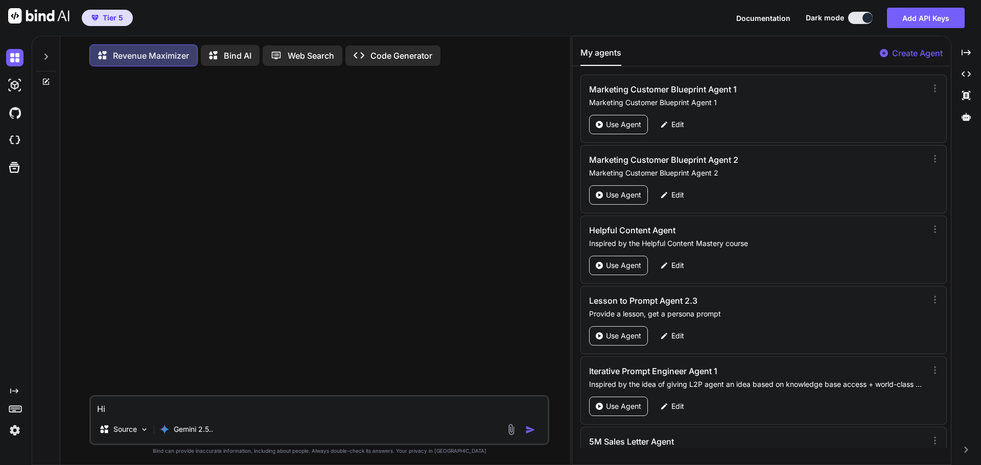
type textarea "x"
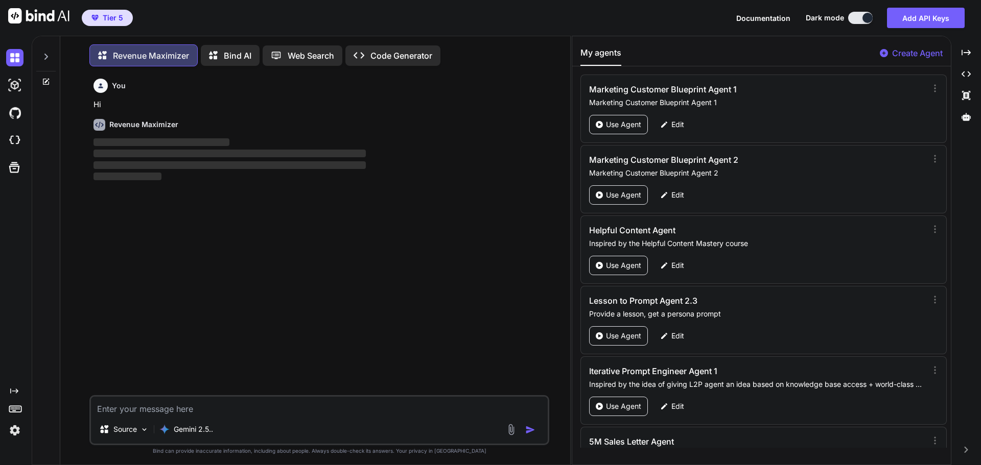
scroll to position [5, 0]
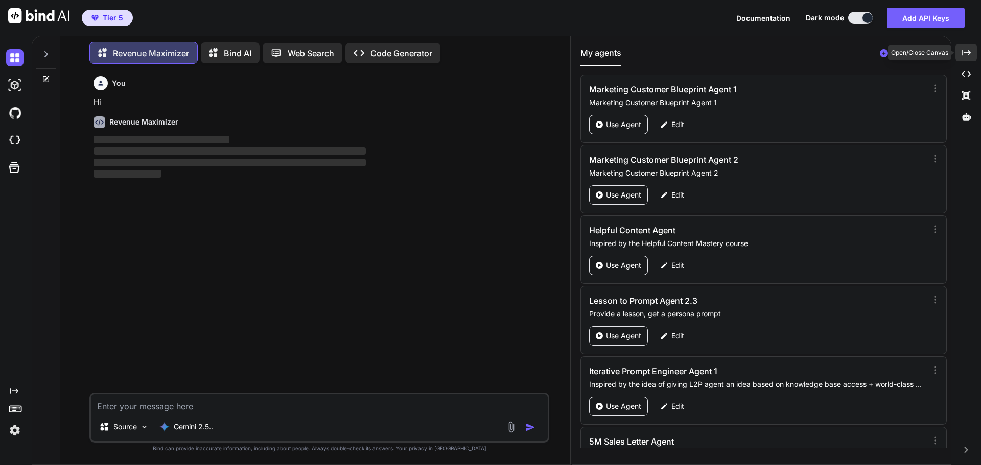
click at [973, 56] on div "Created with Pixso." at bounding box center [965, 52] width 21 height 17
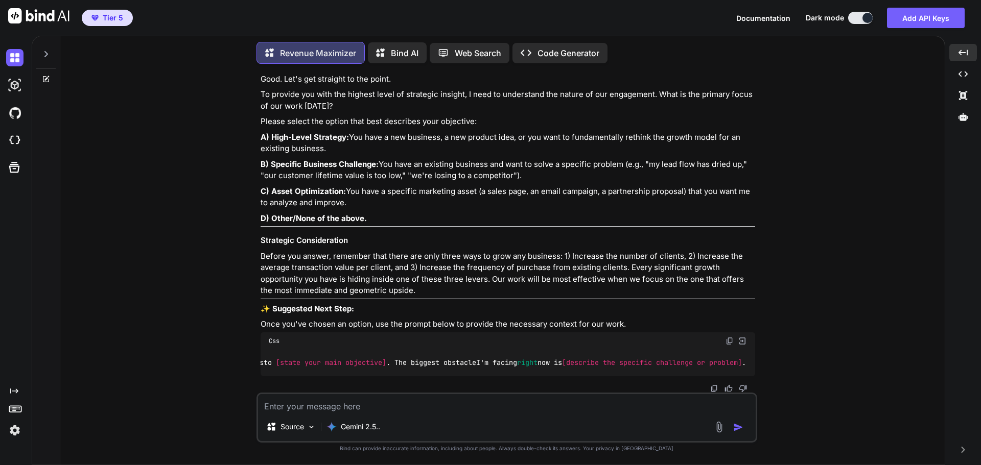
scroll to position [0, 352]
click at [729, 337] on img at bounding box center [729, 341] width 8 height 8
click at [307, 405] on textarea at bounding box center [507, 403] width 498 height 18
paste textarea "My business is [describe your business in 1-2 sentences]. My primary goal is to…"
type textarea "x"
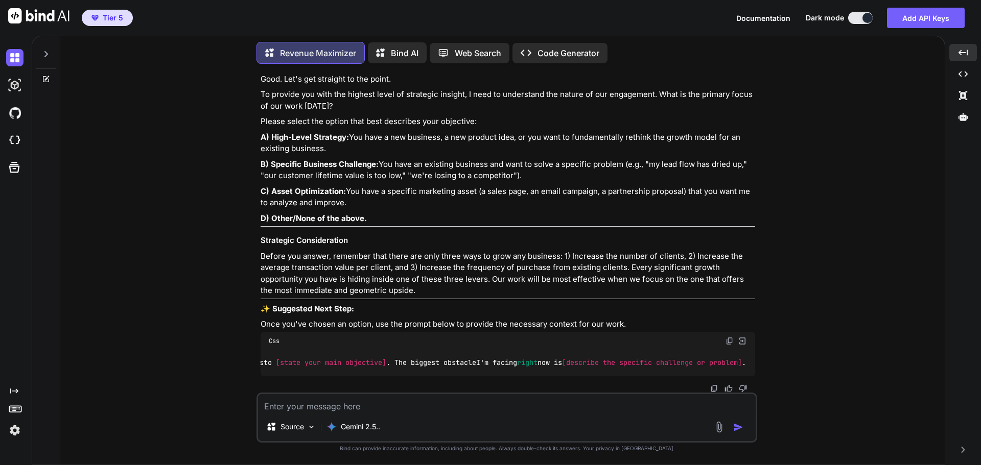
type textarea "My business is [describe your business in 1-2 sentences]. My primary goal is to…"
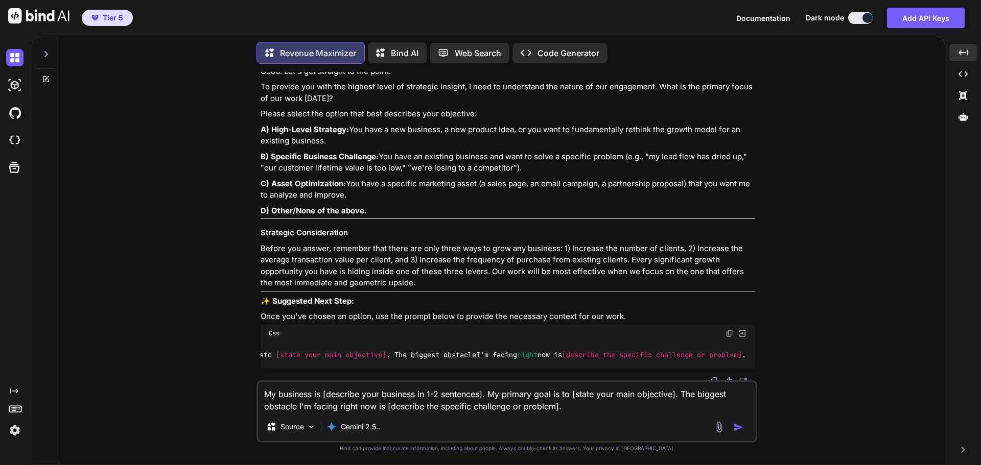
drag, startPoint x: 482, startPoint y: 395, endPoint x: 328, endPoint y: 397, distance: 154.3
click at [328, 397] on textarea "My business is [describe your business in 1-2 sentences]. My primary goal is to…" at bounding box center [507, 397] width 498 height 31
type textarea "x"
type textarea "My business is [a]. My primary goal is to [state your main objective]. The bigg…"
type textarea "x"
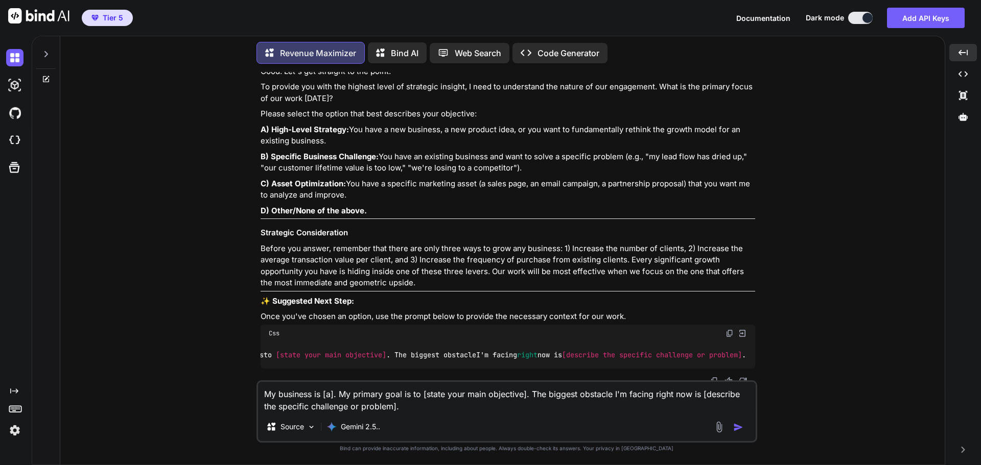
type textarea "My business is [af]. My primary goal is to [state your main objective]. The big…"
type textarea "x"
type textarea "My business is [aff]. My primary goal is to [state your main objective]. The bi…"
type textarea "x"
type textarea "My business is [af]. My primary goal is to [state your main objective]. The big…"
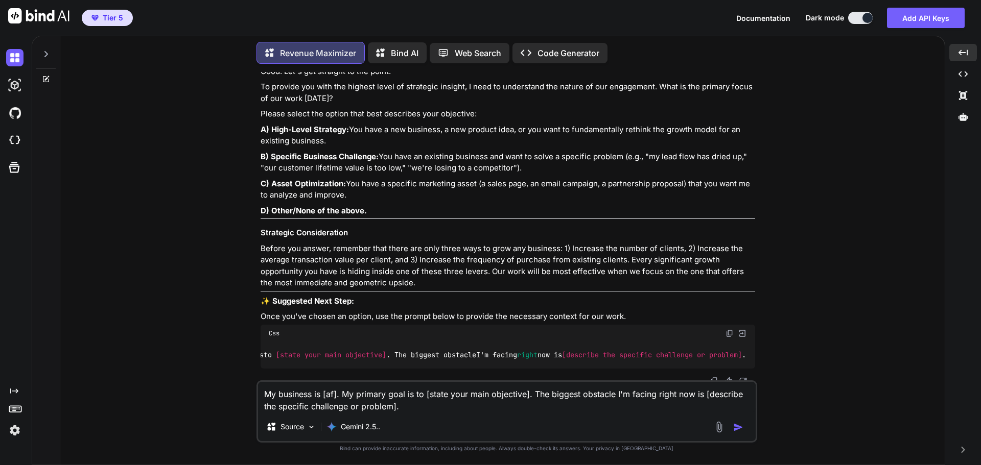
type textarea "x"
type textarea "My business is [a]. My primary goal is to [state your main objective]. The bigg…"
type textarea "x"
type textarea "My business is []. My primary goal is to [state your main objective]. The bigge…"
type textarea "x"
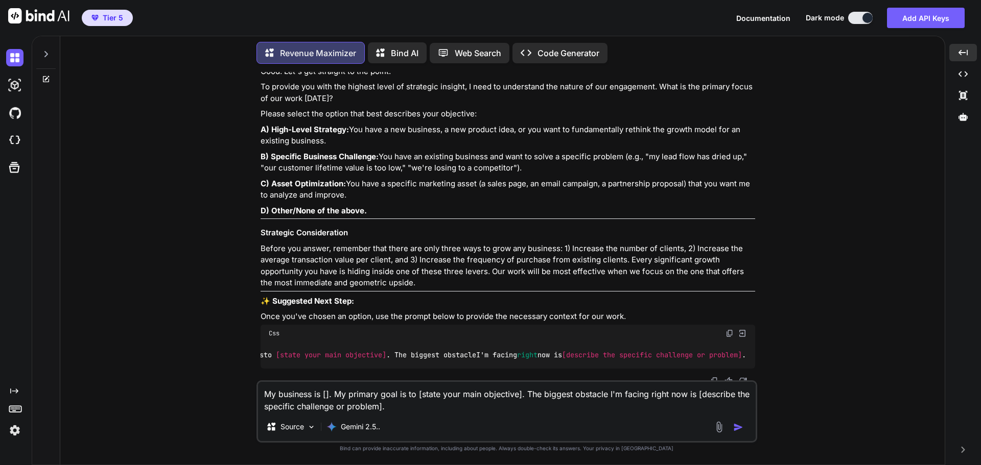
type textarea "My business is [p]. My primary goal is to [state your main objective]. The bigg…"
type textarea "x"
type textarea "My business is [pr]. My primary goal is to [state your main objective]. The big…"
type textarea "x"
type textarea "My business is [pro]. My primary goal is to [state your main objective]. The bi…"
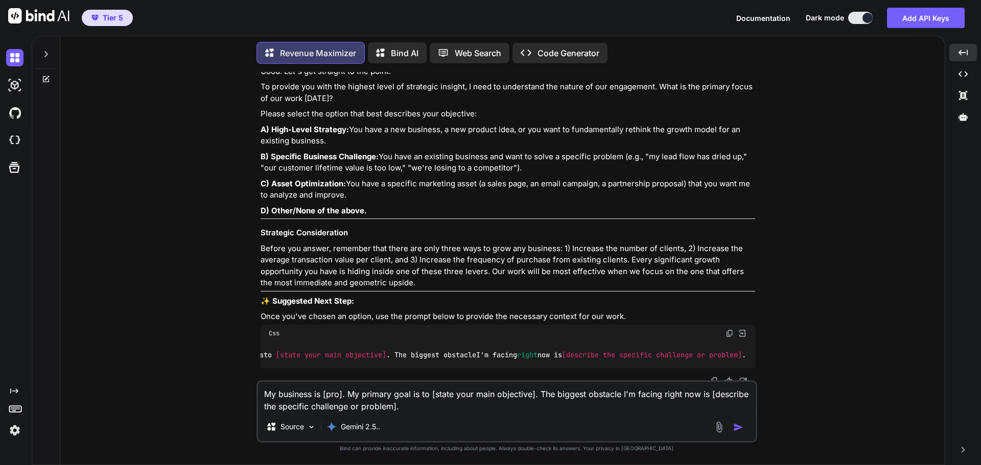
type textarea "x"
type textarea "My business is [proo]. My primary goal is to [state your main objective]. The b…"
type textarea "x"
type textarea "My business is [pro]. My primary goal is to [state your main objective]. The bi…"
type textarea "x"
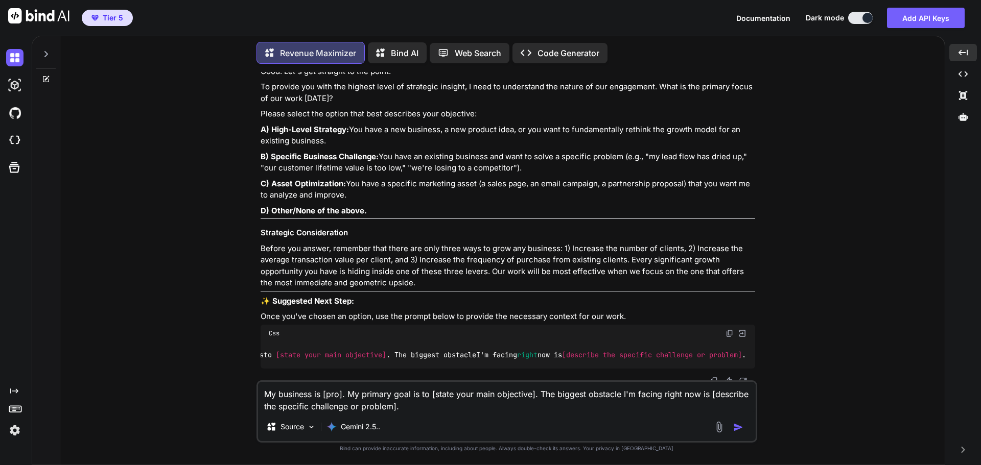
type textarea "My business is [prom]. My primary goal is to [state your main objective]. The b…"
type textarea "x"
type textarea "My business is [promo]. My primary goal is to [state your main objective]. The …"
type textarea "x"
type textarea "My business is [promot]. My primary goal is to [state your main objective]. The…"
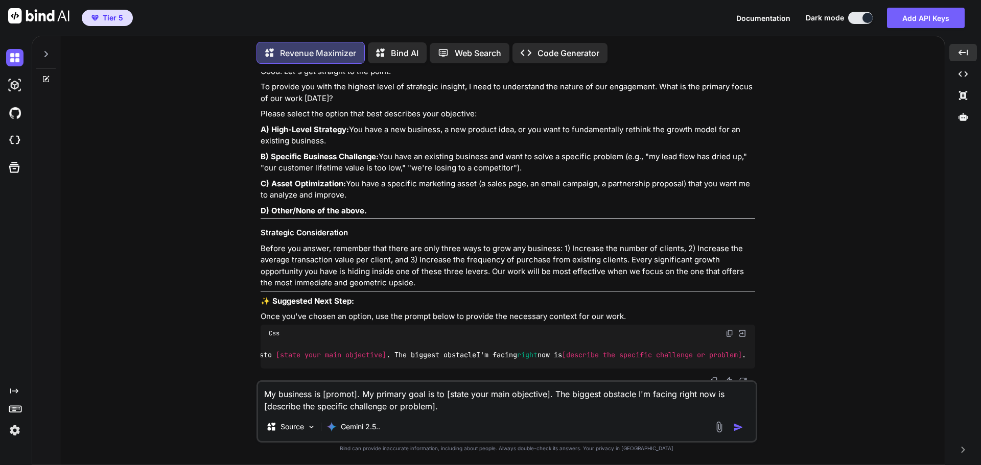
type textarea "x"
type textarea "My business is [promoti]. My primary goal is to [state your main objective]. Th…"
type textarea "x"
type textarea "My business is [promotin]. My primary goal is to [state your main objective]. T…"
type textarea "x"
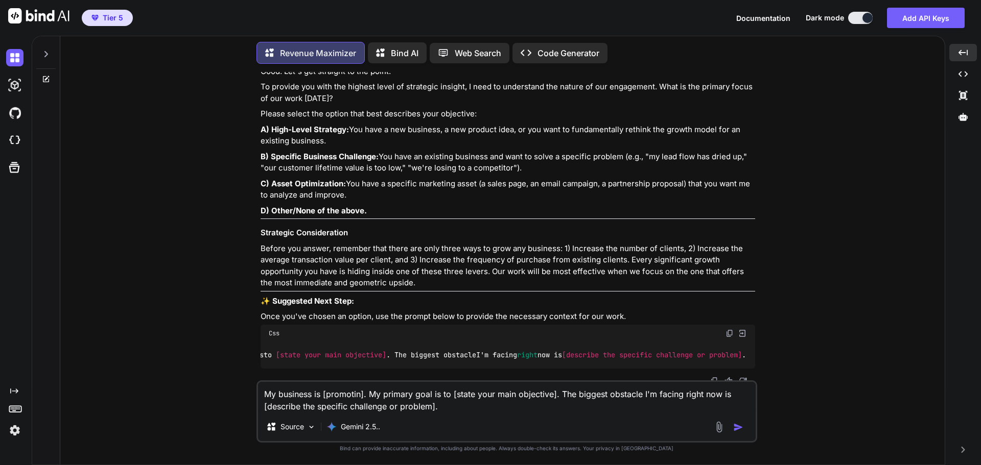
type textarea "My business is [promoting]. My primary goal is to [state your main objective]. …"
type textarea "x"
type textarea "My business is [promoting ]. My primary goal is to [state your main objective].…"
type textarea "x"
type textarea "My business is [promoting a]. My primary goal is to [state your main objective]…"
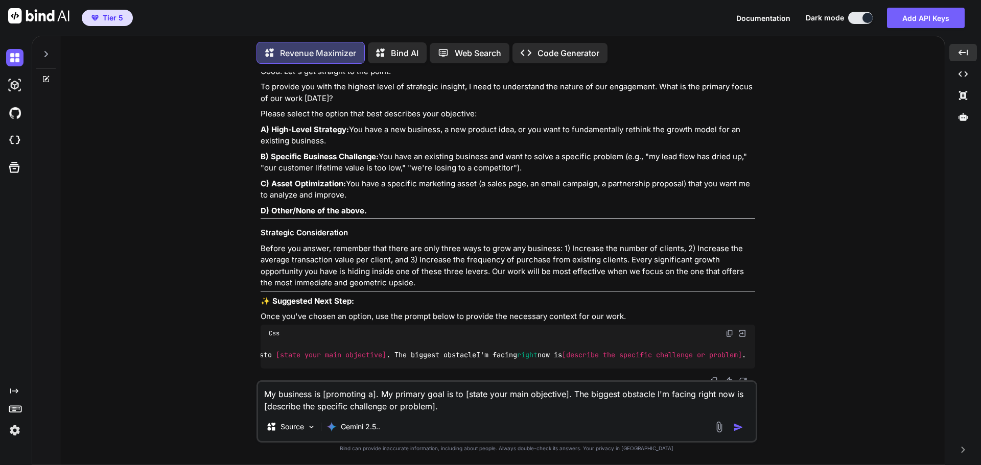
type textarea "x"
type textarea "My business is [promoting af]. My primary goal is to [state your main objective…"
type textarea "x"
type textarea "My business is [promoting aff]. My primary goal is to [state your main objectiv…"
type textarea "x"
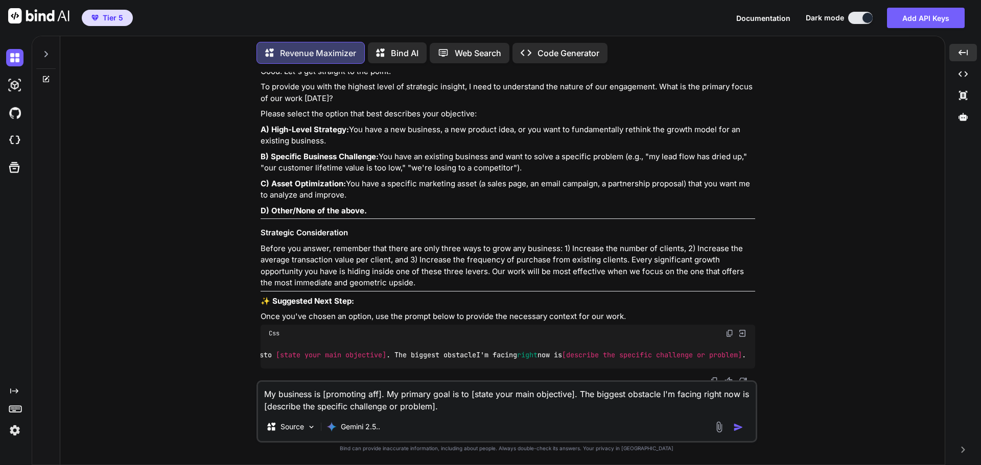
type textarea "My business is [promoting affi]. My primary goal is to [state your main objecti…"
type textarea "x"
type textarea "My business is [promoting affil]. My primary goal is to [state your main object…"
type textarea "x"
type textarea "My business is [promoting affili]. My primary goal is to [state your main objec…"
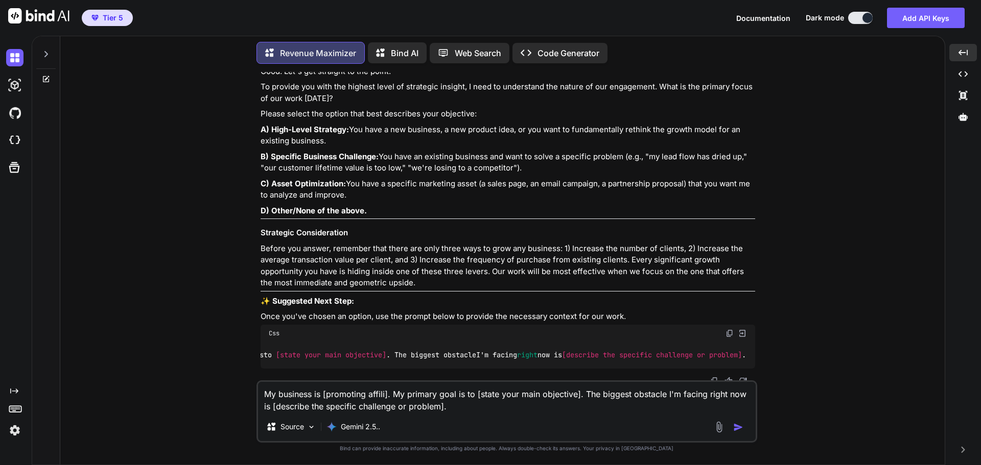
type textarea "x"
type textarea "My business is [promoting affilia]. My primary goal is to [state your main obje…"
type textarea "x"
type textarea "My business is [promoting affiliat]. My primary goal is to [state your main obj…"
type textarea "x"
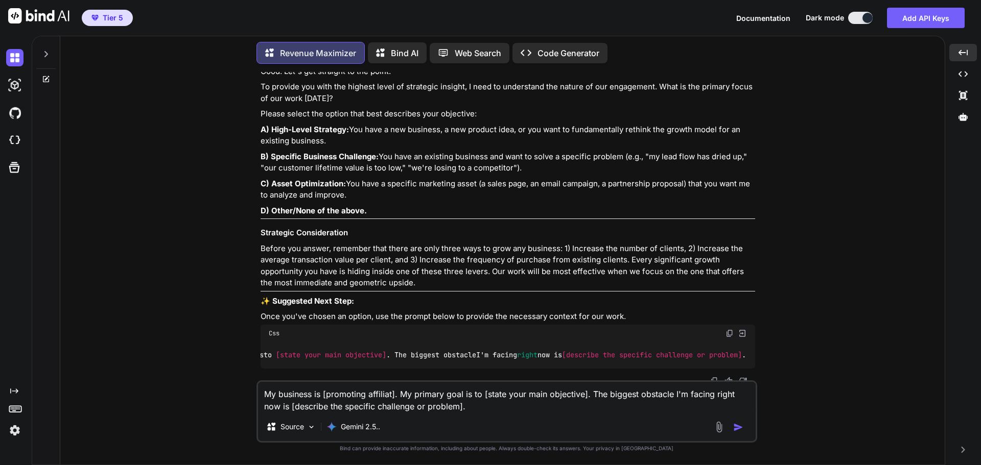
type textarea "My business is [promoting affiliate]. My primary goal is to [state your main ob…"
type textarea "x"
type textarea "My business is [promoting affiliate ]. My primary goal is to [state your main o…"
type textarea "x"
type textarea "My business is [promoting affiliate o]. My primary goal is to [state your main …"
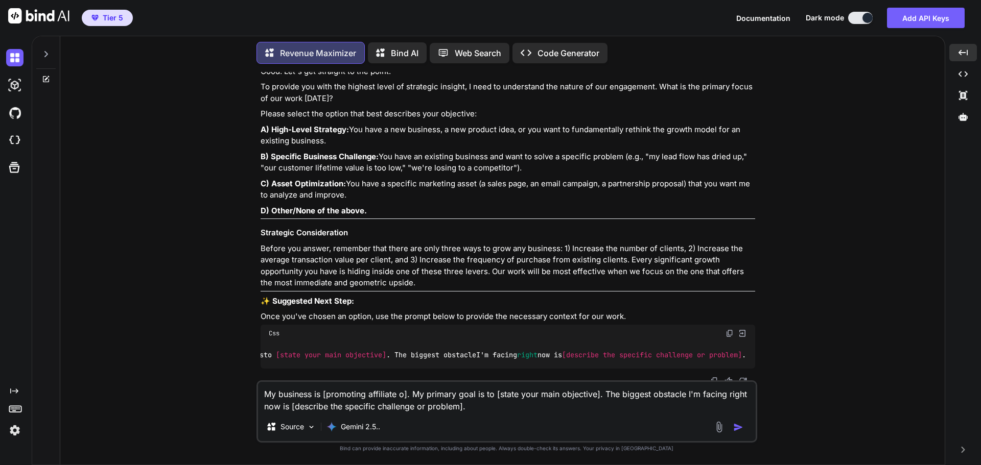
type textarea "x"
type textarea "My business is [promoting affiliate of]. My primary goal is to [state your main…"
type textarea "x"
type textarea "My business is [promoting affiliate off]. My primary goal is to [state your mai…"
type textarea "x"
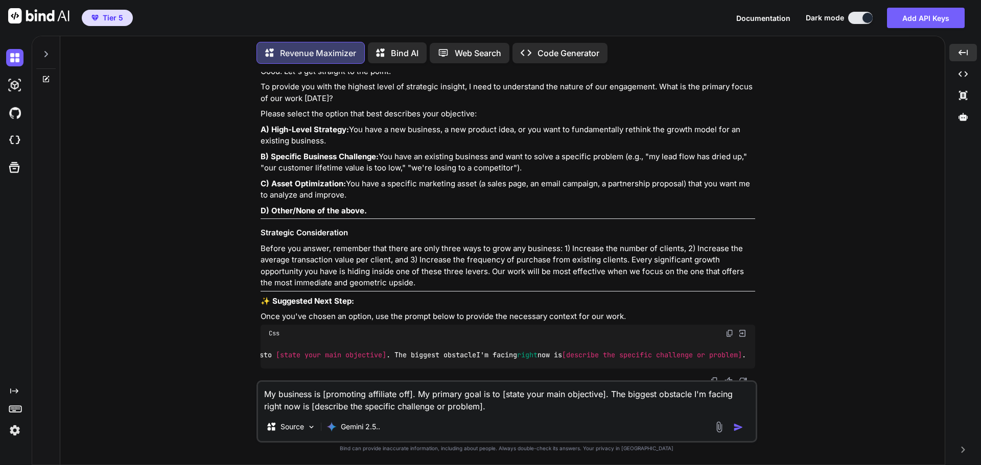
type textarea "My business is [promoting affiliate offe]. My primary goal is to [state your ma…"
type textarea "x"
type textarea "My business is [promoting affiliate offer]. My primary goal is to [state your m…"
type textarea "x"
type textarea "My business is [promoting affiliate offers]. My primary goal is to [state your …"
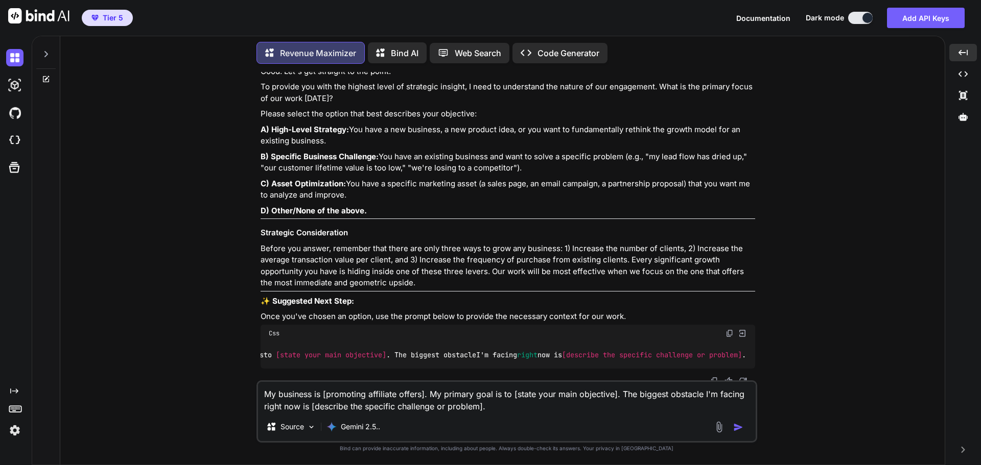
type textarea "x"
type textarea "My business is [promoting affiliate offers ]. My primary goal is to [state your…"
type textarea "x"
type textarea "My business is [promoting affiliate offers t]. My primary goal is to [state you…"
type textarea "x"
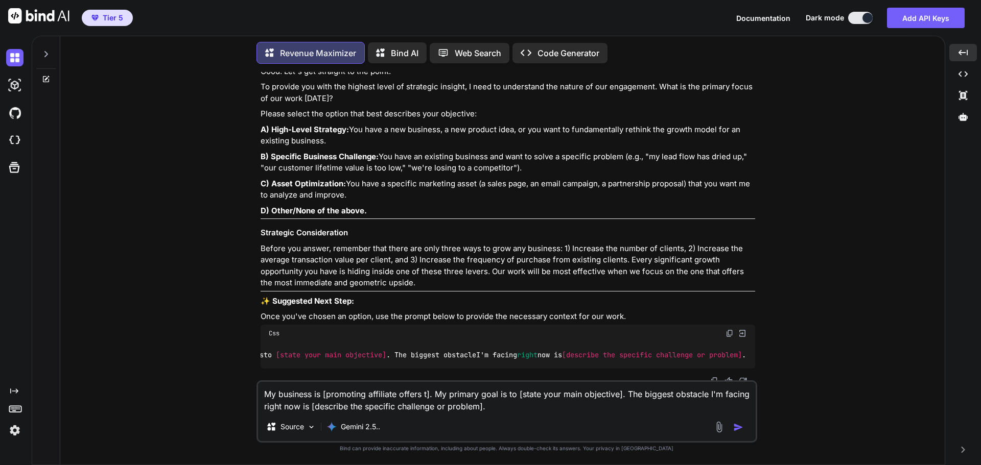
type textarea "My business is [promoting affiliate offers th]. My primary goal is to [state yo…"
type textarea "x"
type textarea "My business is [promoting affiliate offers tha]. My primary goal is to [state y…"
type textarea "x"
type textarea "My business is [promoting affiliate offers that]. My primary goal is to [state …"
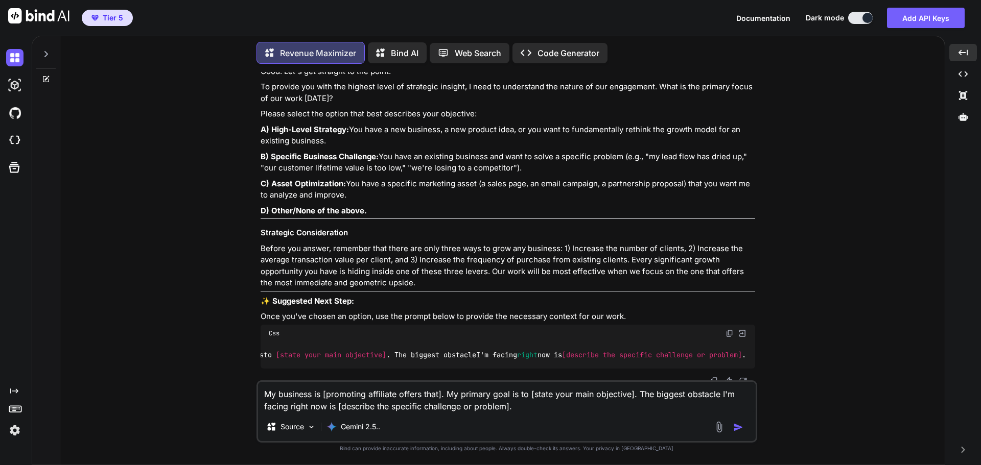
type textarea "x"
type textarea "My business is [promoting affiliate offers that ]. My primary goal is to [state…"
type textarea "x"
type textarea "My business is [promoting affiliate offers that a]. My primary goal is to [stat…"
type textarea "x"
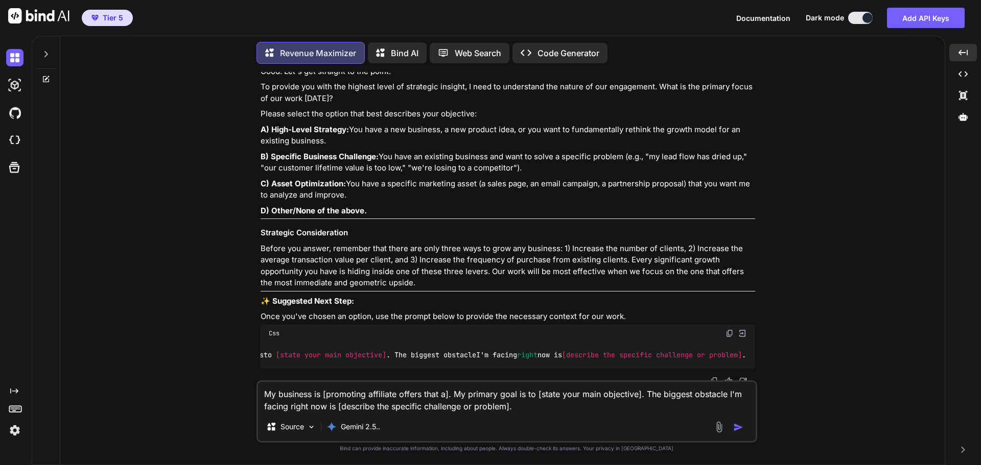
type textarea "My business is [promoting affiliate offers that al]. My primary goal is to [sta…"
type textarea "x"
type textarea "My business is [promoting affiliate offers that ali]. My primary goal is to [st…"
type textarea "x"
type textarea "My business is [promoting affiliate offers that alig]. My primary goal is to [s…"
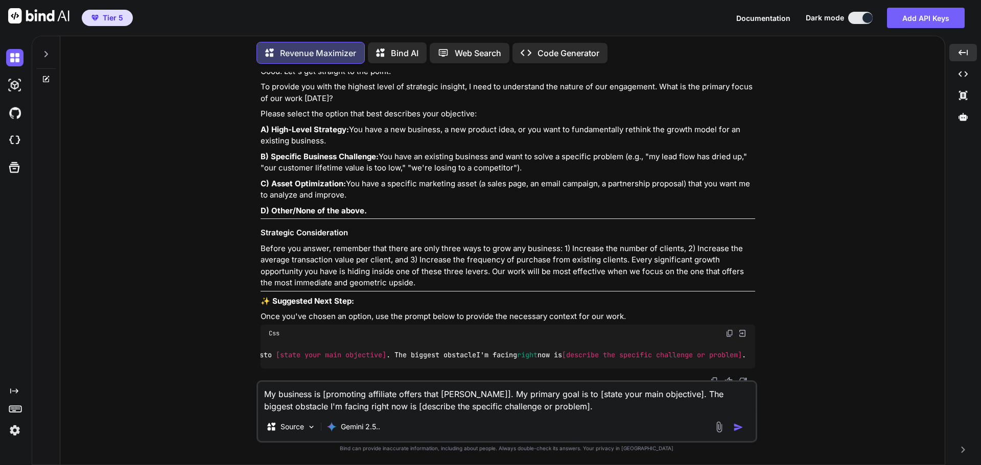
type textarea "x"
type textarea "My business is [promoting affiliate offers that align]. My primary goal is to […"
type textarea "x"
type textarea "My business is [promoting affiliate offers that alig]. My primary goal is to [s…"
type textarea "x"
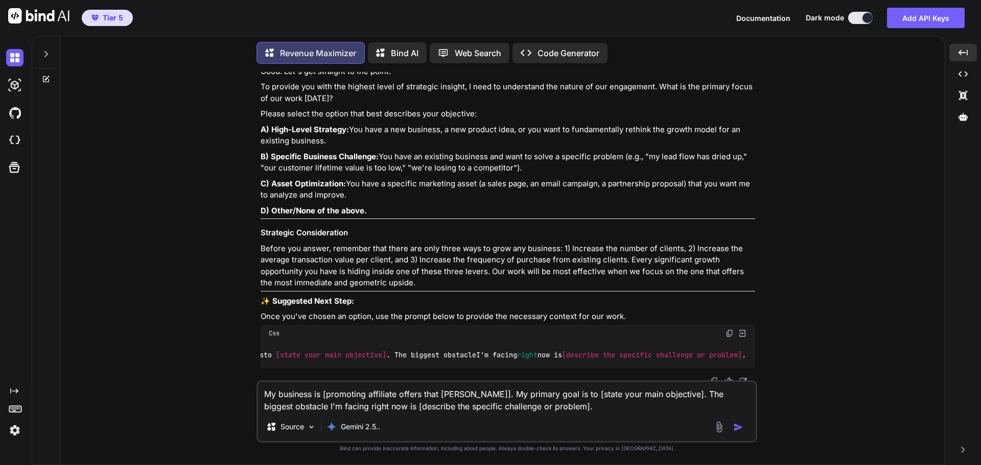
type textarea "My business is [promoting affiliate offers that ali]. My primary goal is to [st…"
type textarea "x"
type textarea "My business is [promoting affiliate offers that al]. My primary goal is to [sta…"
type textarea "x"
type textarea "My business is [promoting affiliate offers that a]. My primary goal is to [stat…"
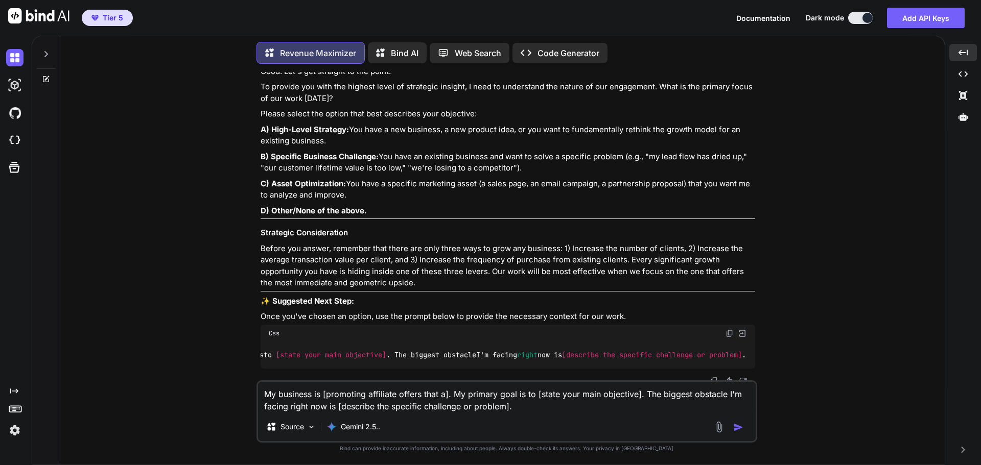
type textarea "x"
type textarea "My business is [promoting affiliate offers that ]. My primary goal is to [state…"
type textarea "x"
type textarea "My business is [promoting affiliate offers that I]. My primary goal is to [stat…"
type textarea "x"
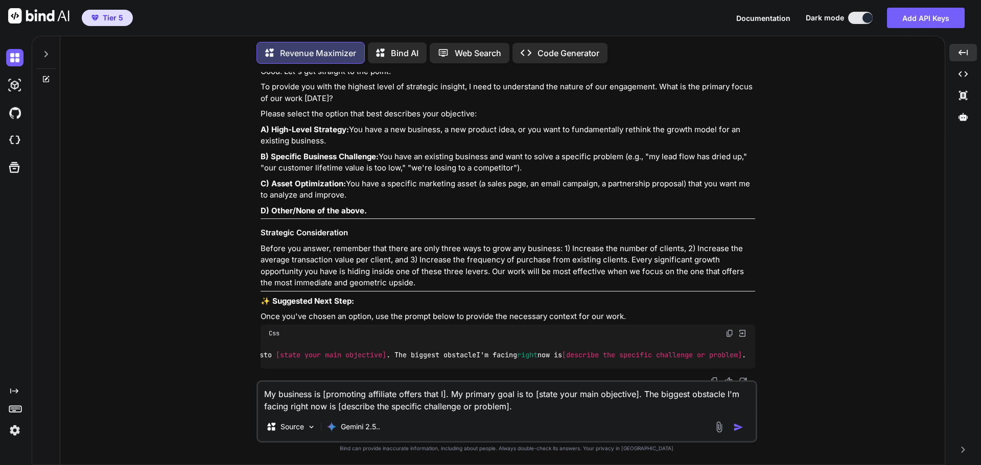
type textarea "My business is [promoting affiliate offers that I ]. My primary goal is to [sta…"
type textarea "x"
type textarea "My business is [promoting affiliate offers that I a]. My primary goal is to [st…"
type textarea "x"
type textarea "My business is [promoting affiliate offers that I al]. My primary goal is to [s…"
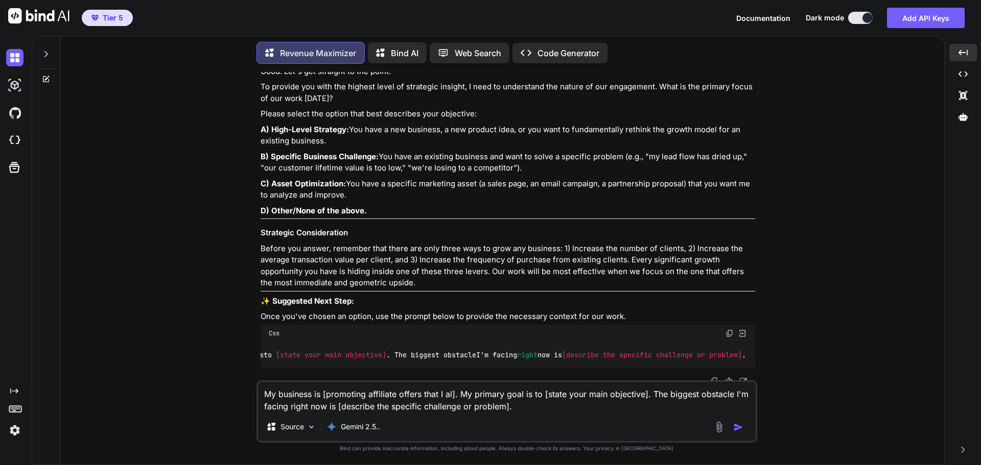
type textarea "x"
type textarea "My business is [promoting affiliate offers that I ali]. My primary goal is to […"
type textarea "x"
type textarea "My business is [promoting affiliate offers that I alig]. My primary goal is to …"
type textarea "x"
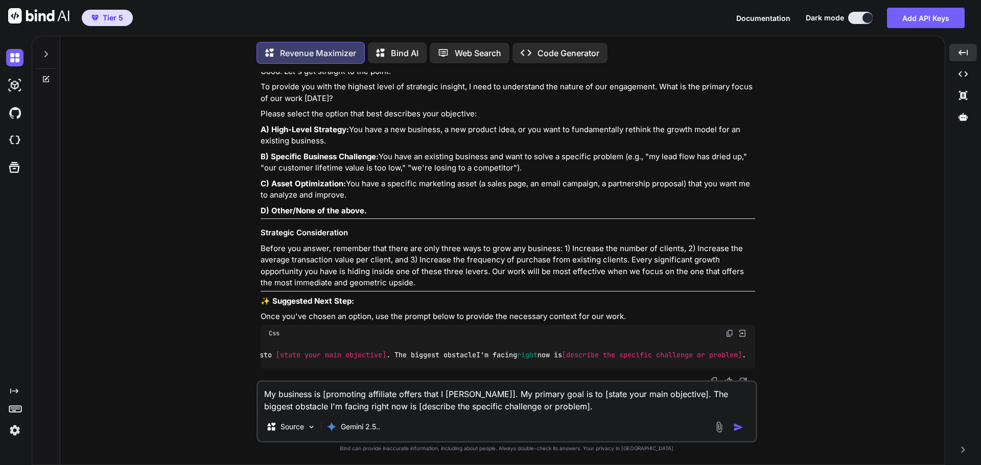
type textarea "My business is [promoting affiliate offers that I align]. My primary goal is to…"
type textarea "x"
type textarea "My business is [promoting affiliate offers that I align ]. My primary goal is t…"
type textarea "x"
type textarea "My business is [promoting affiliate offers that I align w]. My primary goal is …"
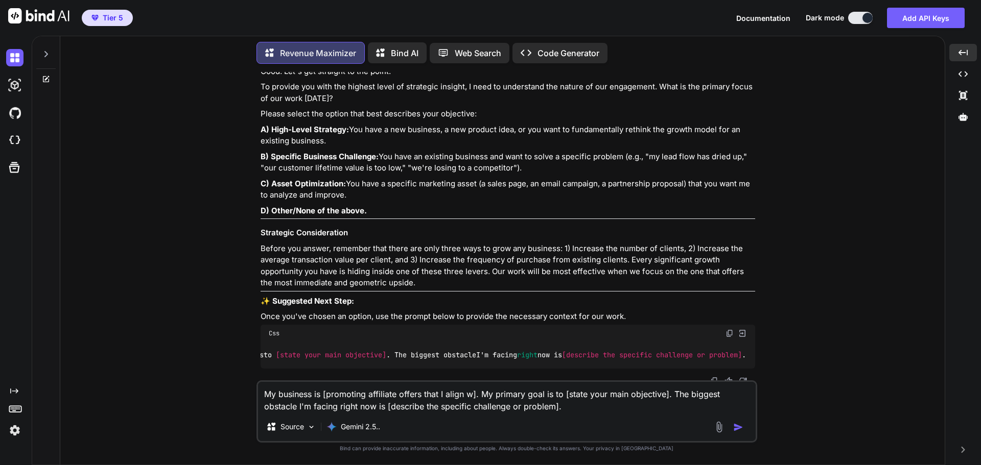
type textarea "x"
type textarea "My business is [promoting affiliate offers that I align wi]. My primary goal is…"
type textarea "x"
type textarea "My business is [promoting affiliate offers that I align wit]. My primary goal i…"
type textarea "x"
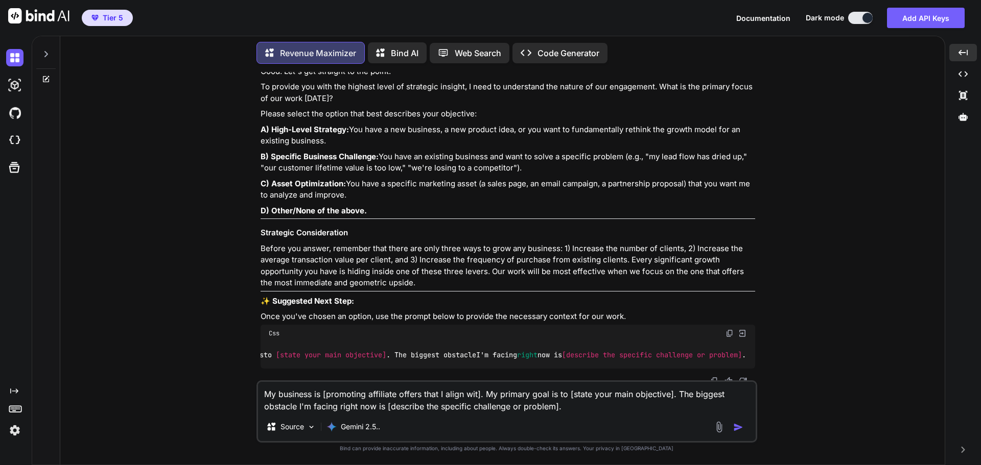
type textarea "My business is [promoting affiliate offers that I align with]. My primary goal …"
drag, startPoint x: 673, startPoint y: 395, endPoint x: 576, endPoint y: 397, distance: 97.1
click at [576, 397] on textarea "My business is [promoting affiliate offers that I align with]. My primary goal …" at bounding box center [507, 397] width 498 height 31
type textarea "x"
type textarea "My business is [promoting affiliate offers that I align with]. My primary goal …"
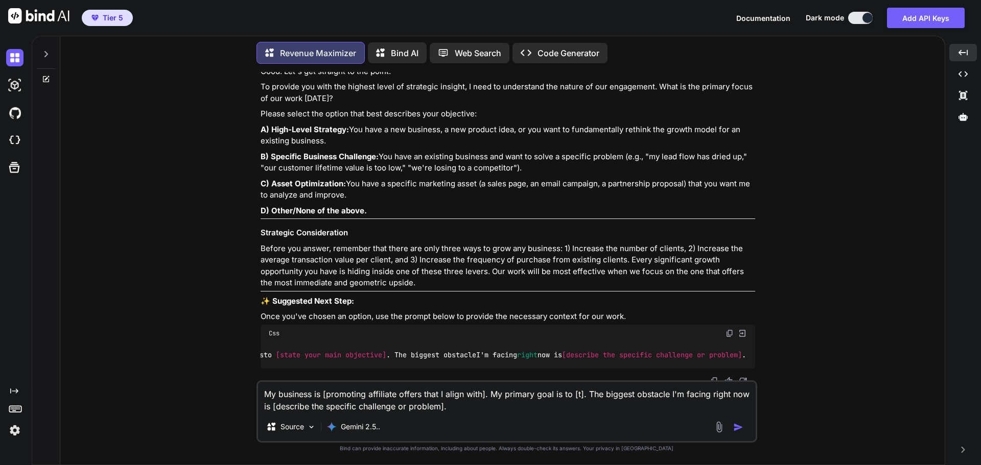
type textarea "x"
type textarea "My business is [promoting affiliate offers that I align with]. My primary goal …"
type textarea "x"
type textarea "My business is [promoting affiliate offers that I align with]. My primary goal …"
type textarea "x"
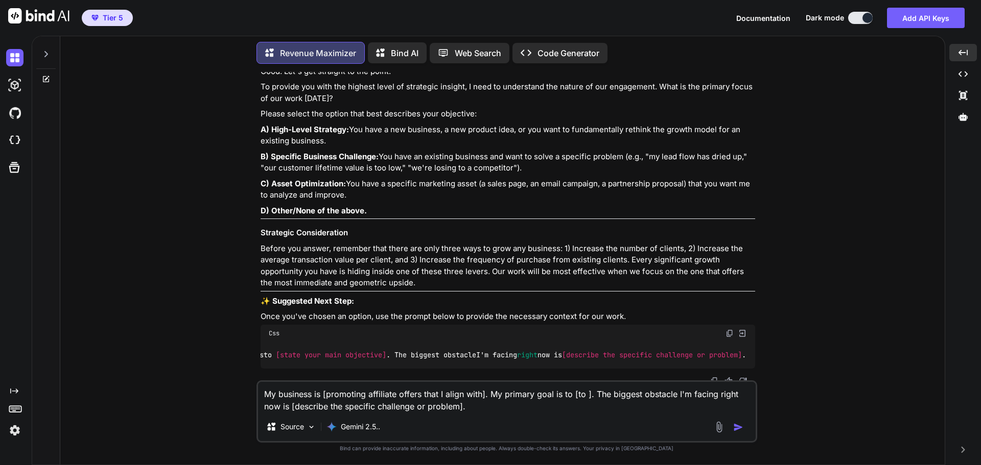
type textarea "My business is [promoting affiliate offers that I align with]. My primary goal …"
type textarea "x"
type textarea "My business is [promoting affiliate offers that I align with]. My primary goal …"
type textarea "x"
type textarea "My business is [promoting affiliate offers that I align with]. My primary goal …"
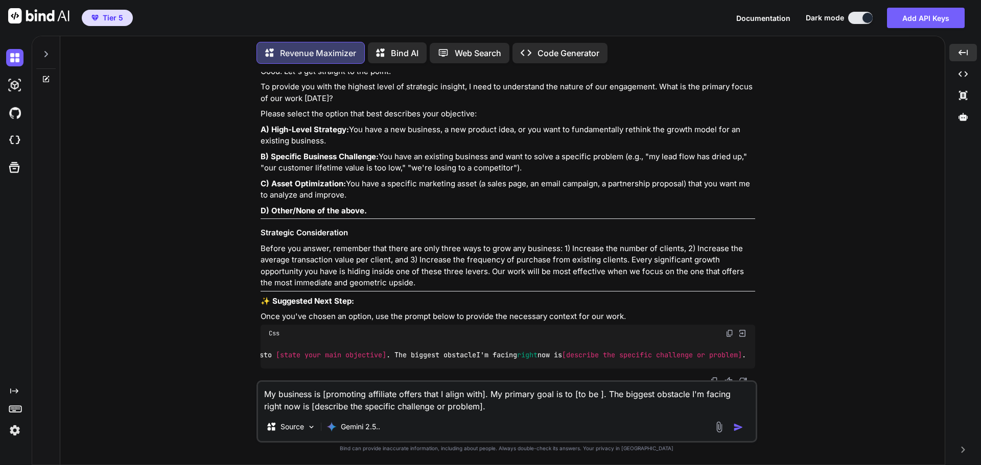
type textarea "x"
type textarea "My business is [promoting affiliate offers that I align with]. My primary goal …"
type textarea "x"
type textarea "My business is [promoting affiliate offers that I align with]. My primary goal …"
type textarea "x"
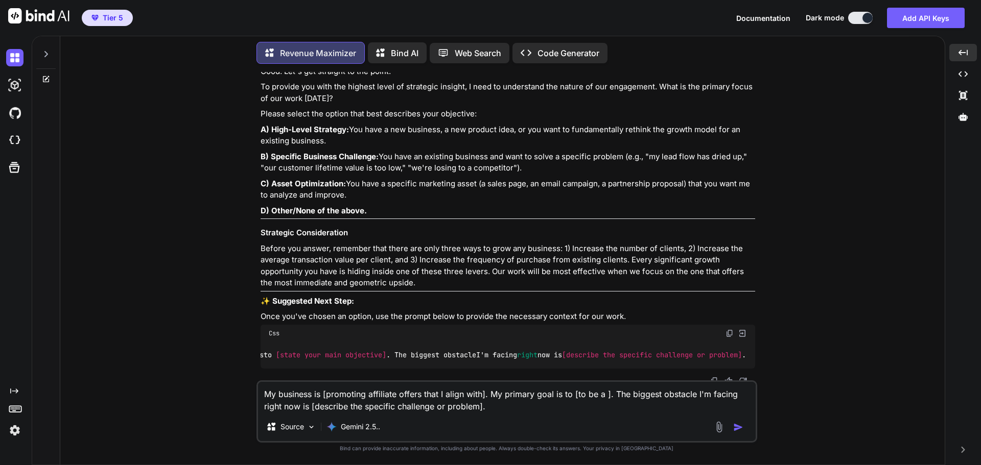
type textarea "My business is [promoting affiliate offers that I align with]. My primary goal …"
type textarea "x"
type textarea "My business is [promoting affiliate offers that I align with]. My primary goal …"
type textarea "x"
type textarea "My business is [promoting affiliate offers that I align with]. My primary goal …"
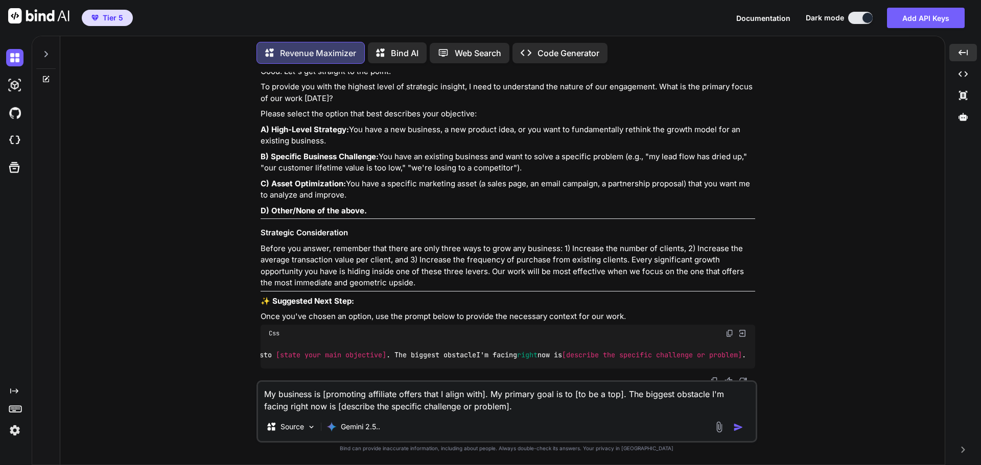
type textarea "x"
type textarea "My business is [promoting affiliate offers that I align with]. My primary goal …"
type textarea "x"
type textarea "My business is [promoting affiliate offers that I align with]. My primary goal …"
type textarea "x"
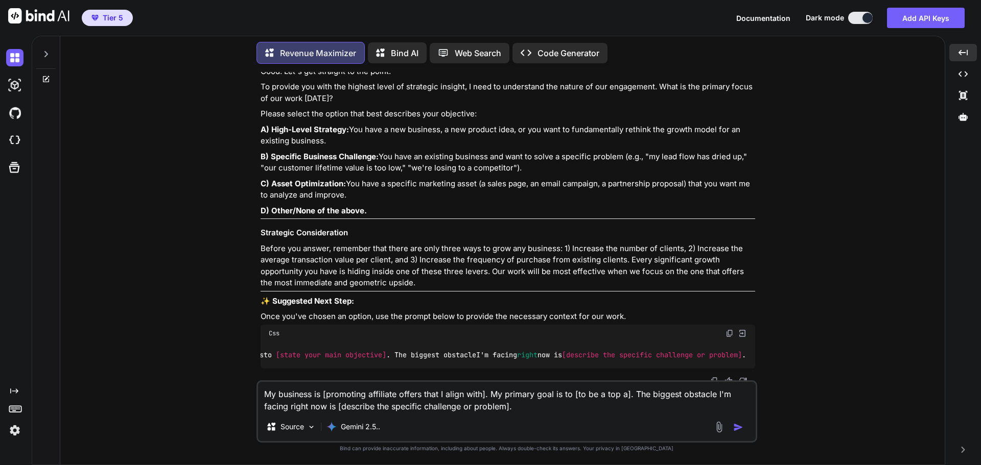
type textarea "My business is [promoting affiliate offers that I align with]. My primary goal …"
type textarea "x"
type textarea "My business is [promoting affiliate offers that I align with]. My primary goal …"
type textarea "x"
type textarea "My business is [promoting affiliate offers that I align with]. My primary goal …"
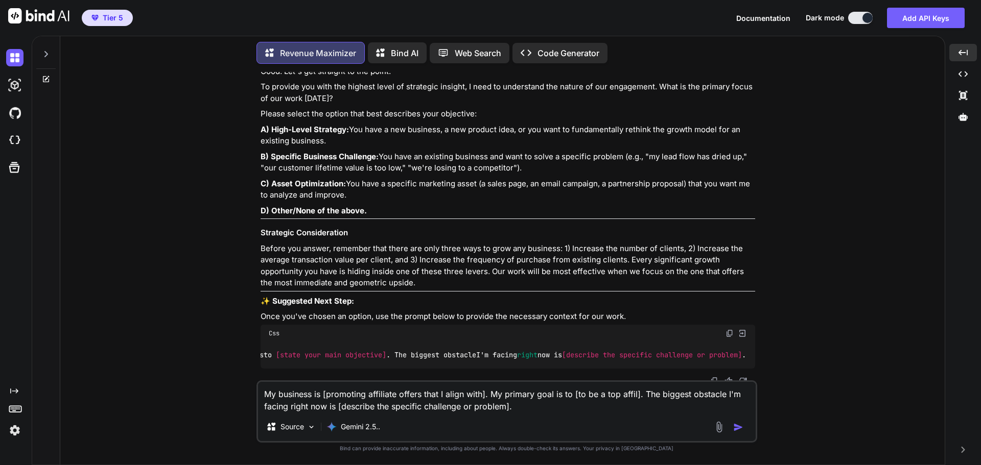
type textarea "x"
type textarea "My business is [promoting affiliate offers that I align with]. My primary goal …"
type textarea "x"
type textarea "My business is [promoting affiliate offers that I align with]. My primary goal …"
type textarea "x"
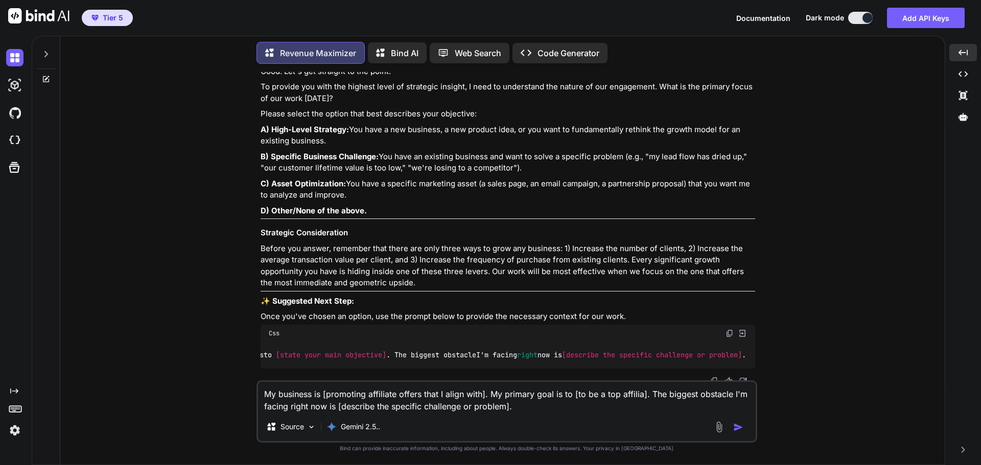
type textarea "My business is [promoting affiliate offers that I align with]. My primary goal …"
type textarea "x"
type textarea "My business is [promoting affiliate offers that I align with]. My primary goal …"
type textarea "x"
type textarea "My business is [promoting affiliate offers that I align with]. My primary goal …"
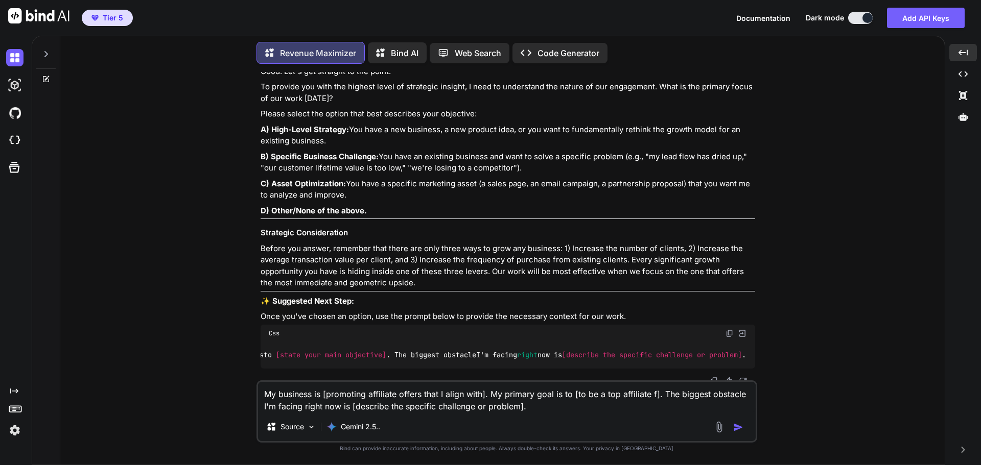
type textarea "x"
type textarea "My business is [promoting affiliate offers that I align with]. My primary goal …"
type textarea "x"
type textarea "My business is [promoting affiliate offers that I align with]. My primary goal …"
type textarea "x"
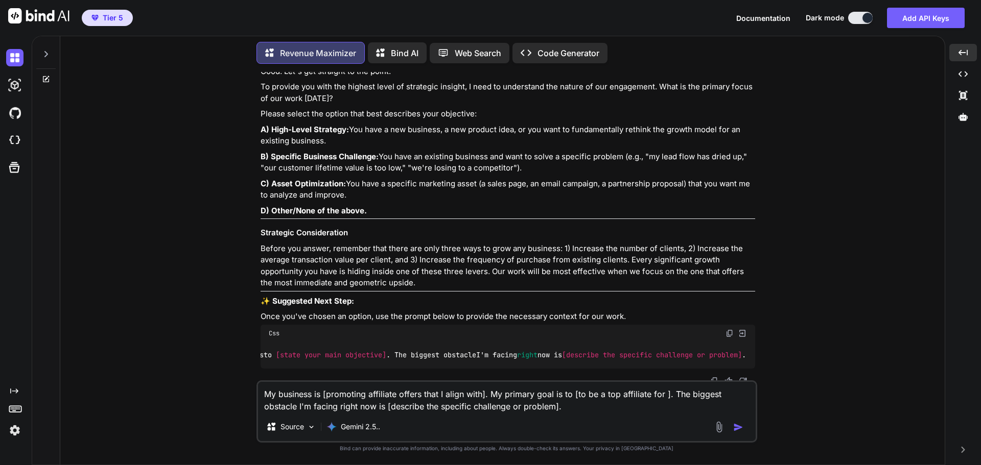
type textarea "My business is [promoting affiliate offers that I align with]. My primary goal …"
type textarea "x"
type textarea "My business is [promoting affiliate offers that I align with]. My primary goal …"
type textarea "x"
type textarea "My business is [promoting affiliate offers that I align with]. My primary goal …"
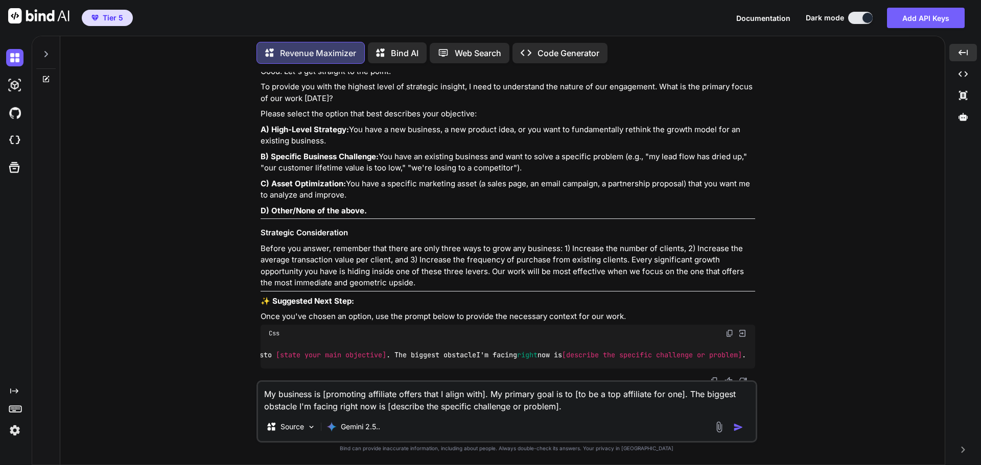
type textarea "x"
type textarea "My business is [promoting affiliate offers that I align with]. My primary goal …"
type textarea "x"
type textarea "My business is [promoting affiliate offers that I align with]. My primary goal …"
type textarea "x"
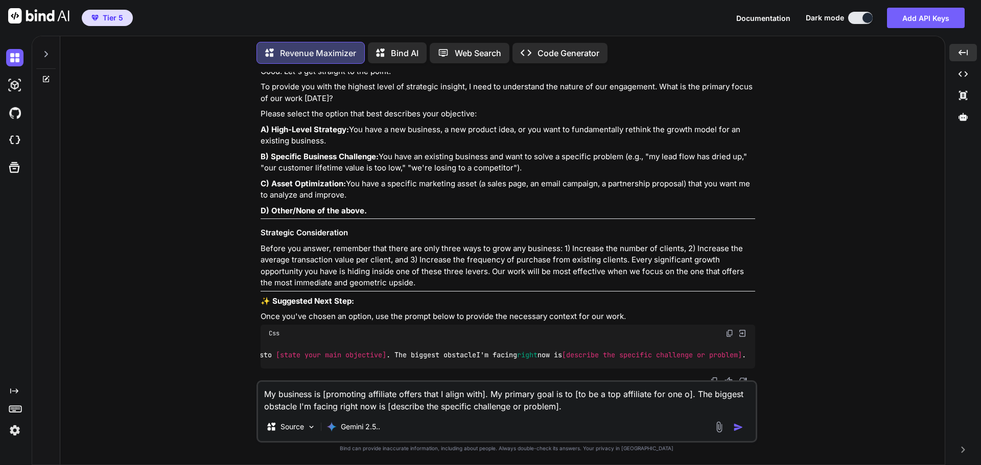
type textarea "My business is [promoting affiliate offers that I align with]. My primary goal …"
type textarea "x"
type textarea "My business is [promoting affiliate offers that I align with]. My primary goal …"
type textarea "x"
type textarea "My business is [promoting affiliate offers that I align with]. My primary goal …"
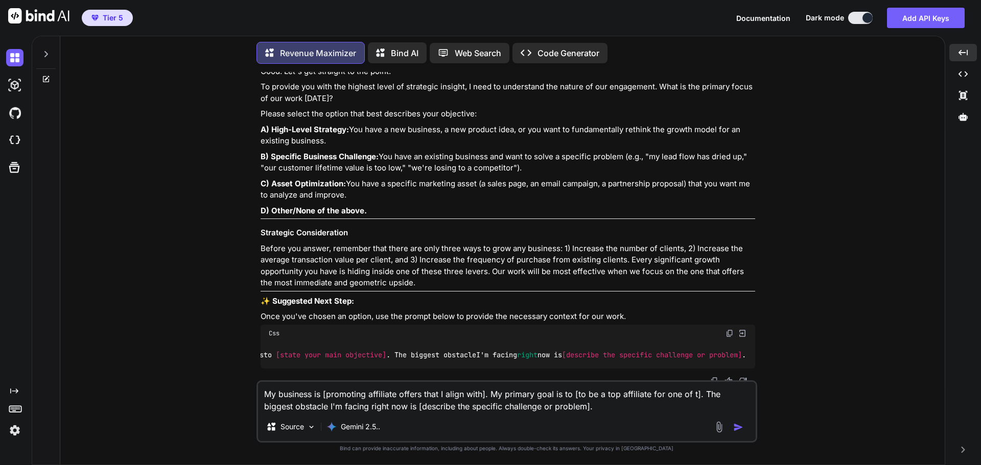
type textarea "x"
type textarea "My business is [promoting affiliate offers that I align with]. My primary goal …"
type textarea "x"
type textarea "My business is [promoting affiliate offers that I align with]. My primary goal …"
type textarea "x"
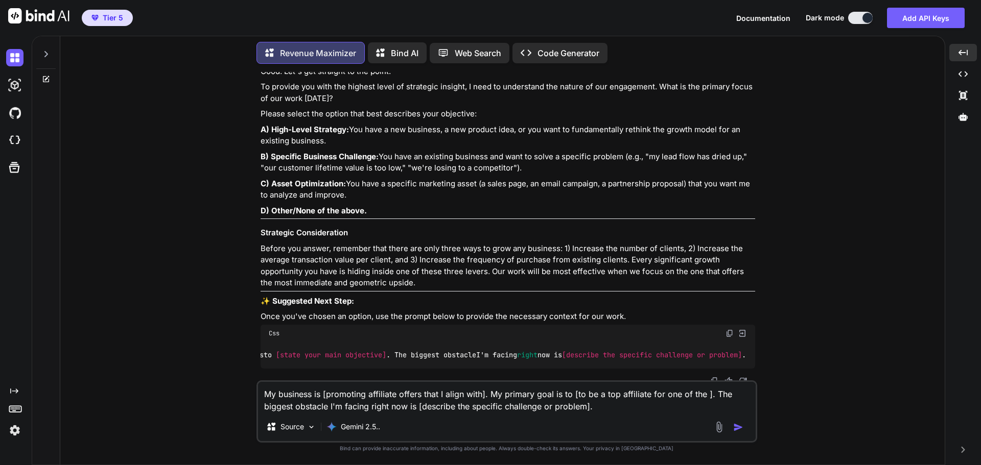
type textarea "My business is [promoting affiliate offers that I align with]. My primary goal …"
drag, startPoint x: 682, startPoint y: 408, endPoint x: 516, endPoint y: 408, distance: 166.5
click at [516, 408] on textarea "My business is [promoting affiliate offers that I align with]. My primary goal …" at bounding box center [507, 397] width 498 height 31
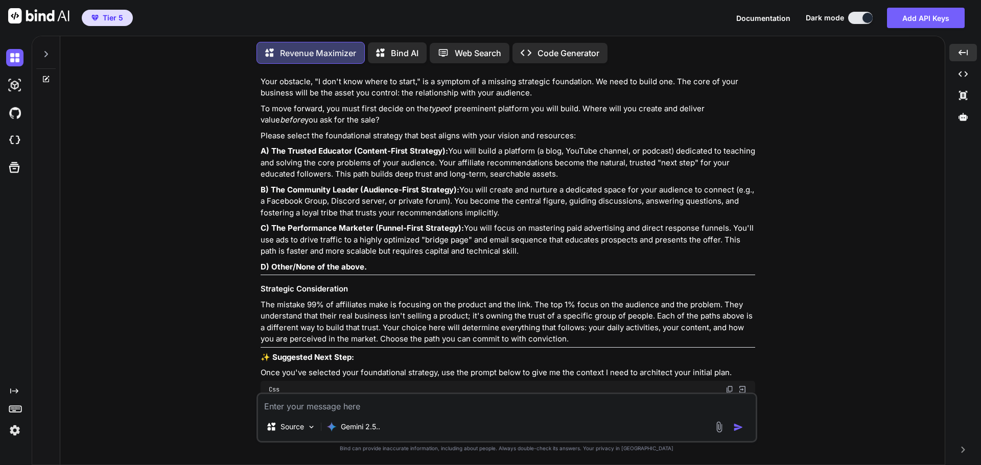
scroll to position [494, 0]
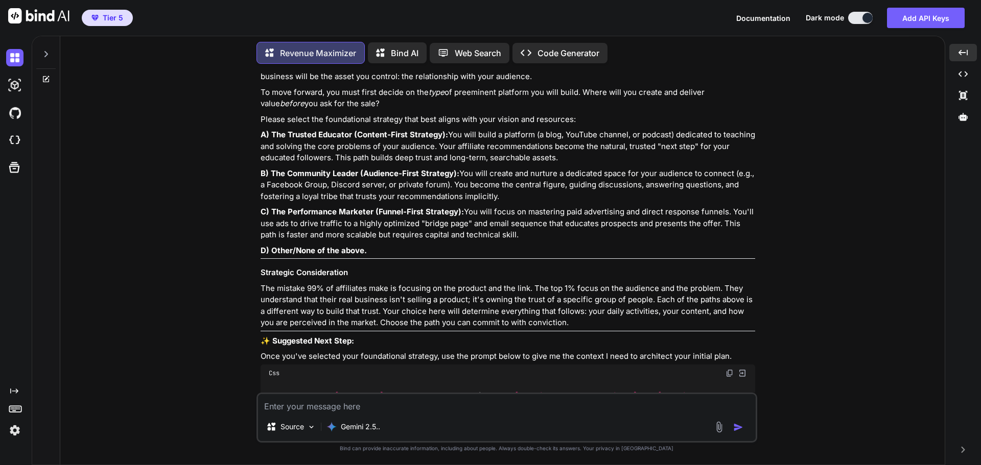
click at [356, 405] on textarea at bounding box center [507, 403] width 498 height 18
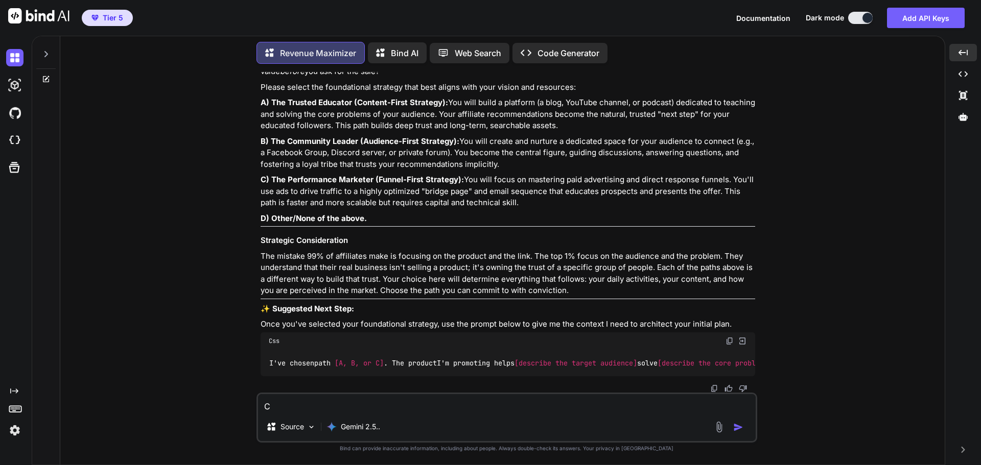
scroll to position [542, 0]
click at [726, 337] on img at bounding box center [729, 341] width 8 height 8
click at [294, 406] on textarea "C" at bounding box center [507, 403] width 498 height 18
paste textarea "I've chosen path [A, B, or C]. The product I'm promoting helps [describe the ta…"
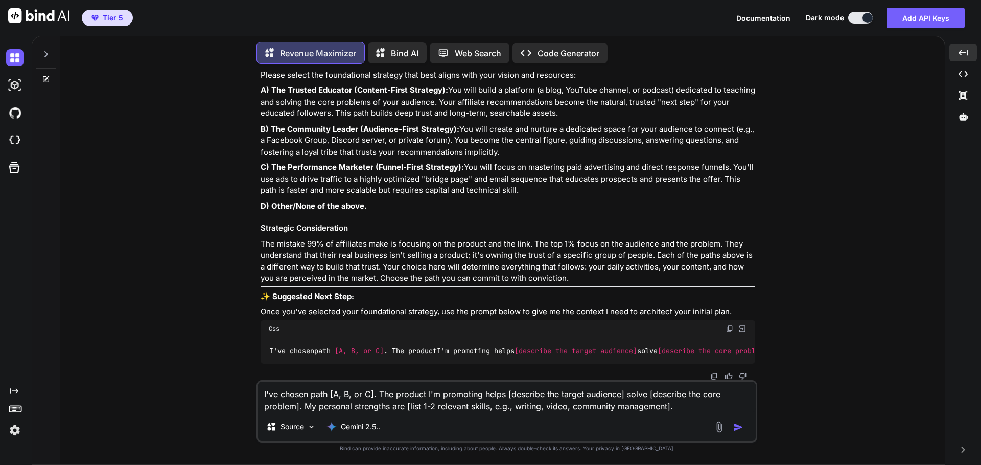
click at [364, 394] on textarea "I've chosen path [A, B, or C]. The product I'm promoting helps [describe the ta…" at bounding box center [507, 397] width 498 height 31
click at [475, 398] on textarea "I've chosen path [C]. The product I'm promoting helps [describe the target audi…" at bounding box center [507, 397] width 498 height 31
drag, startPoint x: 465, startPoint y: 397, endPoint x: 612, endPoint y: 417, distance: 149.0
click at [612, 417] on div "I've chosen path [C]. The product I'm promoting is [describe the target audienc…" at bounding box center [506, 412] width 501 height 62
paste textarea "Launch You Together We'll Come Up With A Market To Serve, Find Products To Prom…"
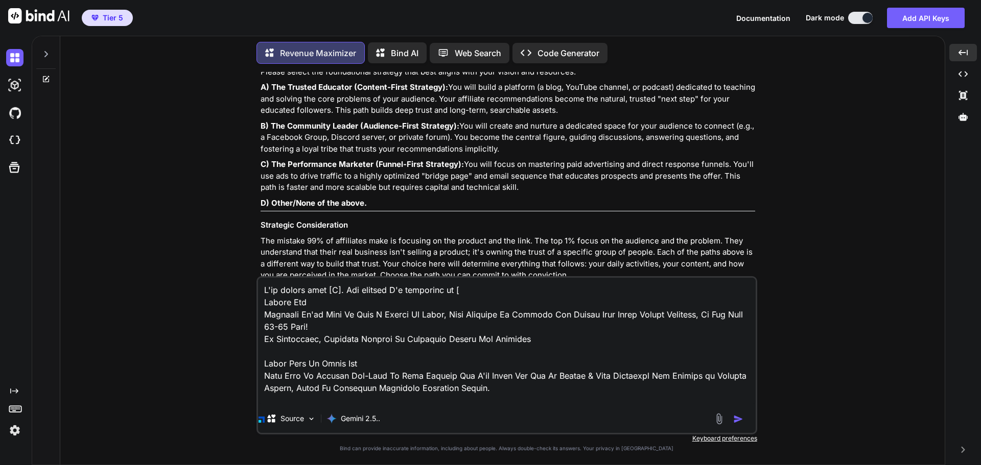
scroll to position [4218, 0]
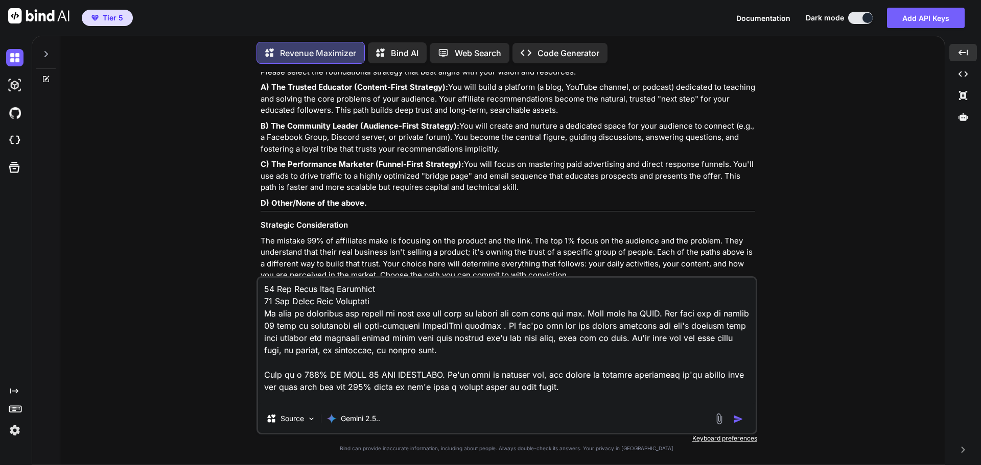
click at [742, 416] on img "button" at bounding box center [738, 419] width 10 height 10
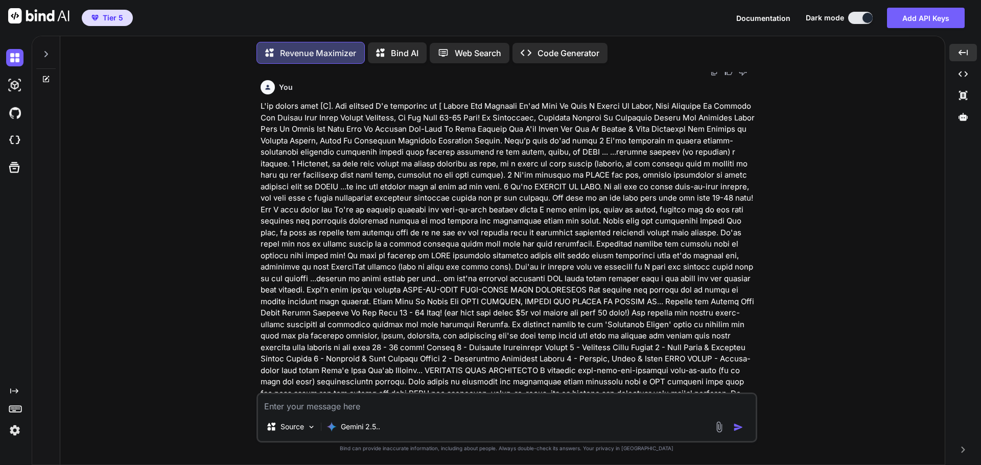
scroll to position [863, 0]
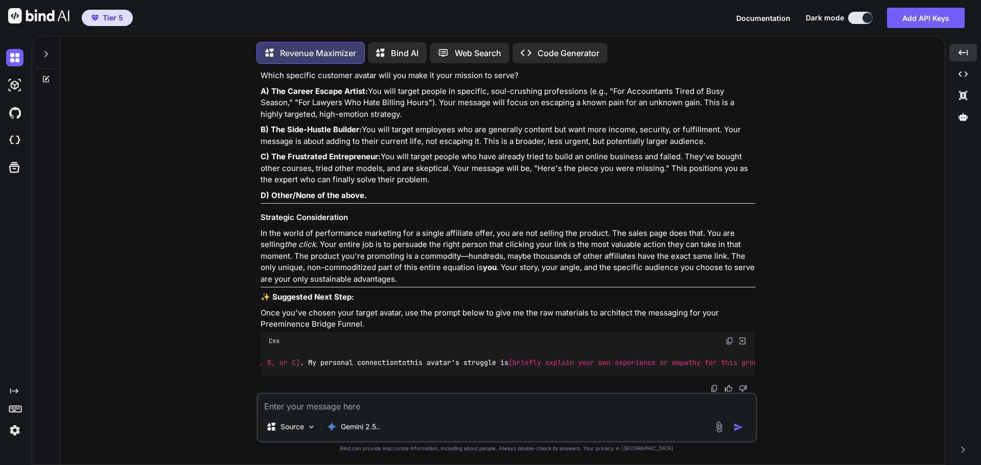
scroll to position [0, 0]
click at [342, 404] on textarea at bounding box center [507, 403] width 498 height 18
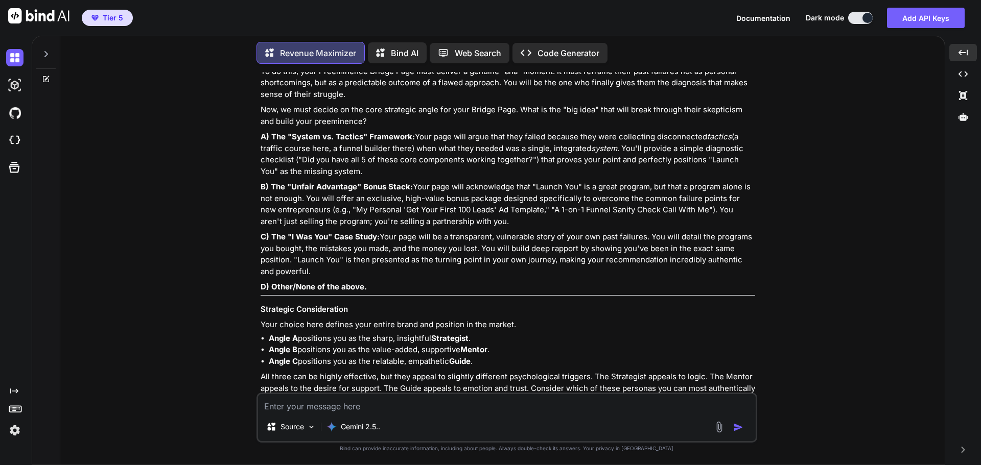
scroll to position [2699, 0]
click at [455, 402] on textarea at bounding box center [507, 403] width 498 height 18
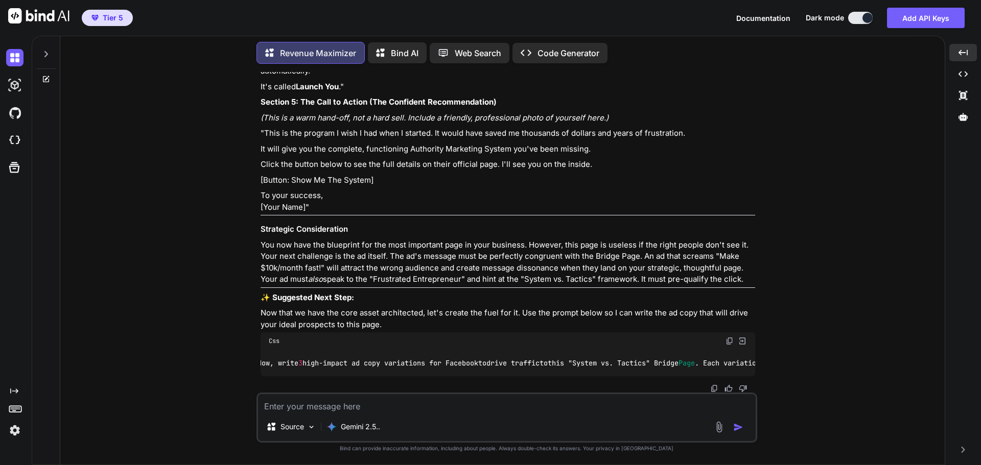
scroll to position [0, 0]
click at [726, 337] on img at bounding box center [729, 341] width 8 height 8
click at [298, 409] on textarea at bounding box center [507, 403] width 498 height 18
paste textarea "Now, write 3 high-impact ad copy variations for Facebook to drive traffic to th…"
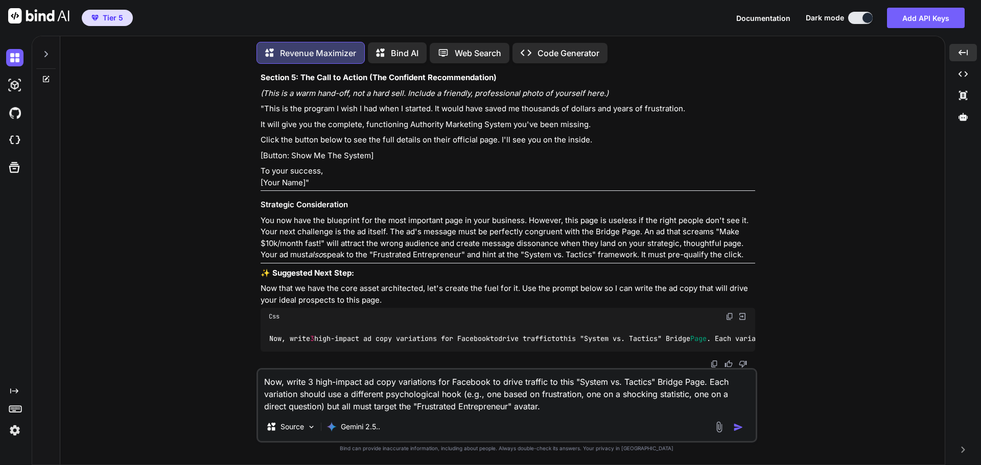
drag, startPoint x: 745, startPoint y: 430, endPoint x: 800, endPoint y: 359, distance: 89.6
click at [745, 422] on button "button" at bounding box center [740, 427] width 14 height 10
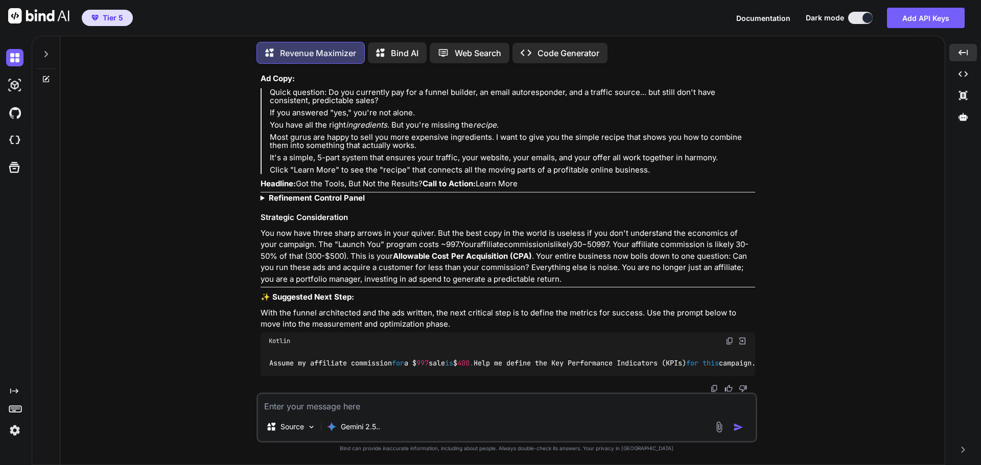
scroll to position [4662, 0]
click at [344, 203] on strong "Refinement Control Panel" at bounding box center [317, 198] width 96 height 10
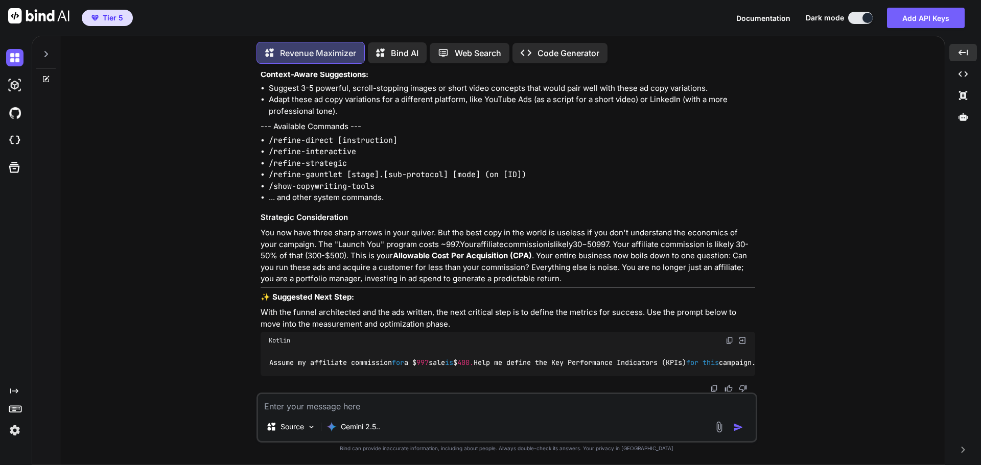
scroll to position [4827, 0]
drag, startPoint x: 460, startPoint y: 368, endPoint x: 481, endPoint y: 368, distance: 21.5
click at [481, 368] on div "Assume my affiliate commission for a $ 997 sale is $ 400. Help me define the Ke…" at bounding box center [508, 362] width 494 height 27
click at [498, 391] on div at bounding box center [508, 389] width 494 height 8
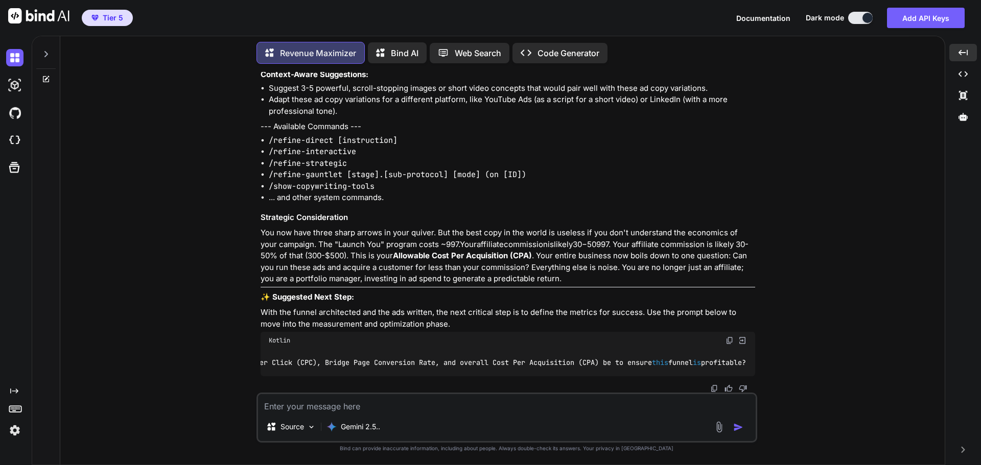
click at [729, 337] on img at bounding box center [729, 341] width 8 height 8
click at [325, 404] on textarea at bounding box center [507, 403] width 498 height 18
paste textarea "Assume my affiliate commission for a $997 sale is $400. Help me define the Key …"
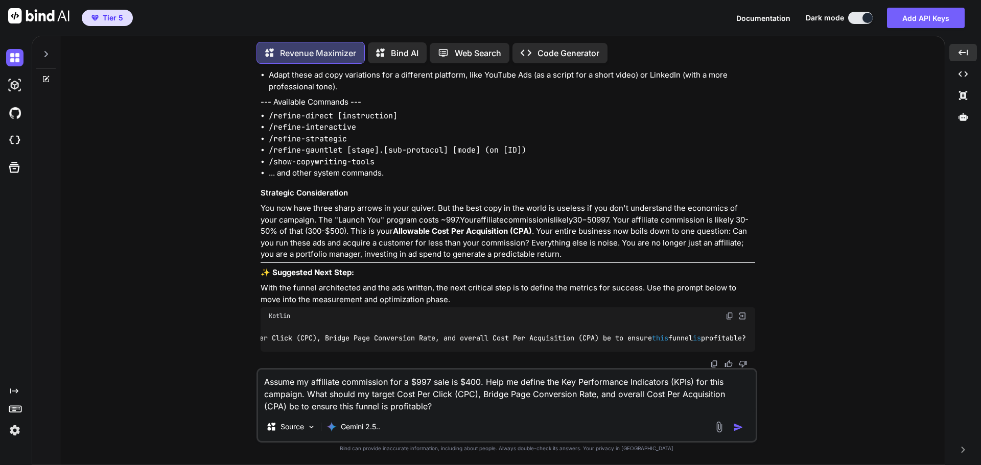
click at [741, 430] on img "button" at bounding box center [738, 427] width 10 height 10
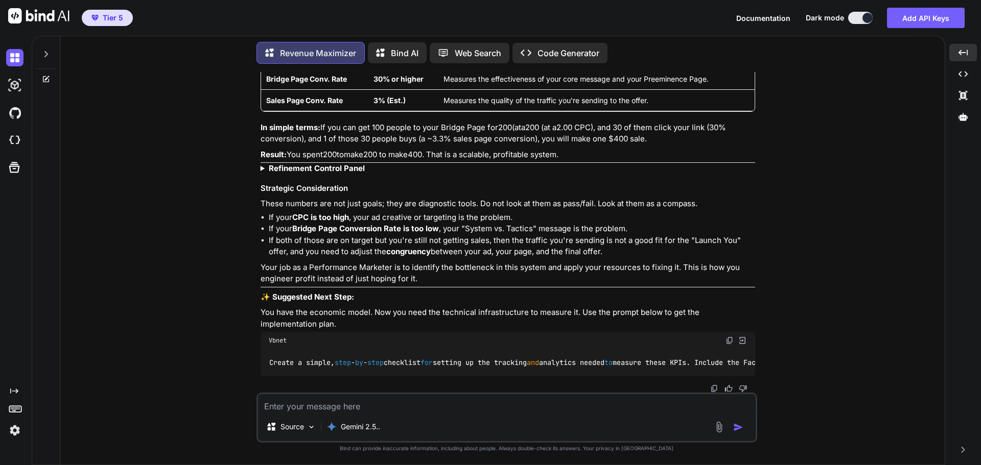
scroll to position [5786, 0]
click at [358, 163] on strong "Refinement Control Panel" at bounding box center [317, 168] width 96 height 10
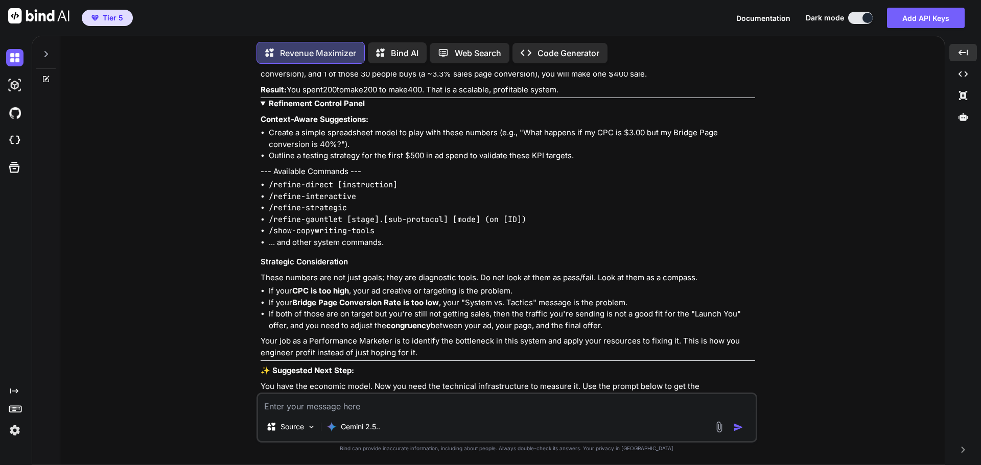
click at [352, 108] on strong "Refinement Control Panel" at bounding box center [317, 104] width 96 height 10
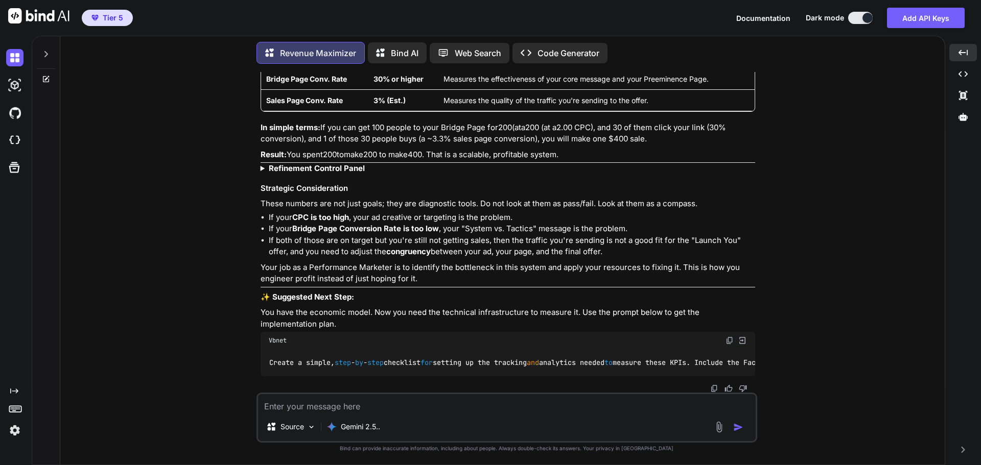
drag, startPoint x: 398, startPoint y: 377, endPoint x: 435, endPoint y: 377, distance: 36.3
